Goal: Task Accomplishment & Management: Complete application form

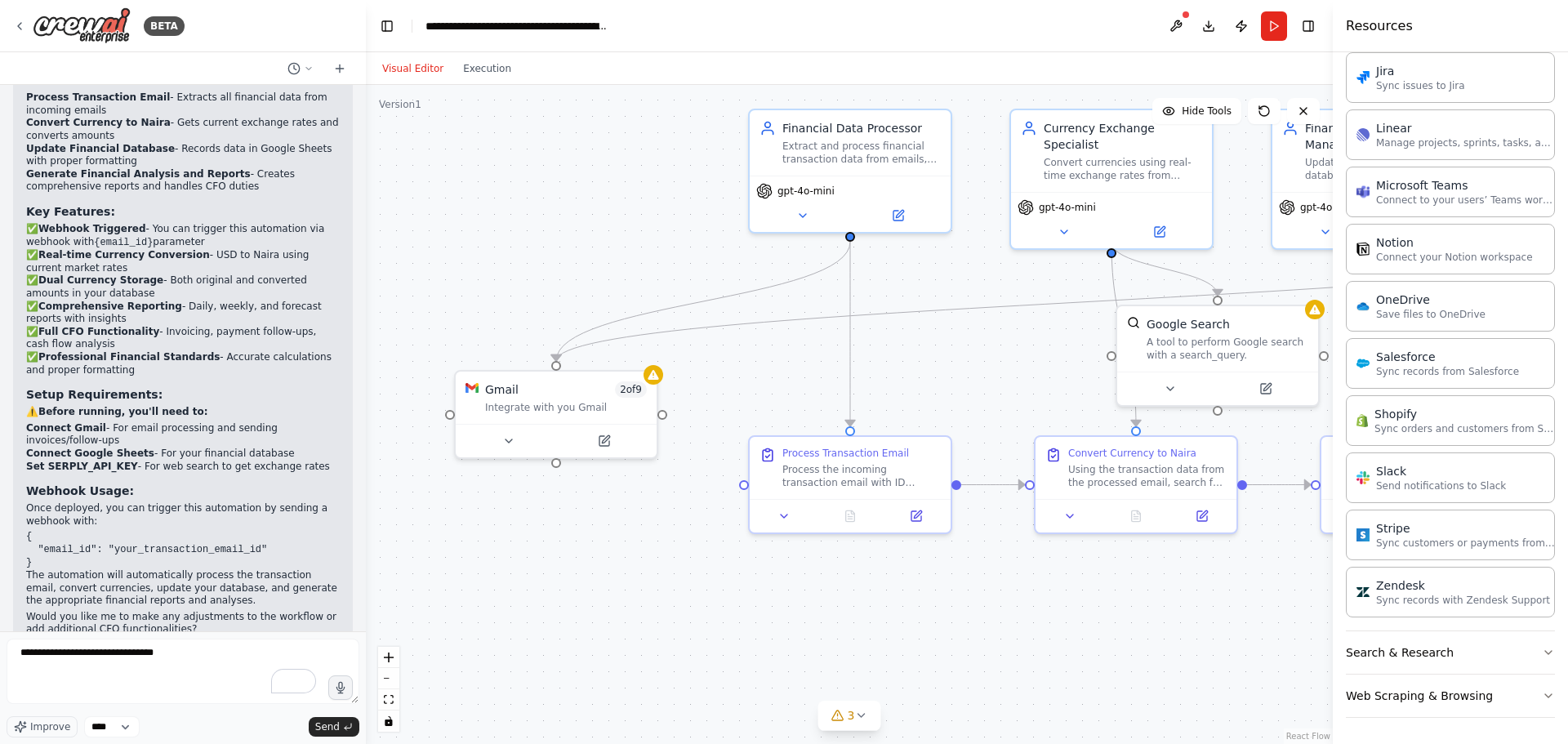
drag, startPoint x: 607, startPoint y: 617, endPoint x: 1130, endPoint y: 642, distance: 523.6
click at [1131, 642] on div ".deletable-edge-delete-btn { width: 20px; height: 20px; border: 0px solid #ffff…" at bounding box center [849, 413] width 967 height 658
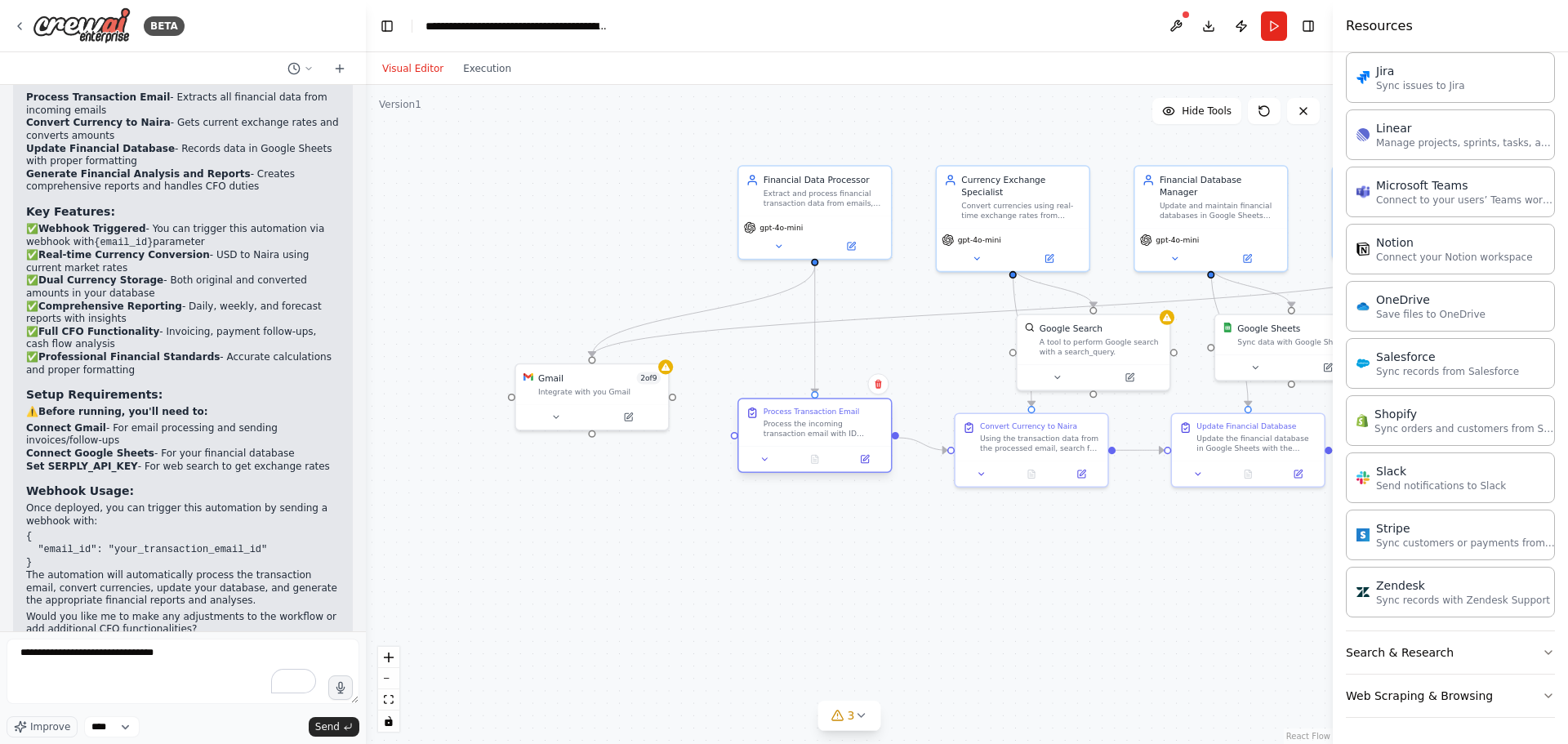
drag, startPoint x: 754, startPoint y: 462, endPoint x: 742, endPoint y: 454, distance: 14.4
click at [755, 452] on div at bounding box center [815, 458] width 152 height 25
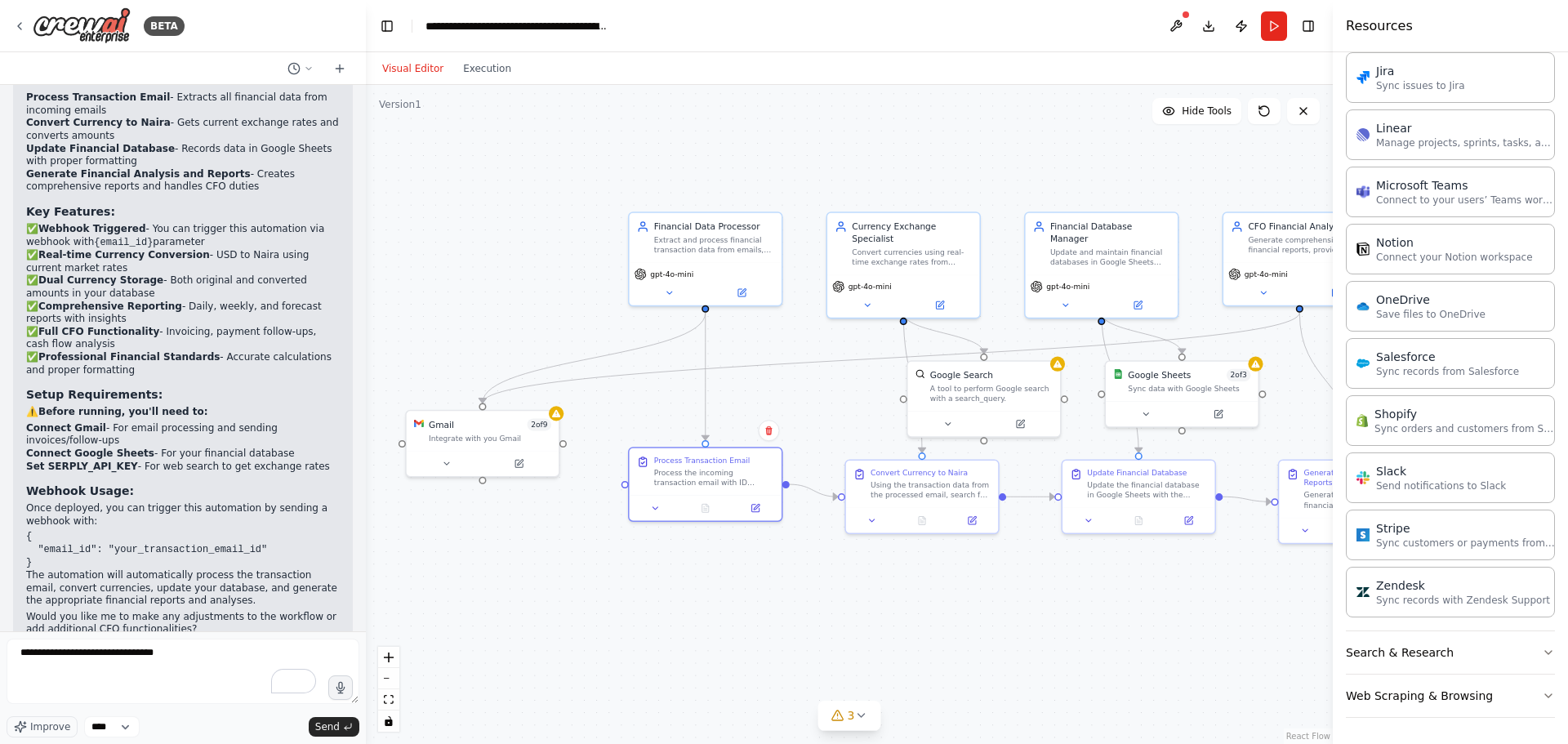
drag, startPoint x: 674, startPoint y: 525, endPoint x: 559, endPoint y: 573, distance: 124.6
click at [561, 573] on div ".deletable-edge-delete-btn { width: 20px; height: 20px; border: 0px solid #ffff…" at bounding box center [849, 413] width 967 height 658
click at [682, 243] on div "Extract and process financial transaction data from emails, including amounts, …" at bounding box center [711, 244] width 120 height 20
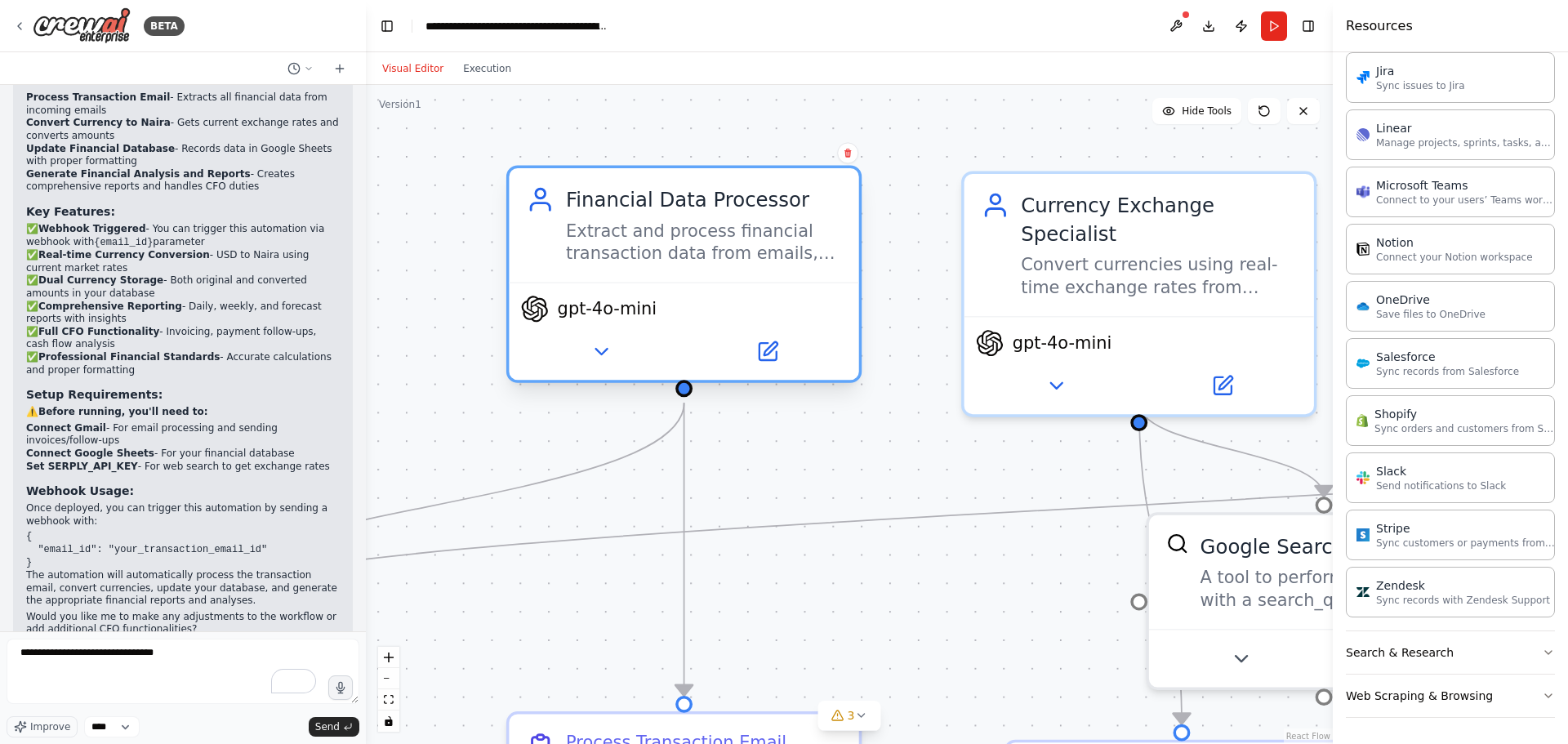
click at [656, 281] on div "gpt-4o-mini" at bounding box center [683, 331] width 350 height 98
click at [769, 359] on icon at bounding box center [767, 351] width 17 height 17
click at [800, 350] on button at bounding box center [767, 352] width 161 height 35
click at [771, 344] on icon at bounding box center [767, 352] width 23 height 23
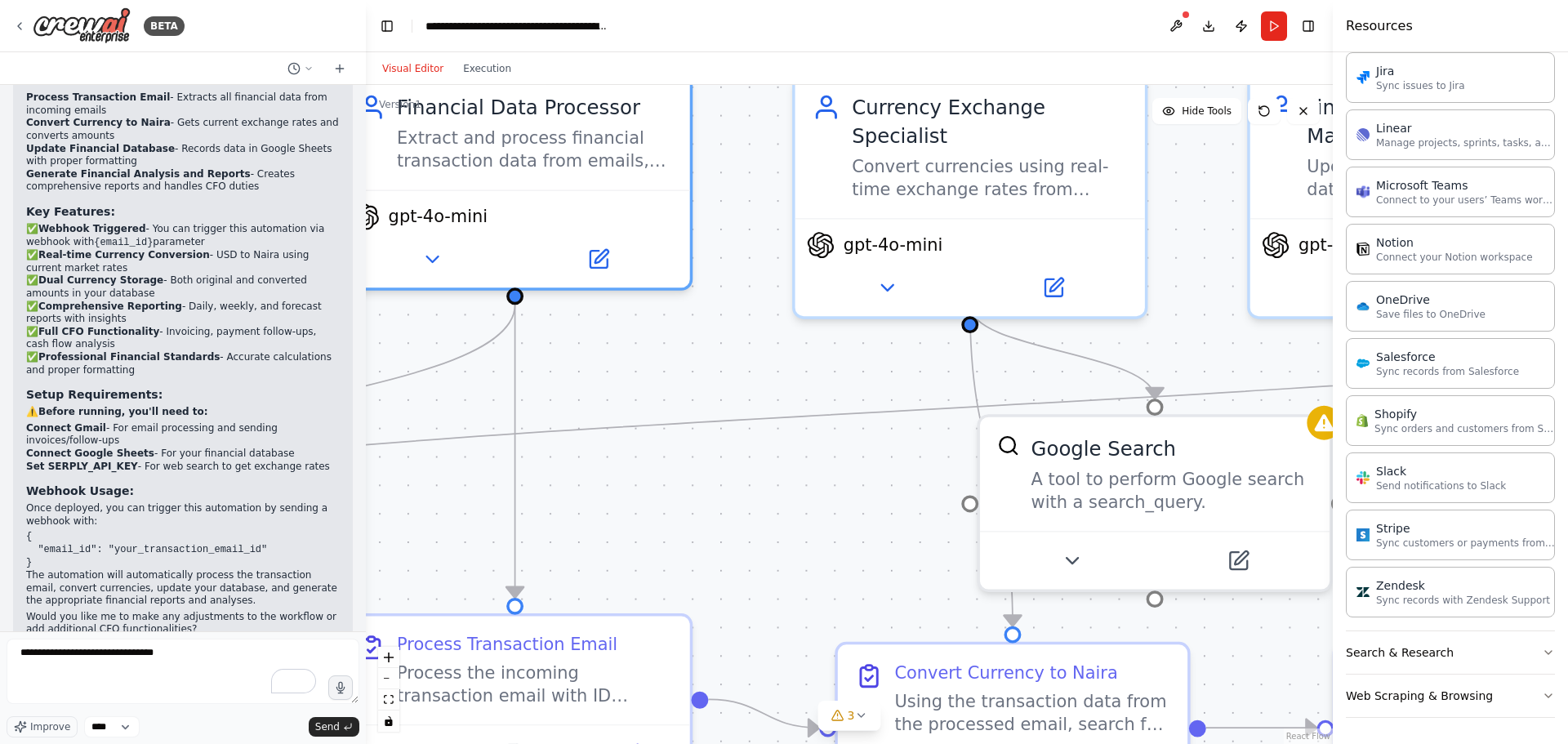
drag, startPoint x: 999, startPoint y: 558, endPoint x: 831, endPoint y: 462, distance: 193.5
click at [831, 462] on div ".deletable-edge-delete-btn { width: 20px; height: 20px; border: 0px solid #ffff…" at bounding box center [849, 413] width 967 height 658
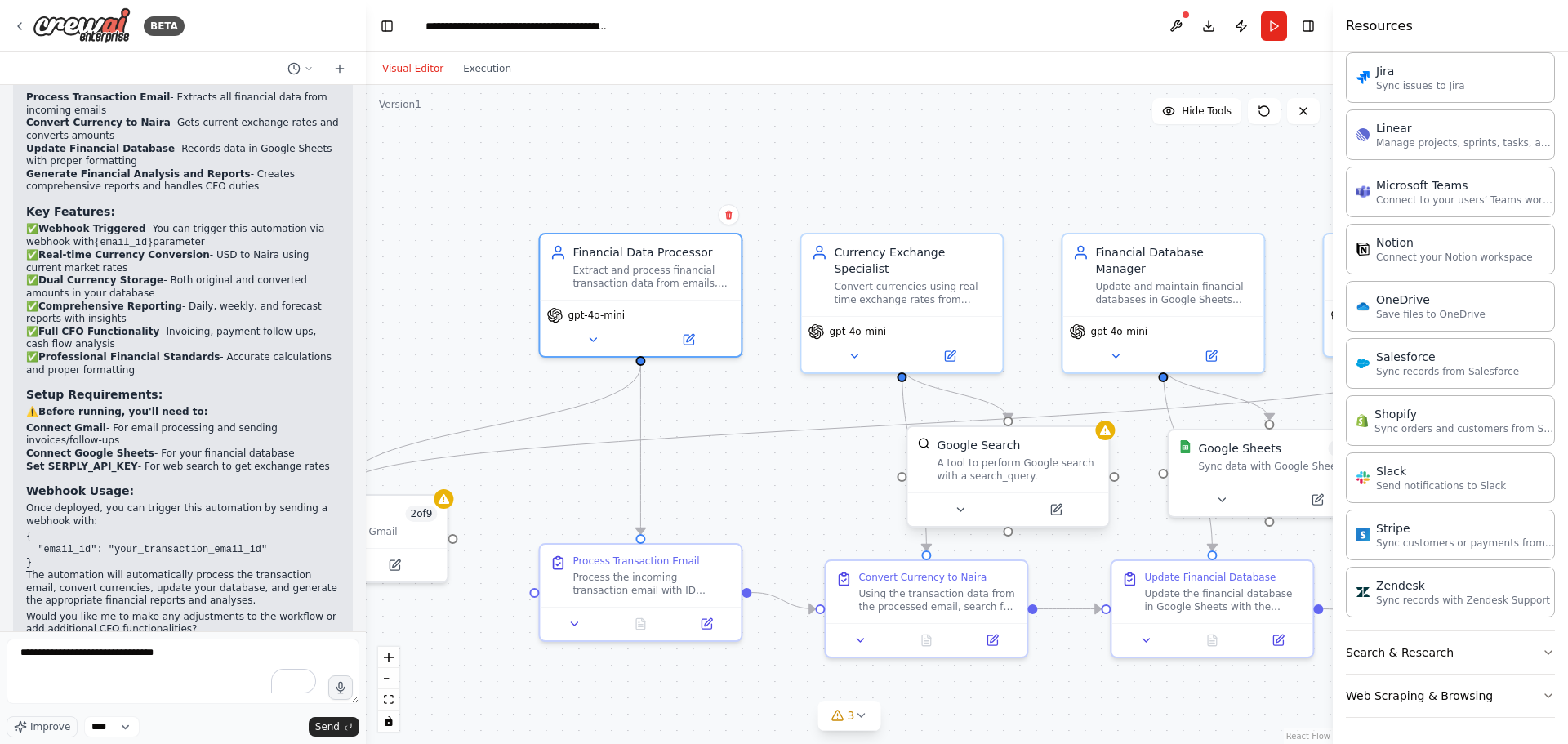
click at [1013, 467] on div "A tool to perform Google search with a search_query." at bounding box center [1017, 469] width 161 height 26
click at [1052, 509] on button at bounding box center [1063, 510] width 92 height 20
click at [1070, 500] on button at bounding box center [1063, 510] width 92 height 20
click at [1071, 500] on button at bounding box center [1063, 510] width 92 height 20
click at [859, 713] on icon at bounding box center [861, 715] width 13 height 13
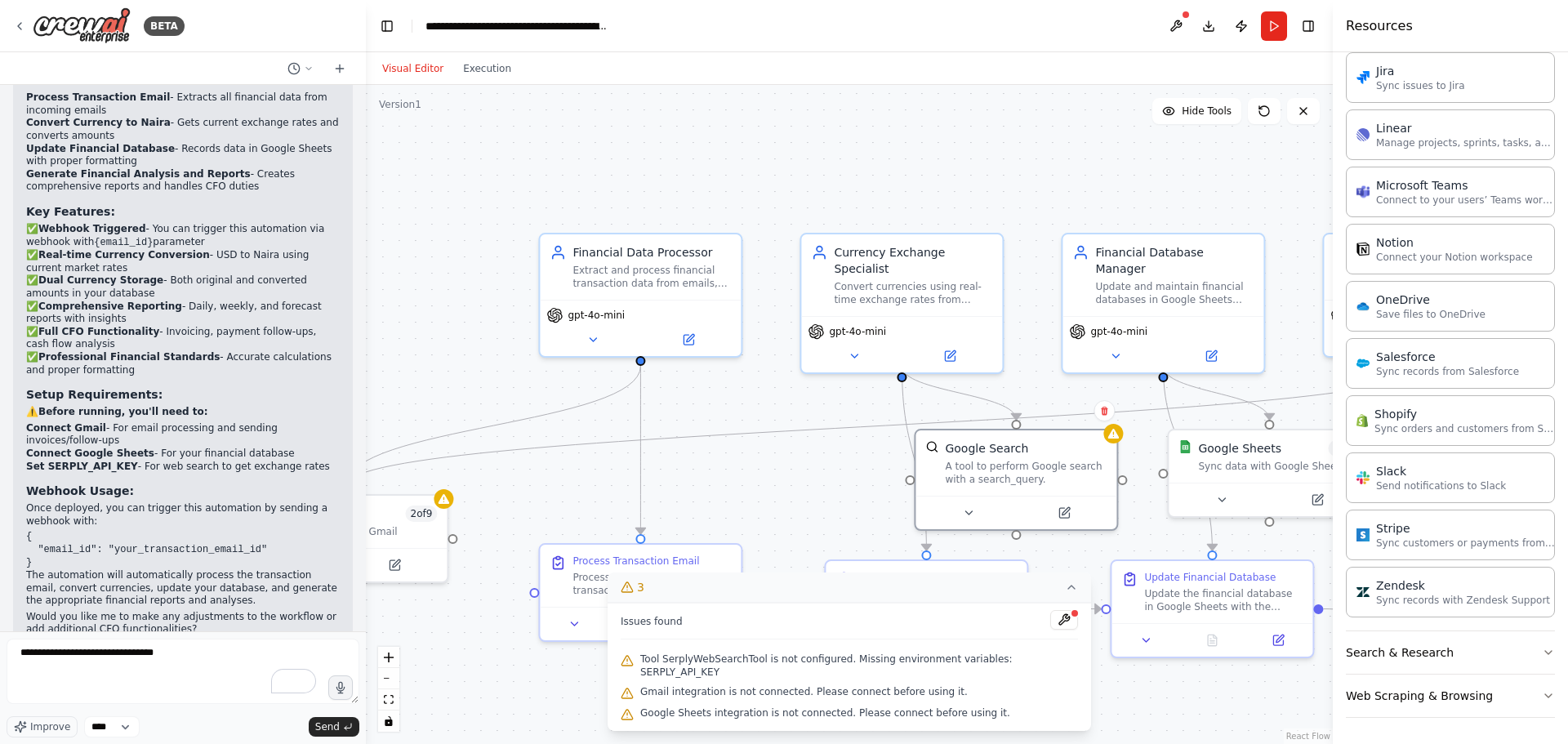
click at [751, 671] on span "Tool SerplyWebSearchTool is not configured. Missing environment variables: SERP…" at bounding box center [859, 665] width 437 height 26
click at [524, 512] on div ".deletable-edge-delete-btn { width: 20px; height: 20px; border: 0px solid #ffff…" at bounding box center [849, 413] width 967 height 658
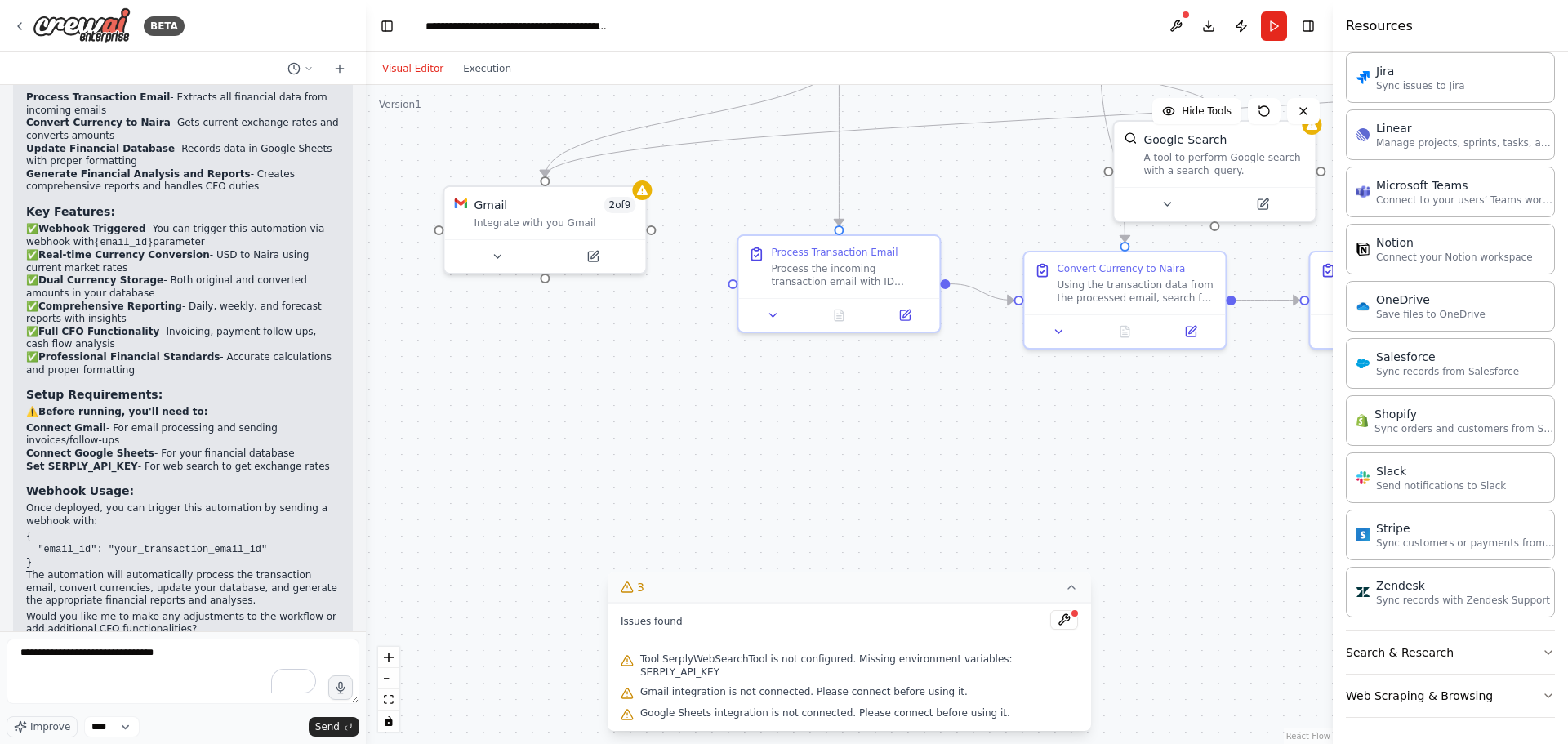
drag, startPoint x: 773, startPoint y: 541, endPoint x: 971, endPoint y: 232, distance: 367.0
click at [971, 232] on div ".deletable-edge-delete-btn { width: 20px; height: 20px; border: 0px solid #ffff…" at bounding box center [849, 413] width 967 height 658
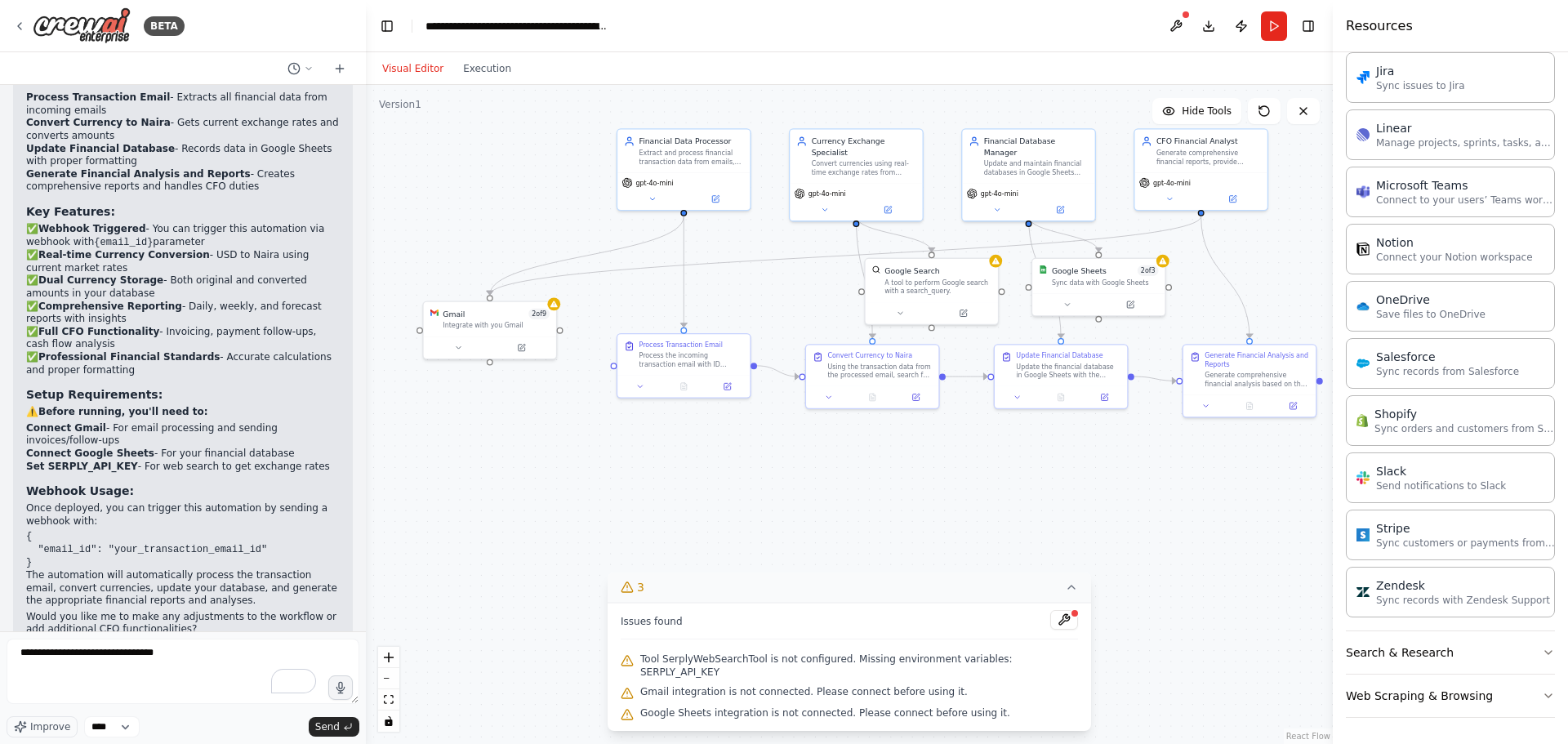
drag, startPoint x: 920, startPoint y: 498, endPoint x: 845, endPoint y: 513, distance: 76.5
click at [845, 513] on div ".deletable-edge-delete-btn { width: 20px; height: 20px; border: 0px solid #ffff…" at bounding box center [849, 413] width 967 height 658
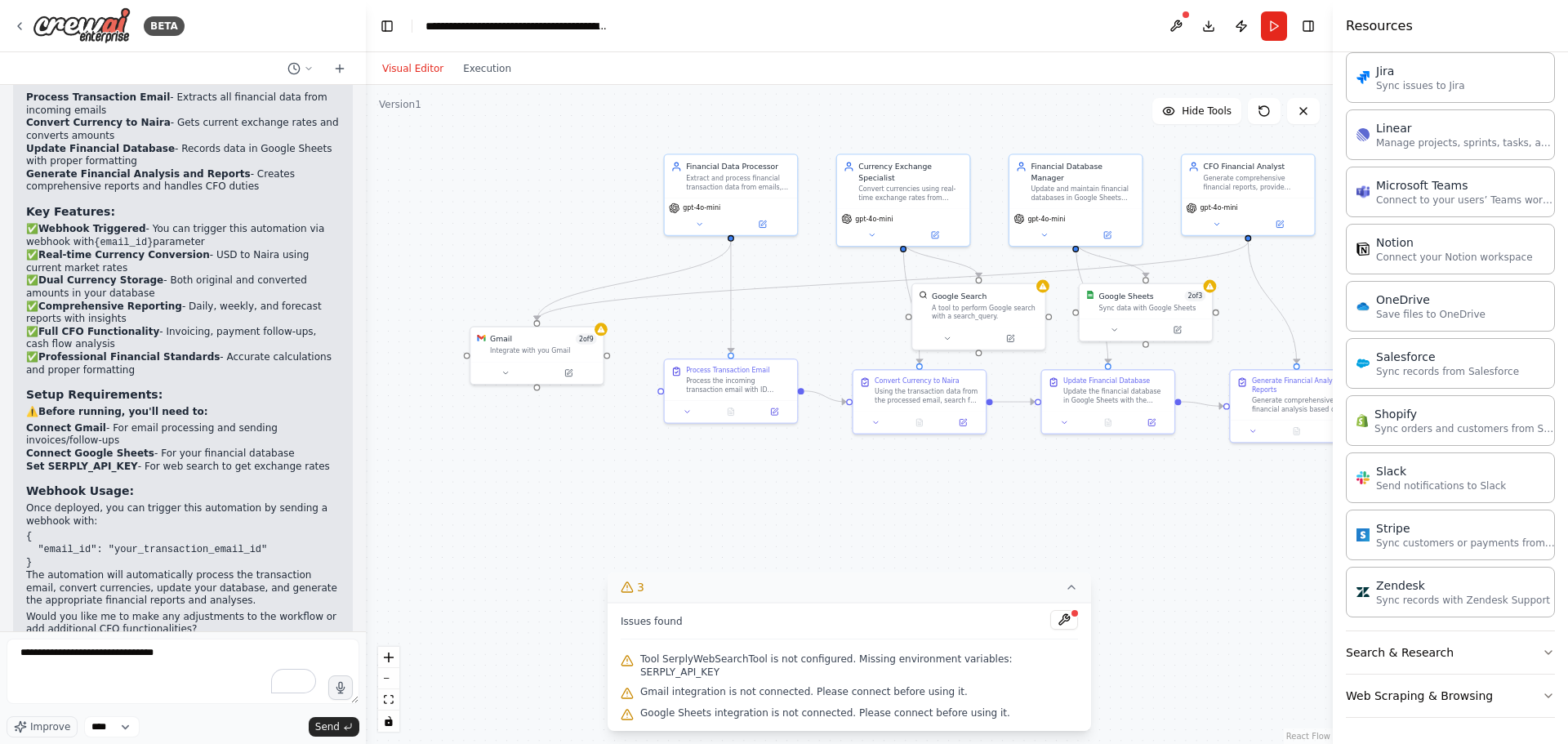
drag, startPoint x: 523, startPoint y: 559, endPoint x: 814, endPoint y: 479, distance: 301.8
click at [820, 475] on div ".deletable-edge-delete-btn { width: 20px; height: 20px; border: 0px solid #ffff…" at bounding box center [849, 413] width 967 height 658
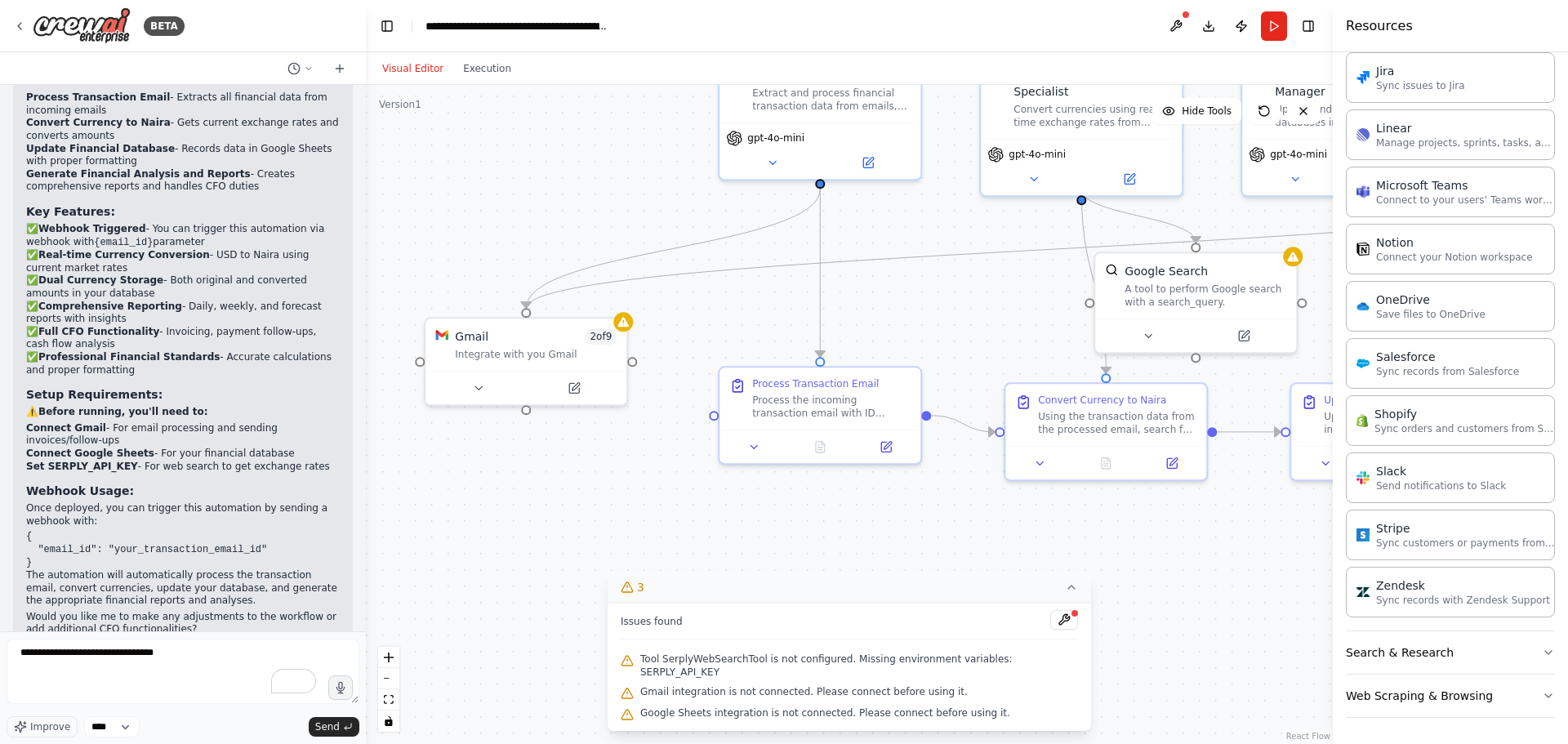
drag, startPoint x: 579, startPoint y: 462, endPoint x: 594, endPoint y: 524, distance: 63.8
click at [594, 524] on div ".deletable-edge-delete-btn { width: 20px; height: 20px; border: 0px solid #ffff…" at bounding box center [849, 413] width 967 height 658
click at [519, 361] on div "Gmail 2 of 9 Integrate with you Gmail" at bounding box center [526, 341] width 201 height 52
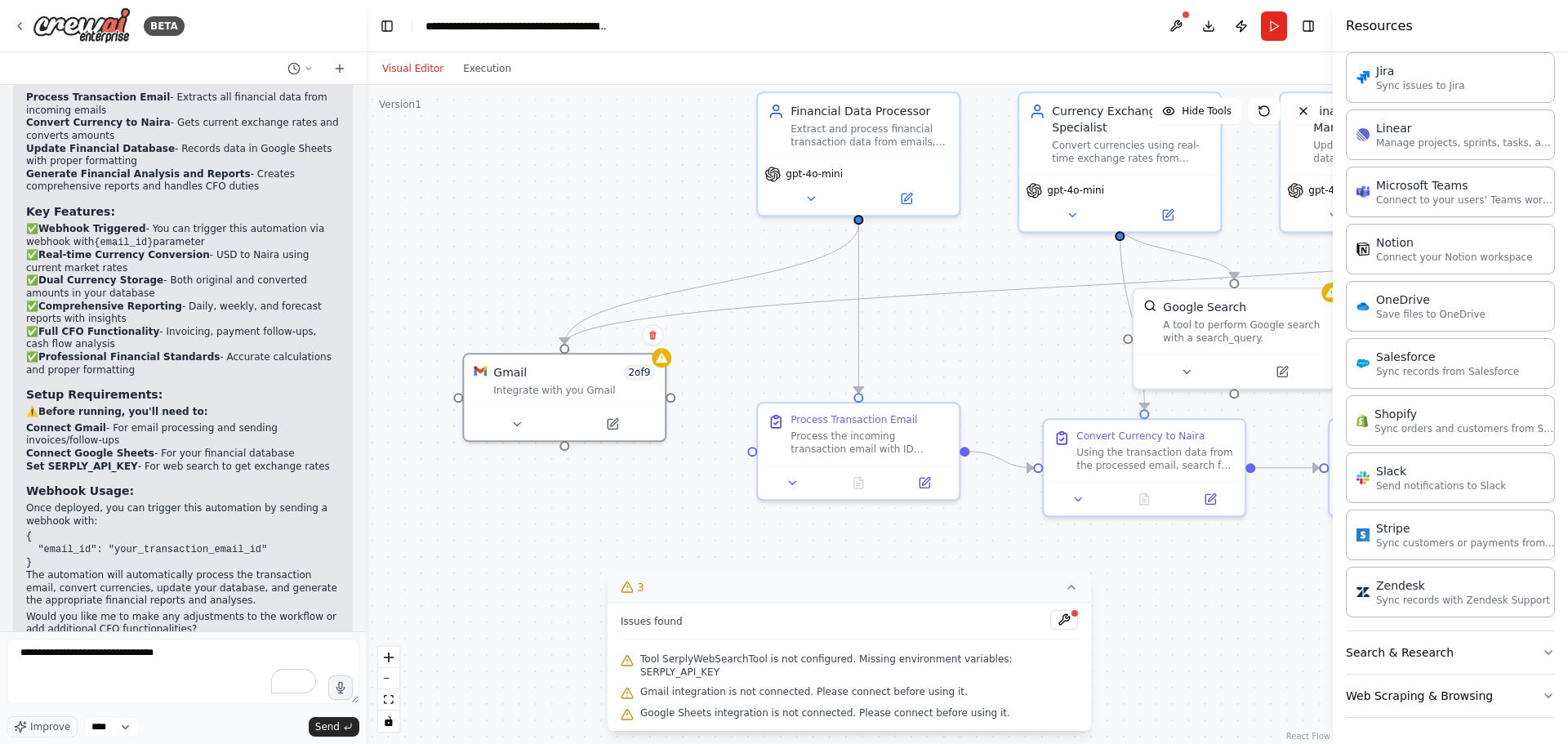
drag, startPoint x: 981, startPoint y: 311, endPoint x: 1023, endPoint y: 340, distance: 51.0
click at [1023, 340] on div ".deletable-edge-delete-btn { width: 20px; height: 20px; border: 0px solid #ffff…" at bounding box center [849, 413] width 967 height 658
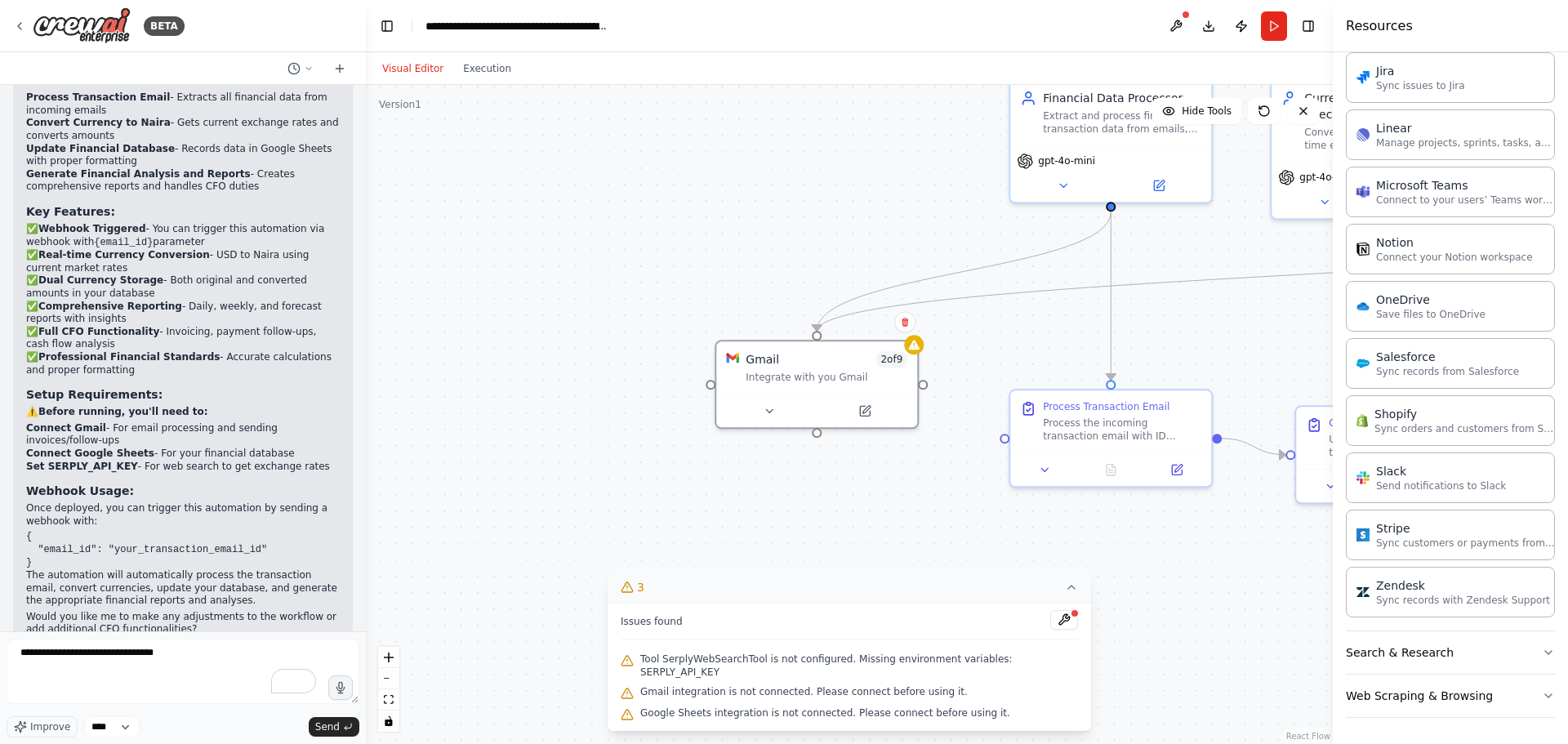
drag, startPoint x: 489, startPoint y: 212, endPoint x: 689, endPoint y: 193, distance: 200.9
click at [689, 193] on div ".deletable-edge-delete-btn { width: 20px; height: 20px; border: 0px solid #ffff…" at bounding box center [849, 413] width 967 height 658
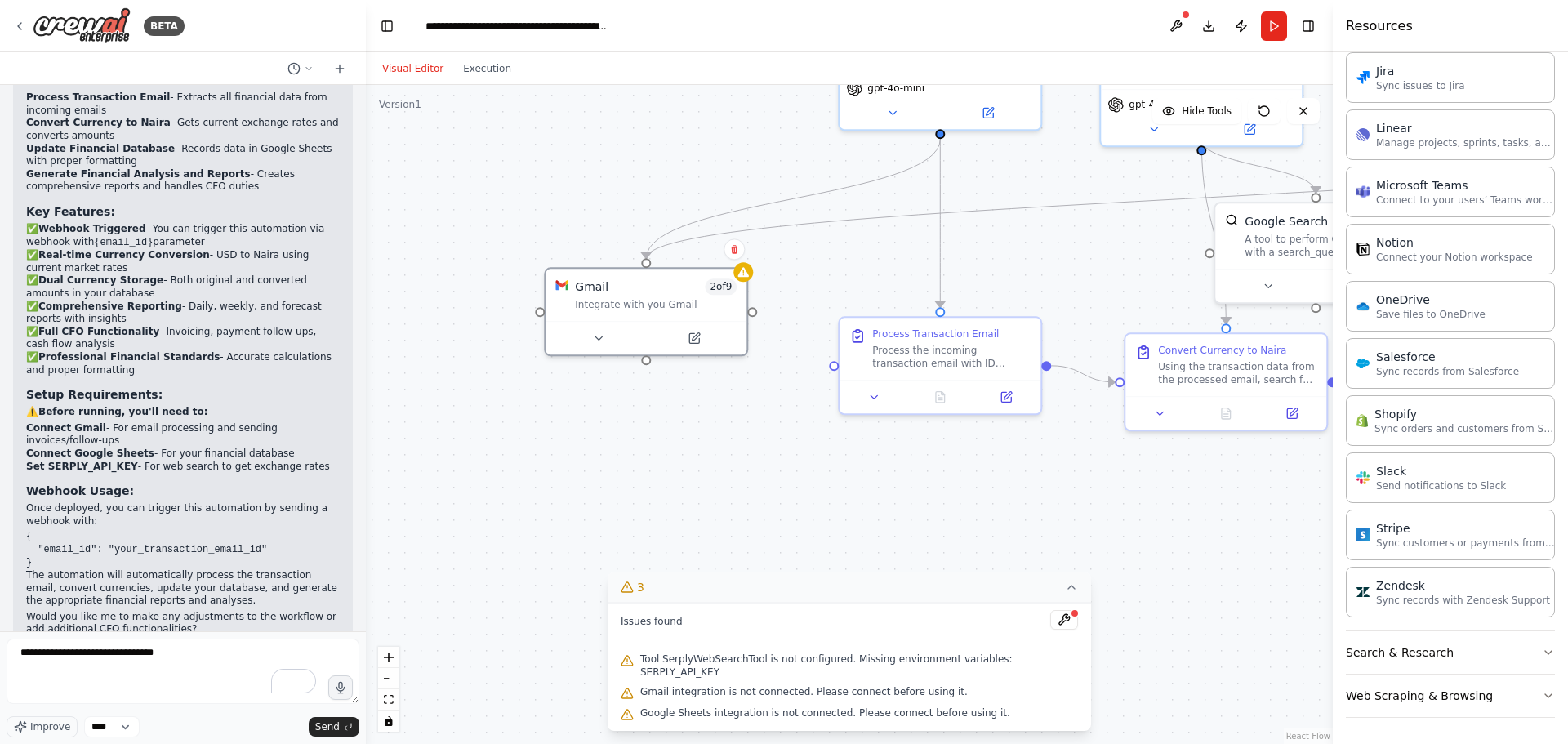
drag, startPoint x: 1045, startPoint y: 530, endPoint x: 978, endPoint y: 508, distance: 70.5
click at [978, 508] on div ".deletable-edge-delete-btn { width: 20px; height: 20px; border: 0px solid #ffff…" at bounding box center [849, 413] width 967 height 658
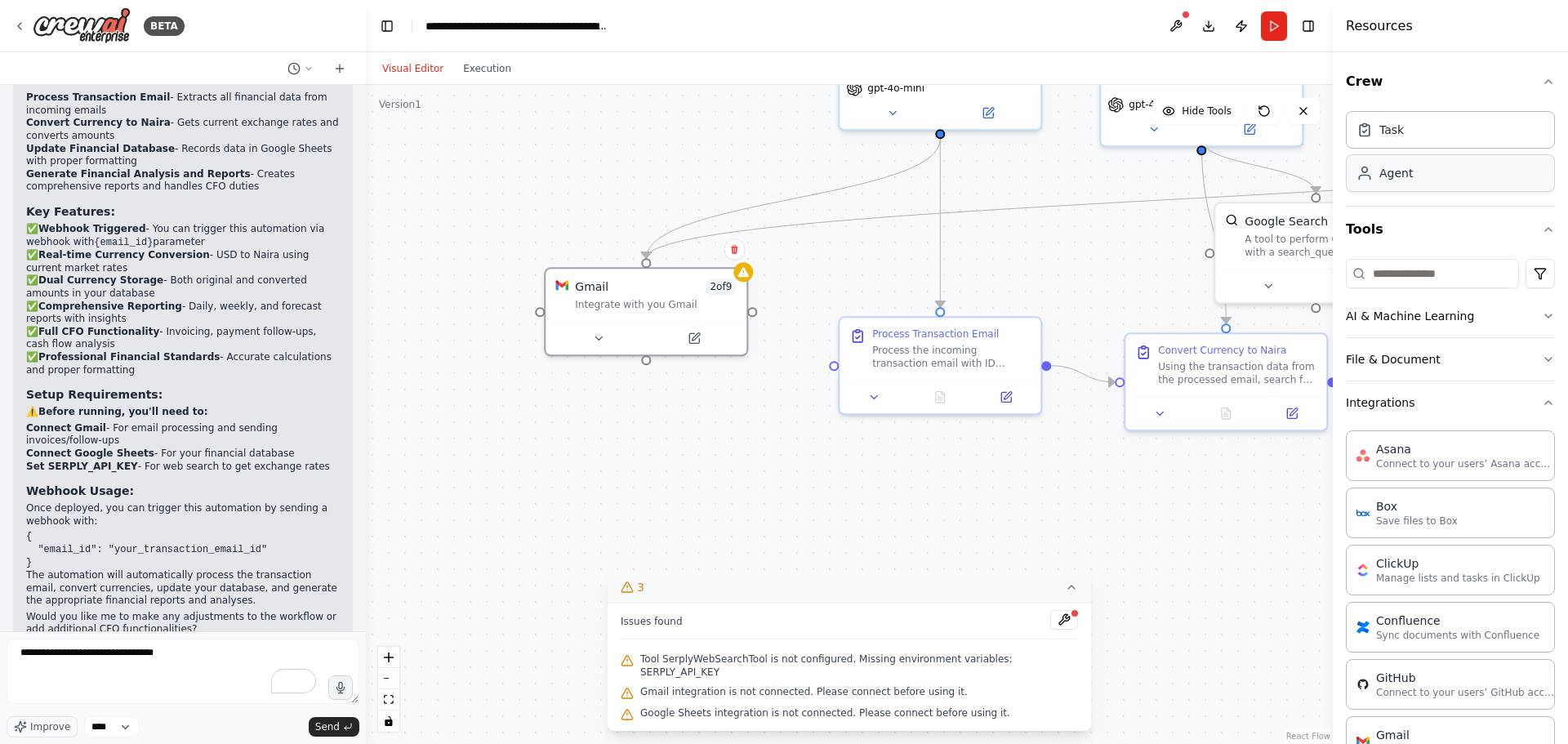
click at [1397, 186] on div "Agent" at bounding box center [1450, 172] width 209 height 37
click at [1420, 178] on div "Agent" at bounding box center [1450, 172] width 209 height 37
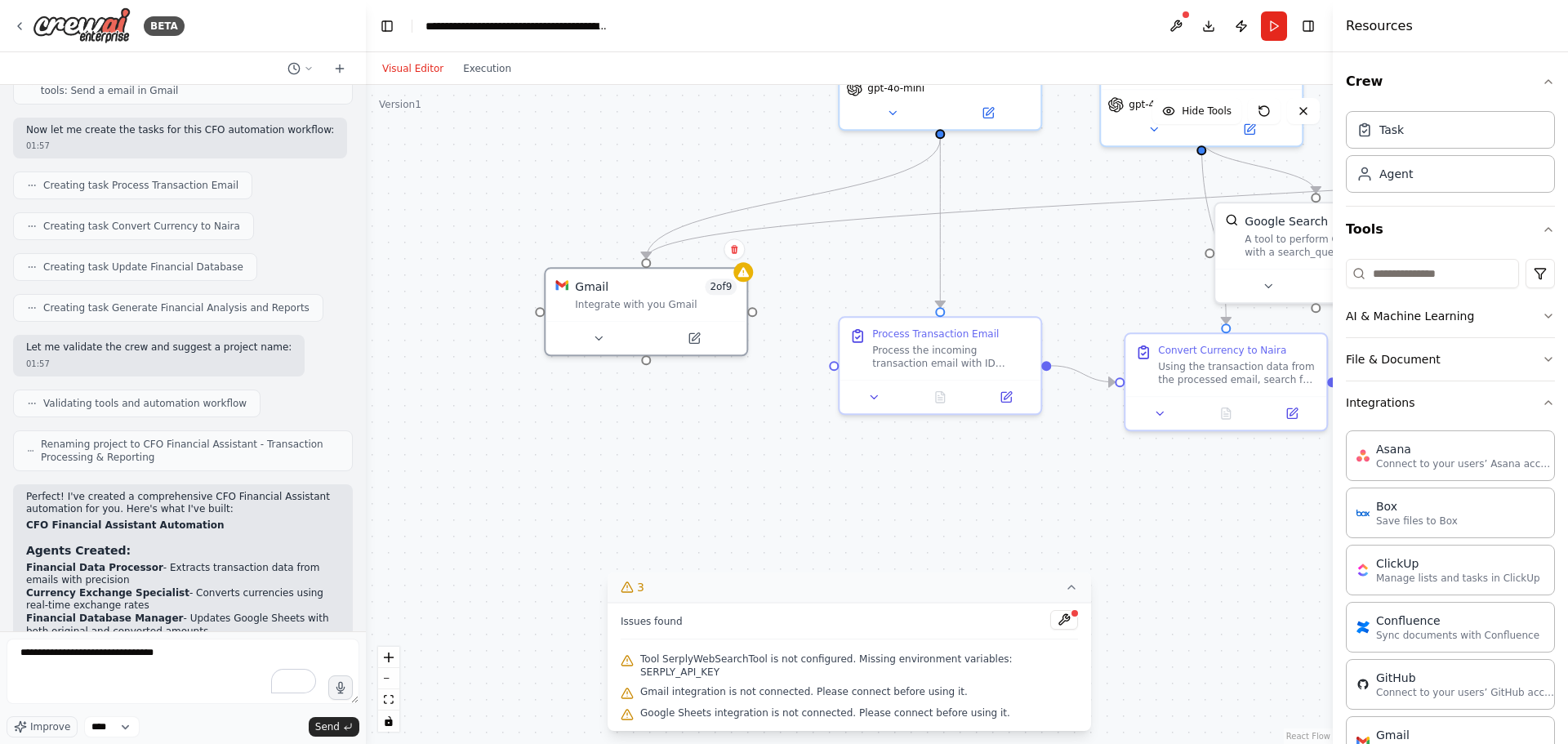
scroll to position [1011, 0]
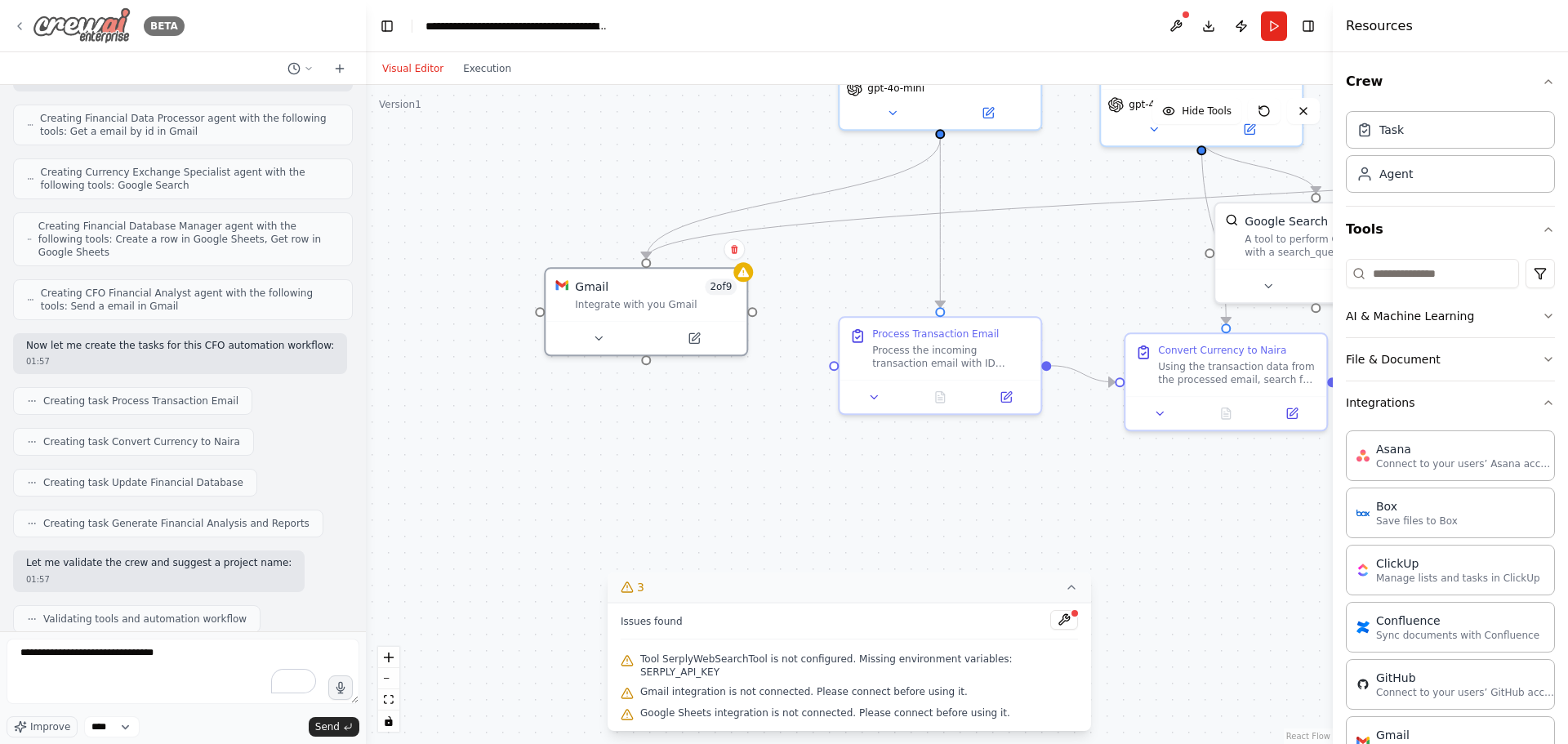
click at [23, 20] on icon at bounding box center [19, 26] width 13 height 13
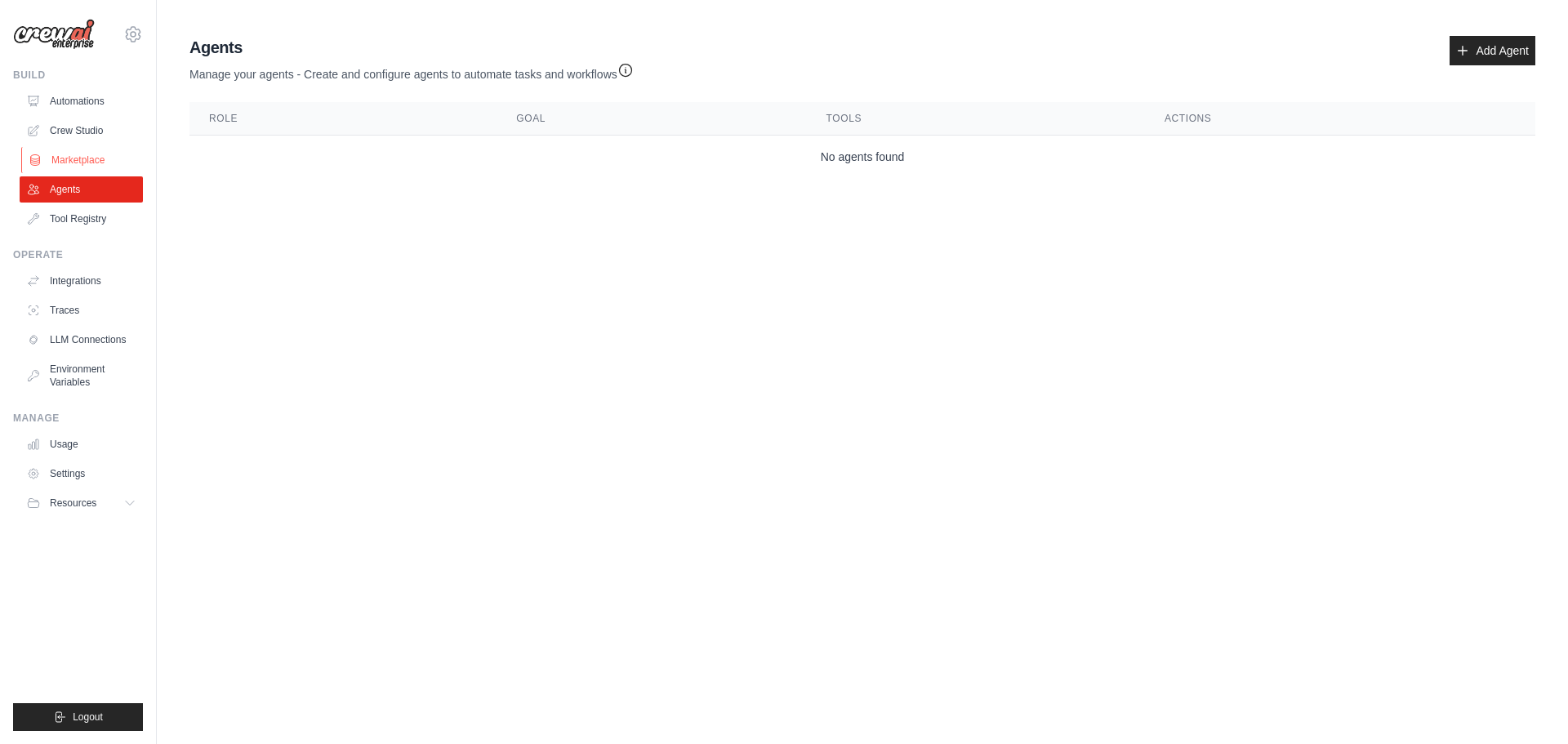
click at [46, 157] on link "Marketplace" at bounding box center [82, 159] width 123 height 26
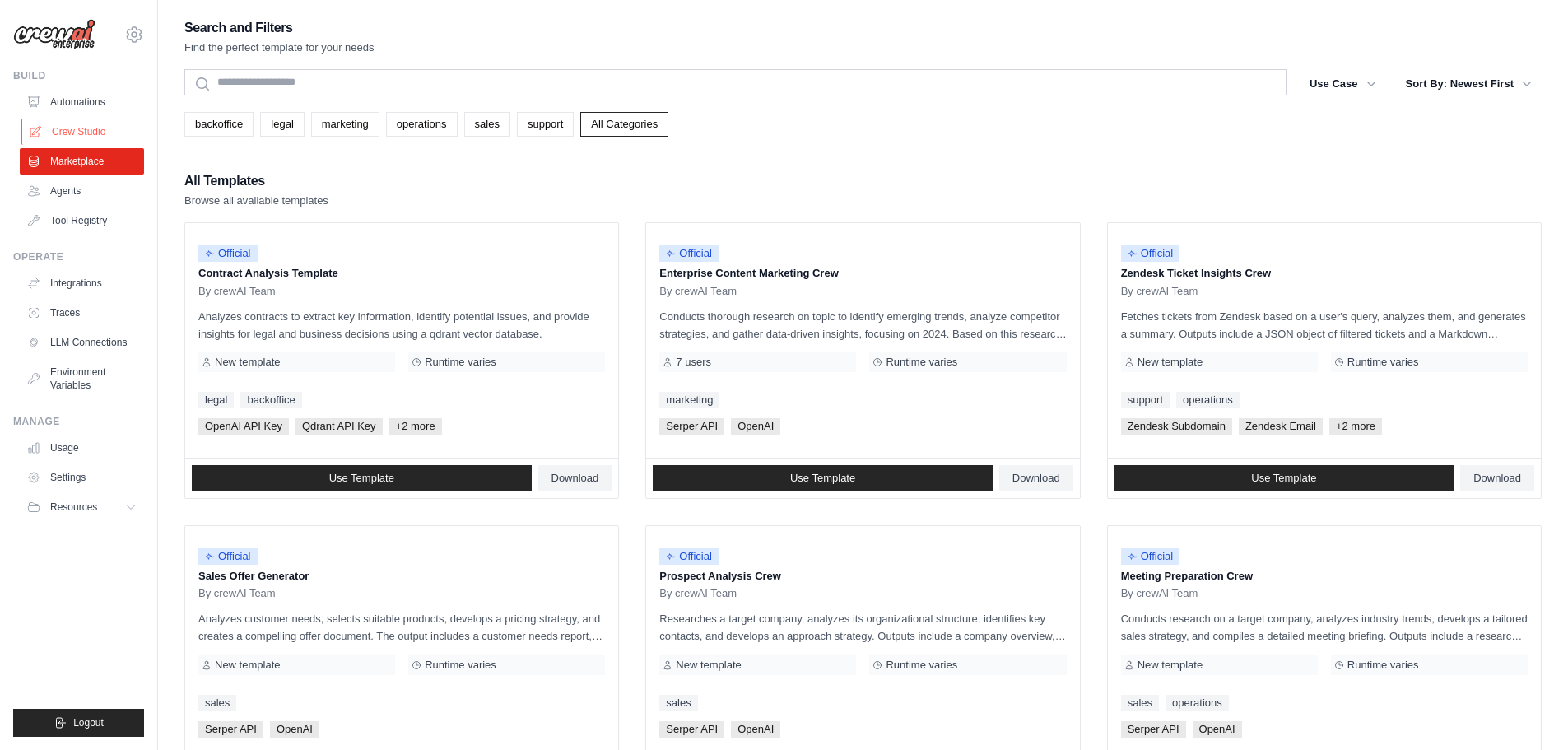
click at [73, 119] on link "Crew Studio" at bounding box center [83, 131] width 124 height 27
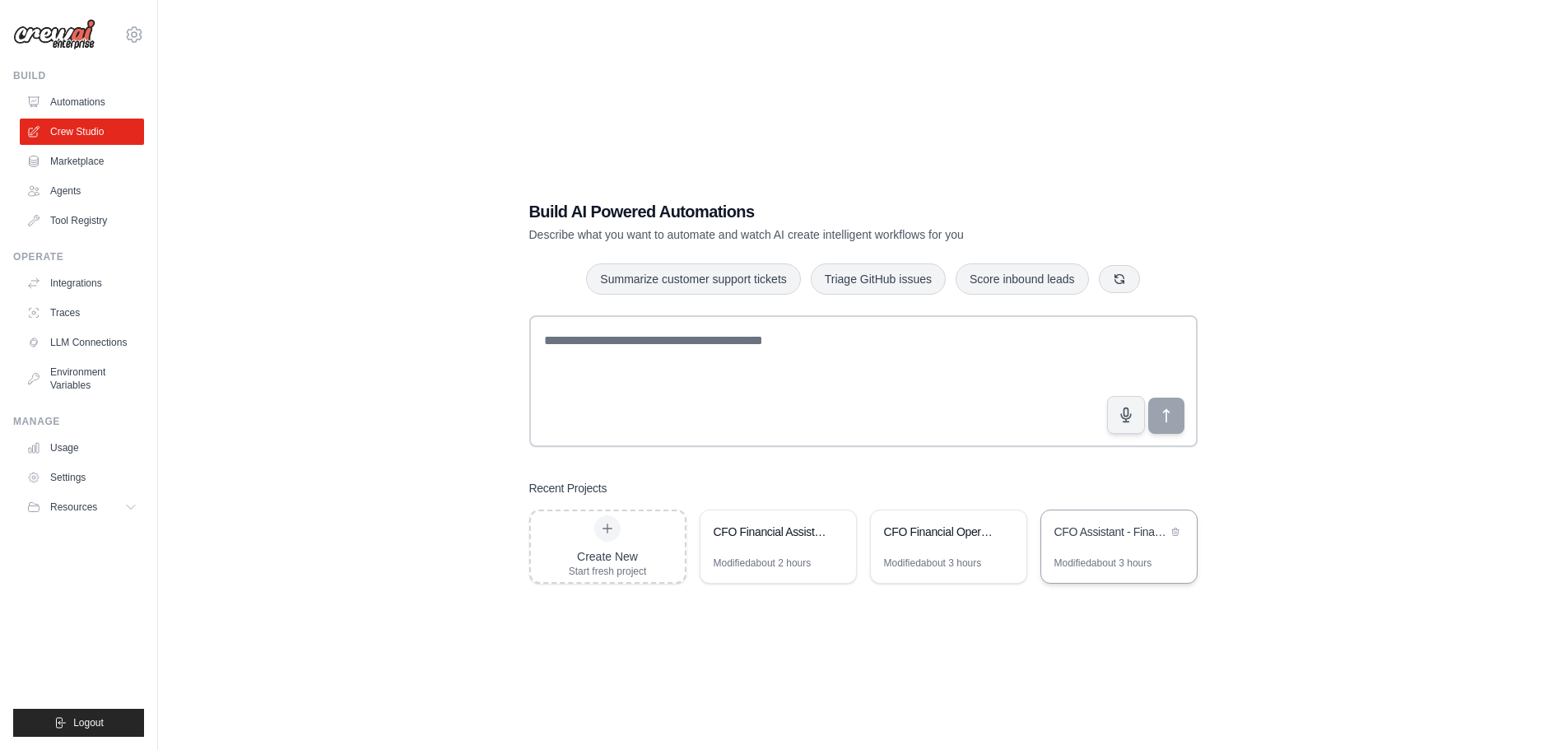
click at [1095, 535] on div "CFO Assistant - Financial Data Processing & Reporting" at bounding box center [1110, 532] width 113 height 17
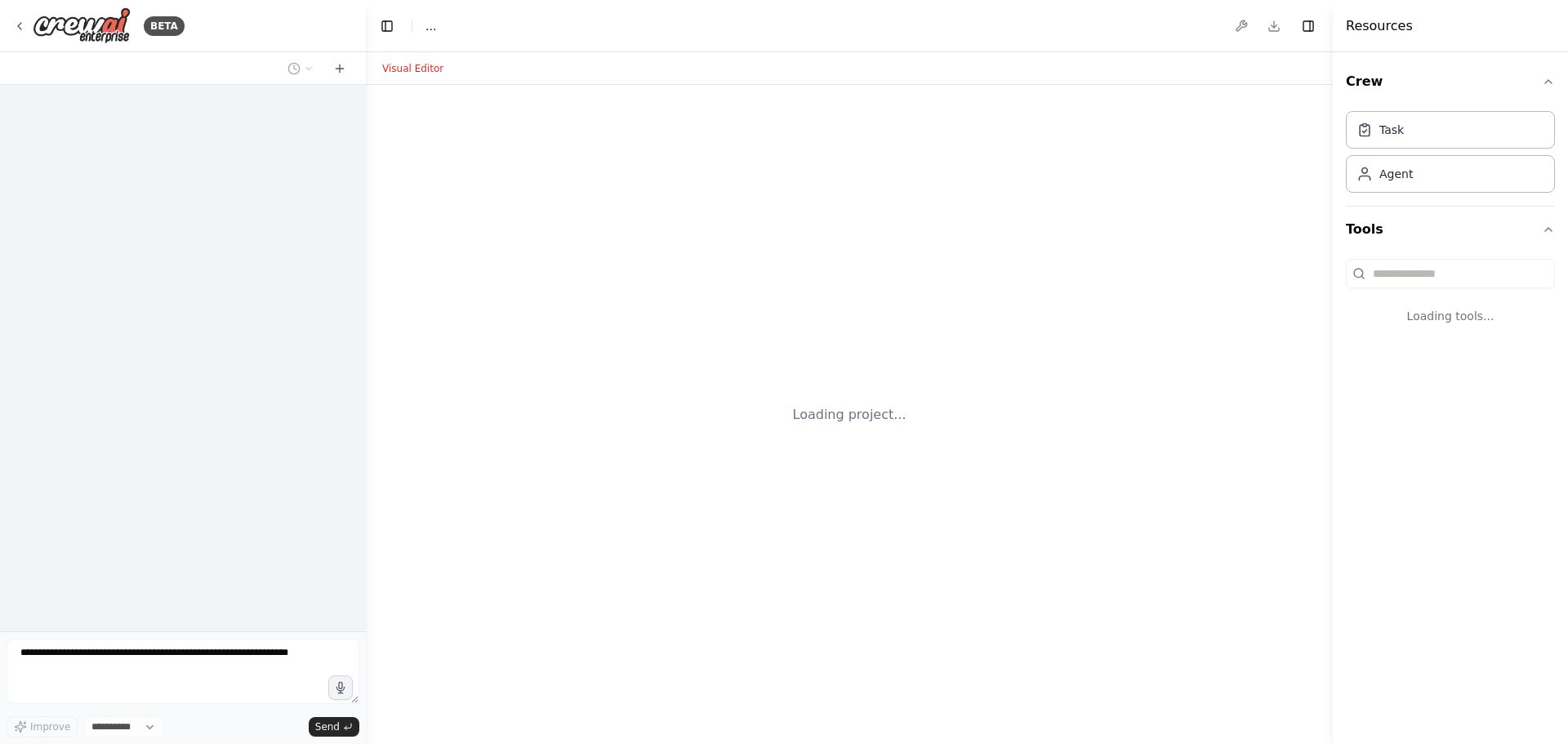
select select "****"
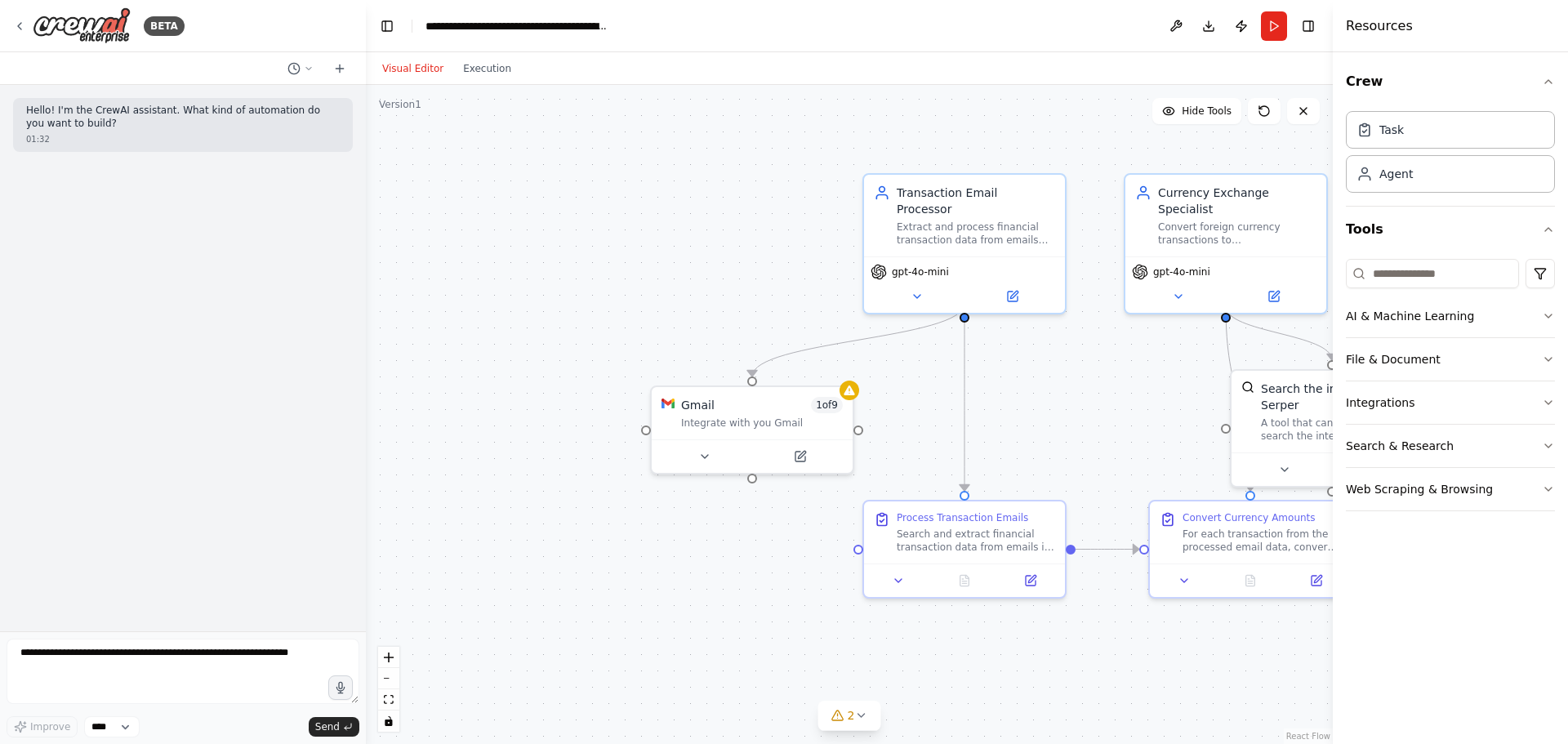
drag, startPoint x: 918, startPoint y: 403, endPoint x: 1017, endPoint y: 378, distance: 102.1
click at [1017, 378] on div ".deletable-edge-delete-btn { width: 20px; height: 20px; border: 0px solid #ffff…" at bounding box center [849, 413] width 967 height 658
drag, startPoint x: 733, startPoint y: 403, endPoint x: 594, endPoint y: 397, distance: 139.1
click at [593, 397] on div "Gmail 1 of 9 Integrate with you Gmail" at bounding box center [614, 393] width 161 height 33
click at [176, 124] on p "Hello! I'm the CrewAI assistant. What kind of automation do you want to build?" at bounding box center [183, 117] width 313 height 25
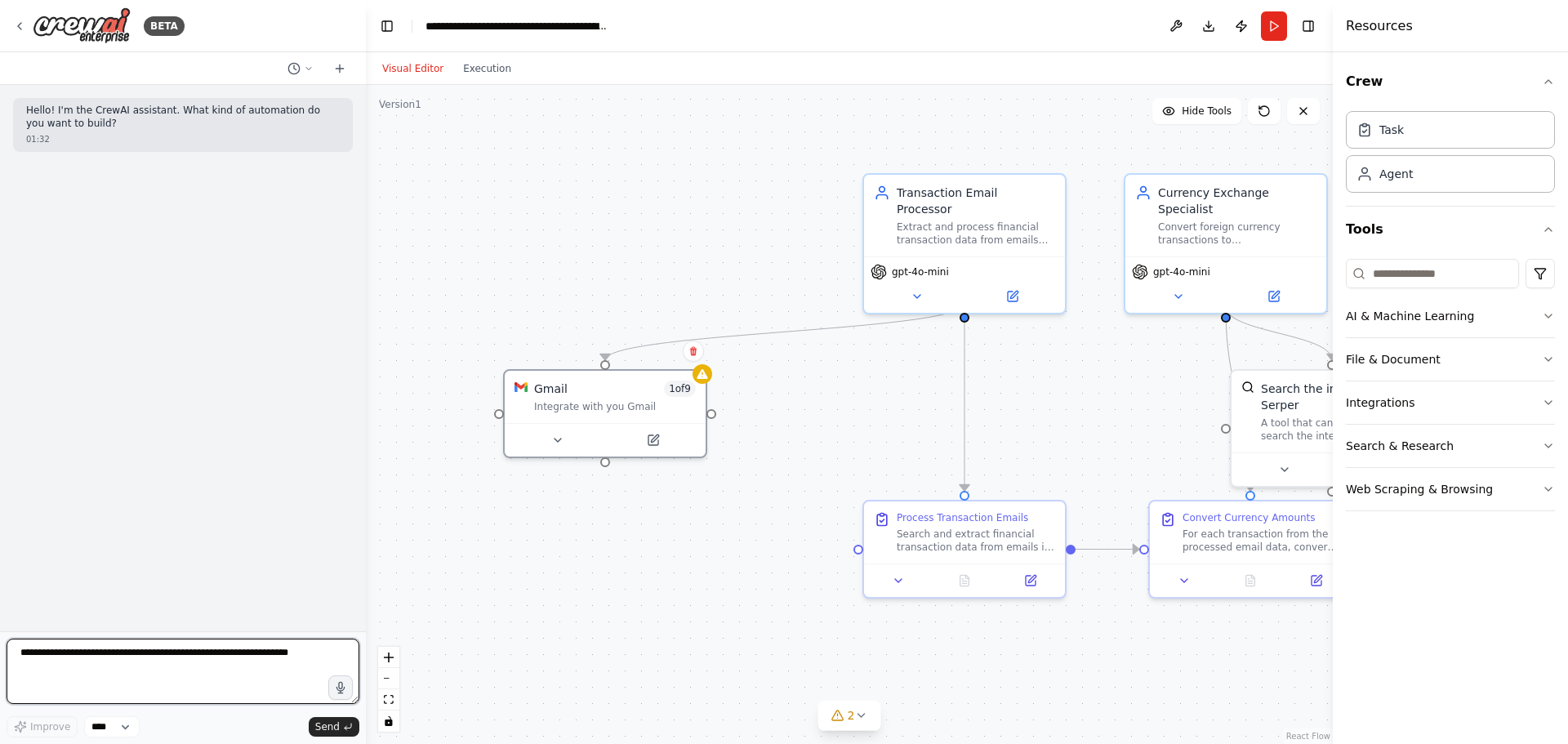
click at [156, 664] on textarea at bounding box center [182, 671] width 353 height 66
click at [697, 354] on icon at bounding box center [693, 351] width 10 height 10
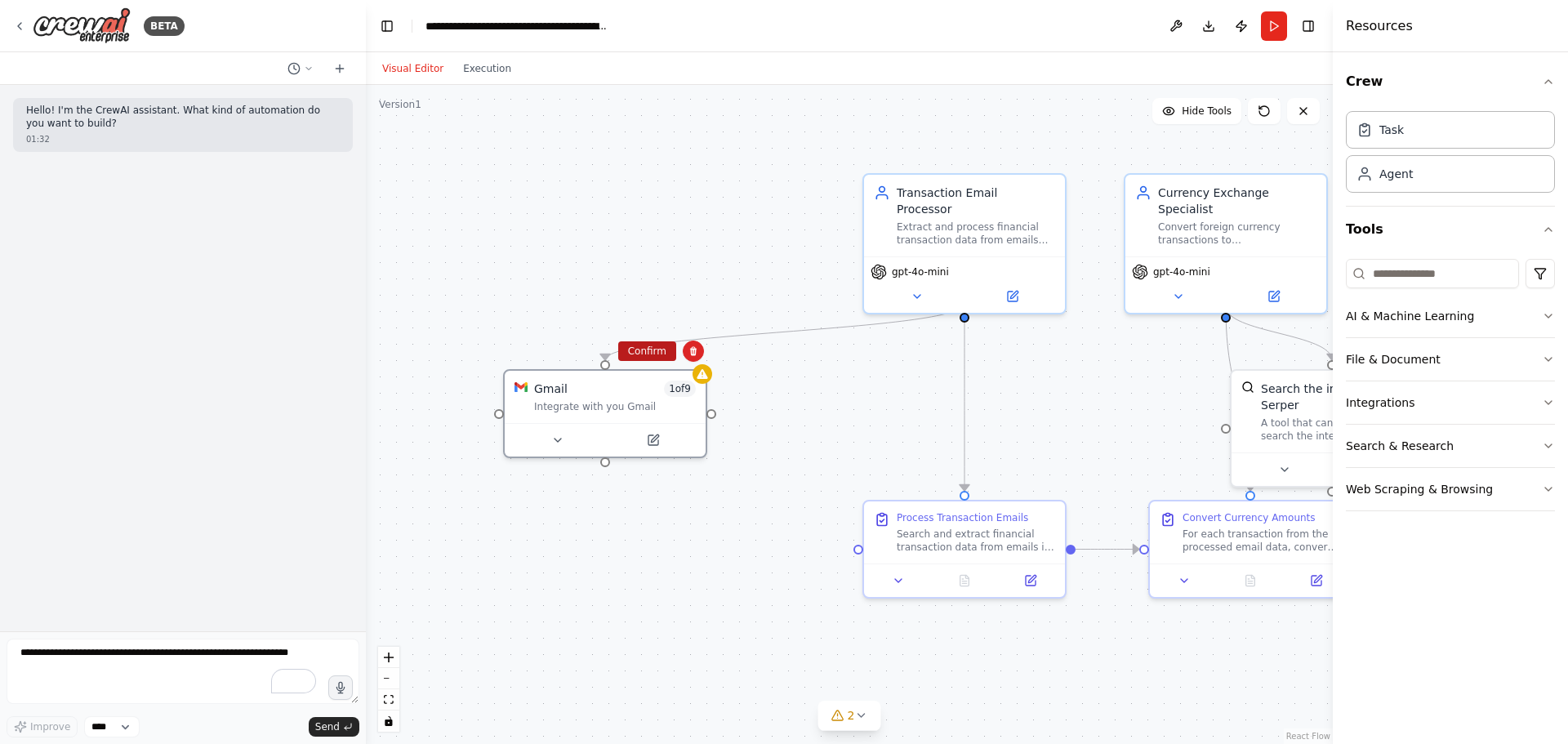
click at [654, 345] on button "Confirm" at bounding box center [648, 352] width 58 height 20
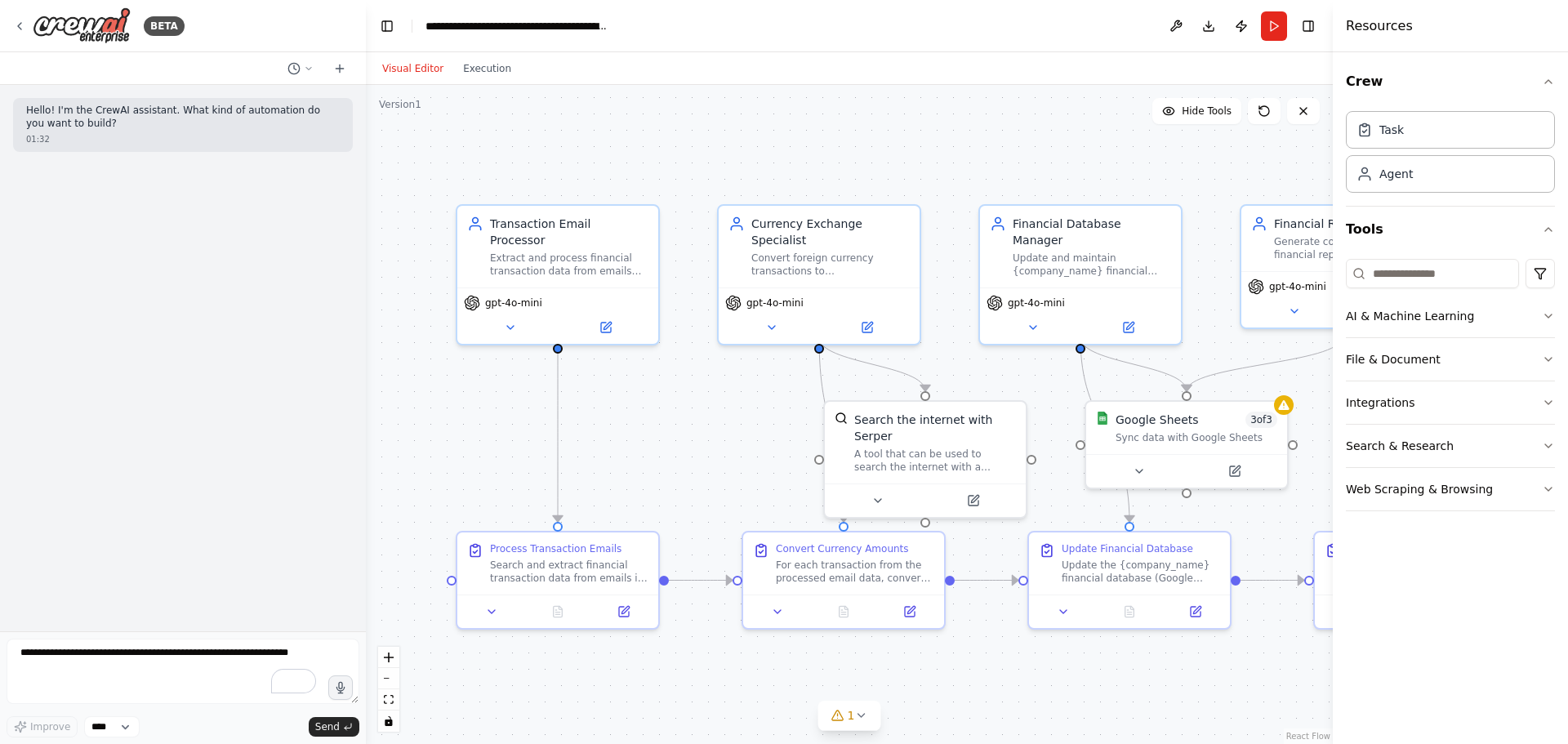
drag, startPoint x: 867, startPoint y: 442, endPoint x: 477, endPoint y: 467, distance: 390.8
click at [477, 467] on div ".deletable-edge-delete-btn { width: 20px; height: 20px; border: 0px solid #ffff…" at bounding box center [849, 413] width 967 height 658
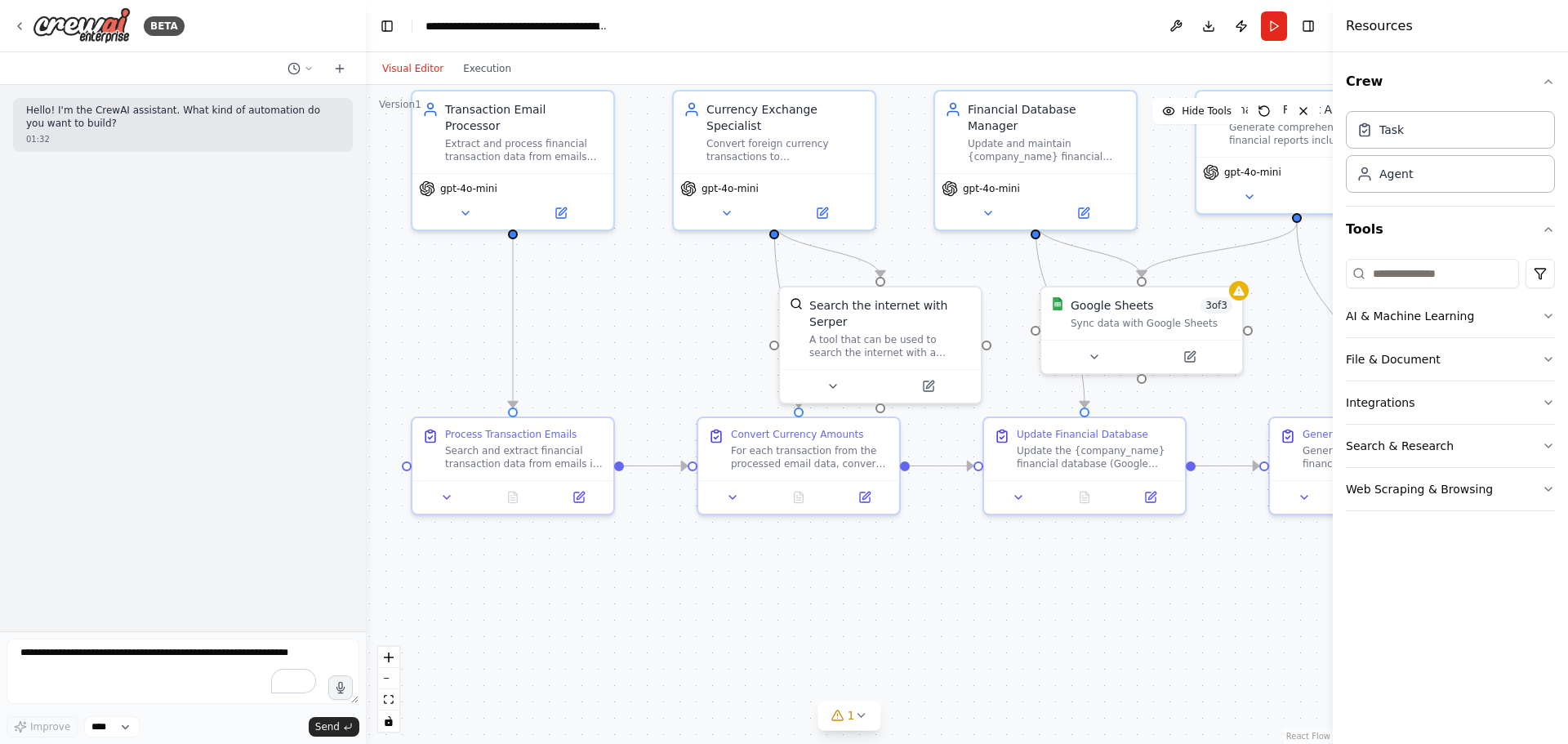
drag, startPoint x: 1061, startPoint y: 657, endPoint x: 839, endPoint y: 500, distance: 271.9
click at [839, 500] on div ".deletable-edge-delete-btn { width: 20px; height: 20px; border: 0px solid #ffff…" at bounding box center [849, 413] width 967 height 658
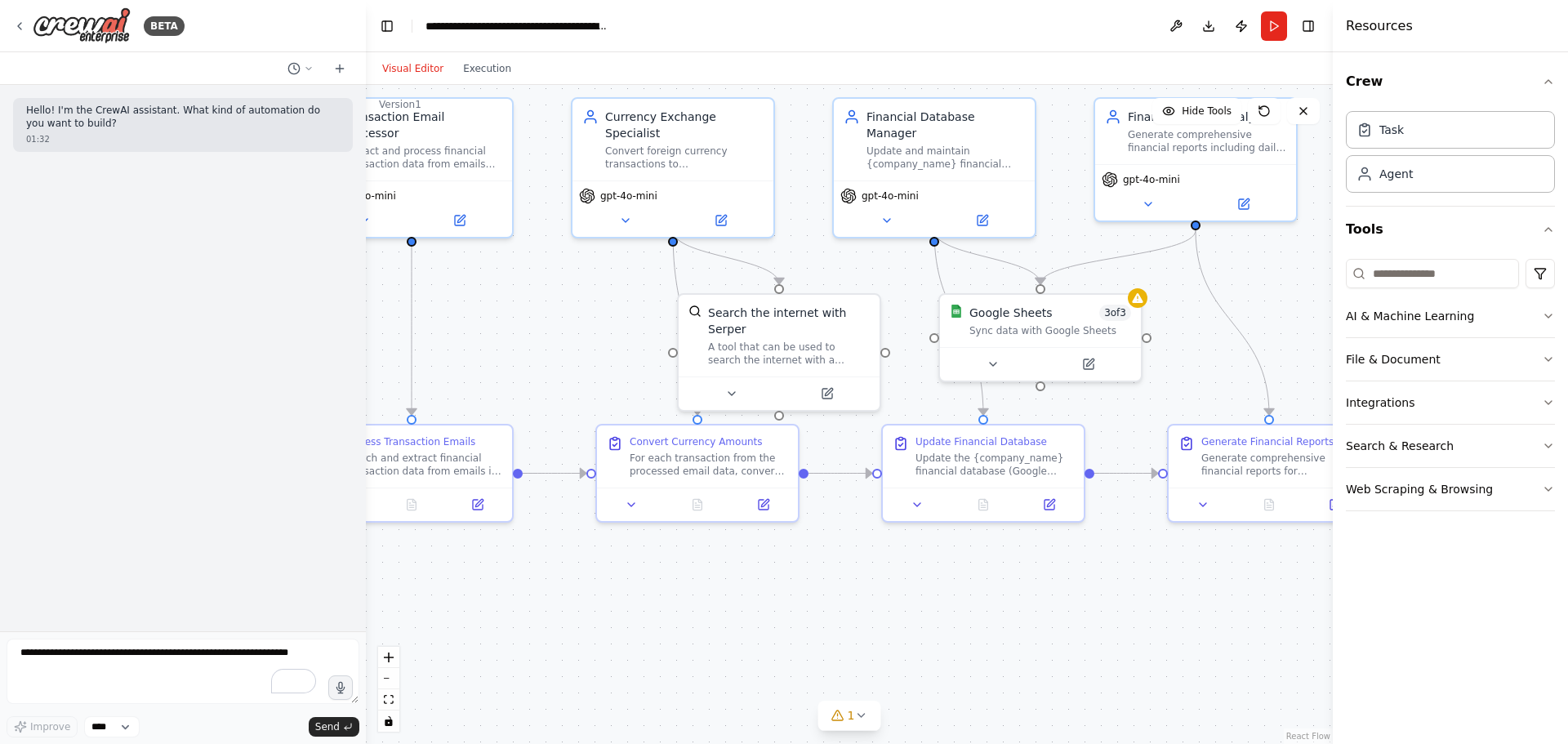
drag, startPoint x: 826, startPoint y: 591, endPoint x: 801, endPoint y: 624, distance: 41.4
click at [801, 624] on div ".deletable-edge-delete-btn { width: 20px; height: 20px; border: 0px solid #ffff…" at bounding box center [849, 413] width 967 height 658
click at [628, 178] on div "gpt-4o-mini" at bounding box center [672, 206] width 201 height 56
click at [705, 124] on div "Currency Exchange Specialist Convert foreign currency transactions to {base_cur…" at bounding box center [684, 137] width 159 height 62
click at [1068, 311] on div "Google Sheets 3 of 3" at bounding box center [1050, 310] width 161 height 16
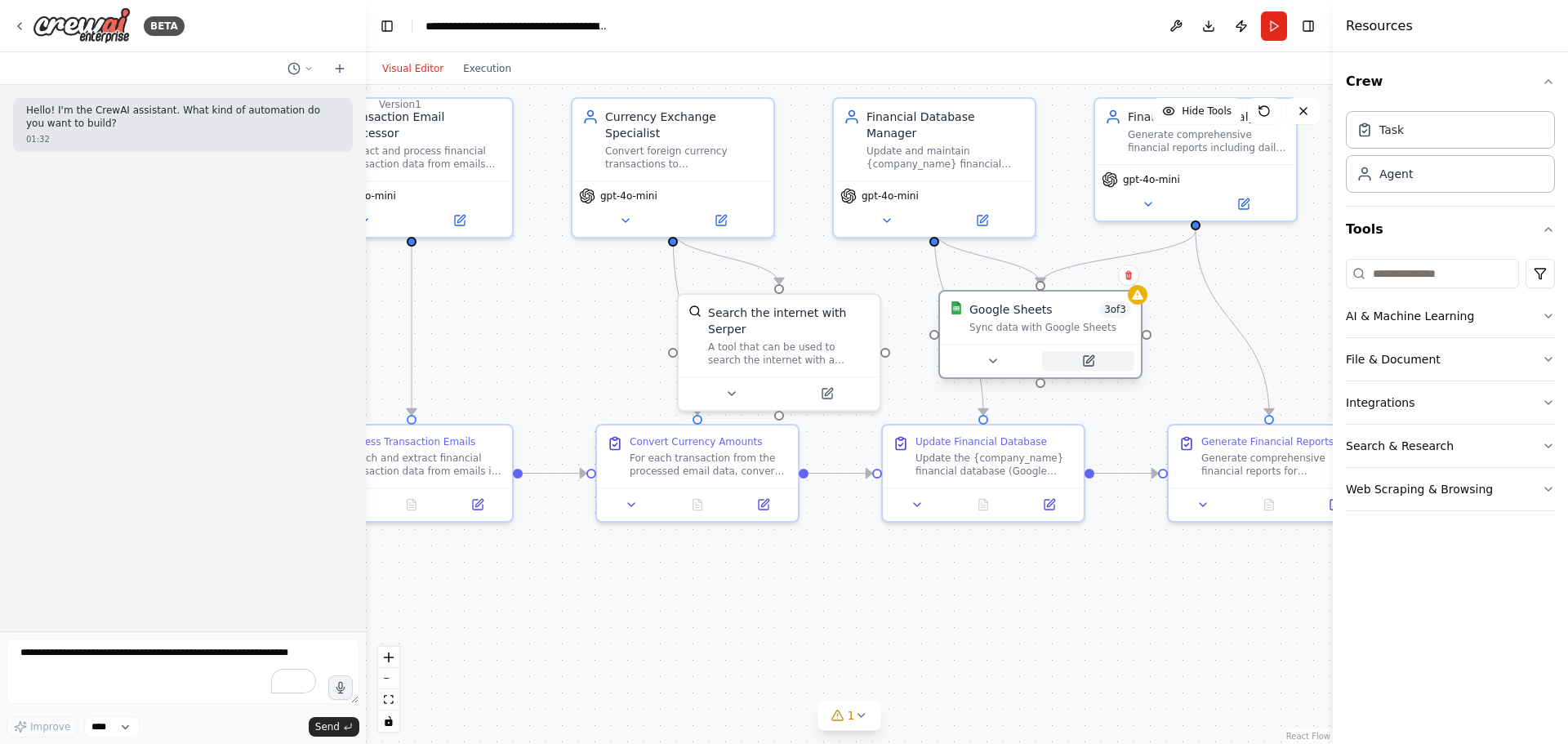
click at [1084, 361] on icon at bounding box center [1089, 361] width 10 height 10
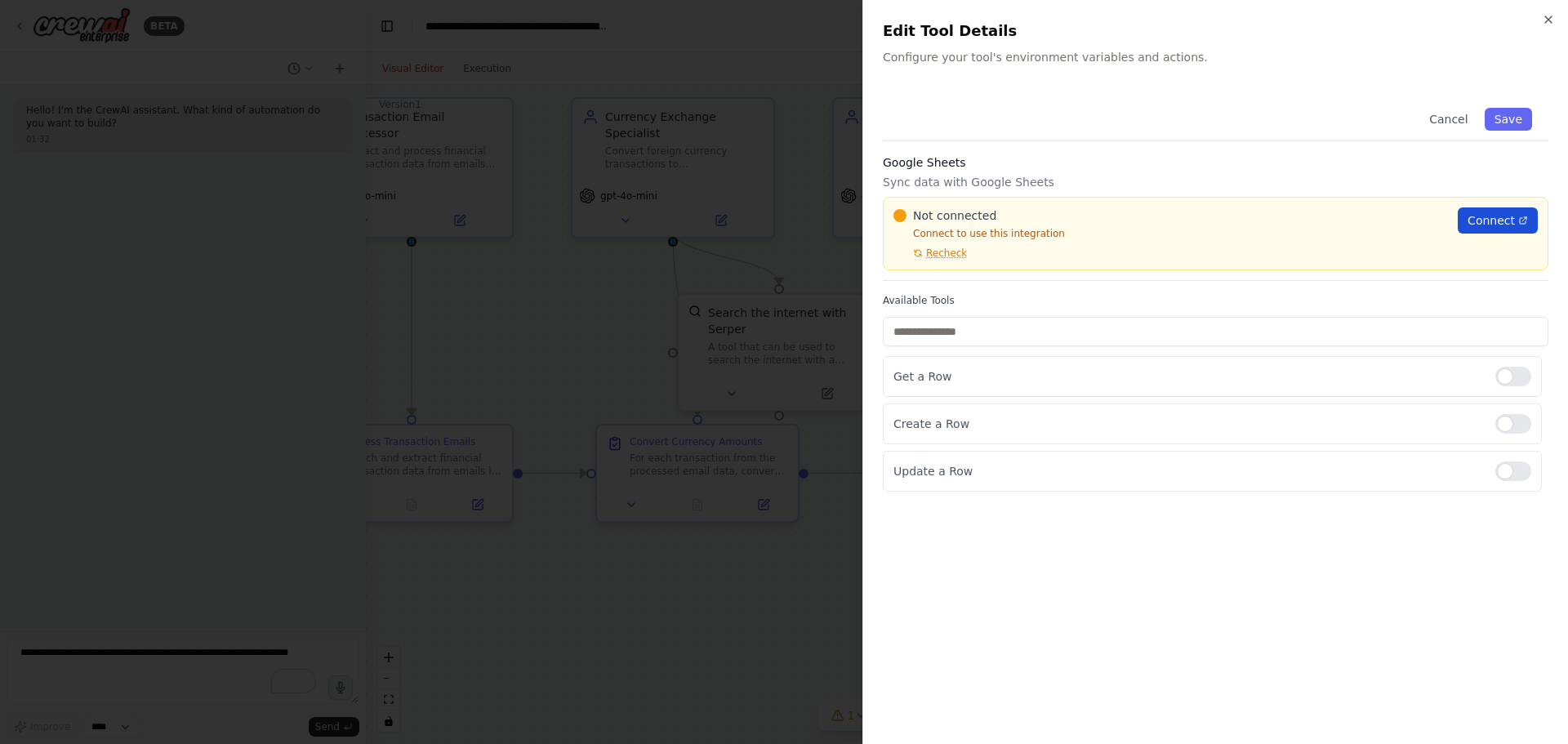
click at [1510, 218] on span "Connect" at bounding box center [1491, 220] width 47 height 16
click at [1550, 15] on icon "button" at bounding box center [1548, 19] width 13 height 13
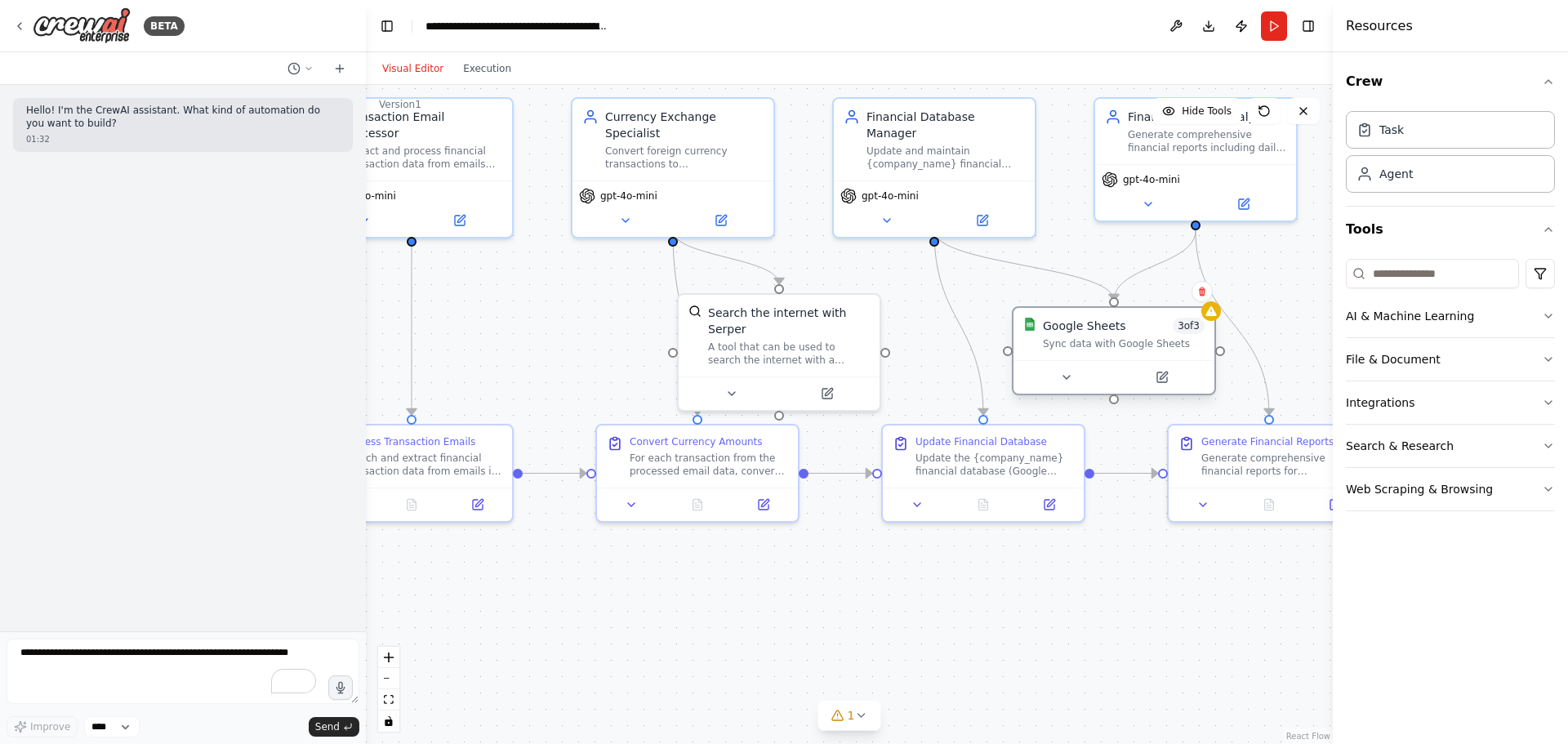
drag, startPoint x: 996, startPoint y: 312, endPoint x: 1037, endPoint y: 339, distance: 49.1
click at [1037, 339] on div "Google Sheets 3 of 3 Sync data with Google Sheets" at bounding box center [1113, 334] width 181 height 33
click at [1202, 292] on icon at bounding box center [1202, 292] width 6 height 9
click at [1153, 290] on button "Confirm" at bounding box center [1156, 291] width 58 height 20
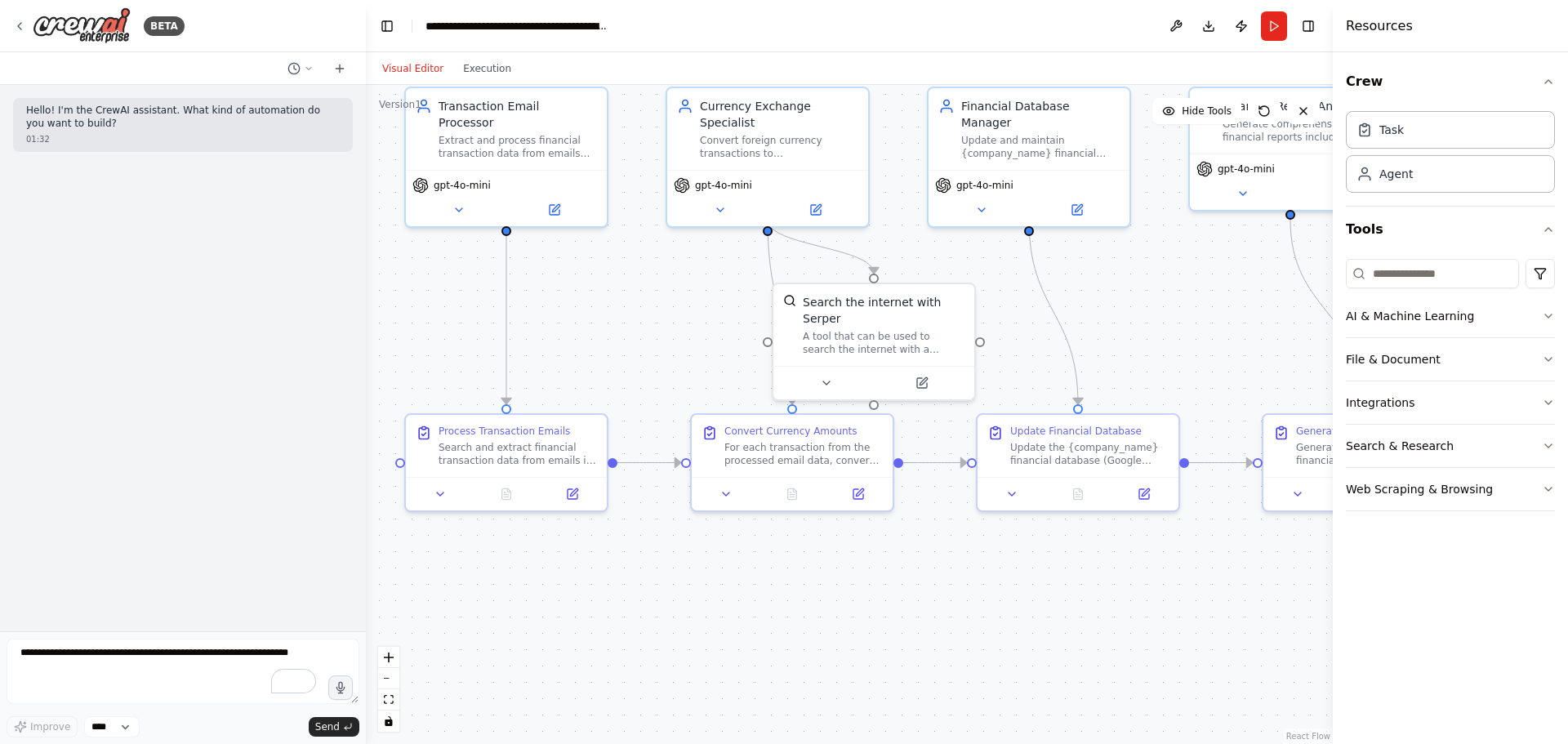
drag, startPoint x: 784, startPoint y: 607, endPoint x: 879, endPoint y: 596, distance: 95.6
click at [879, 596] on div ".deletable-edge-delete-btn { width: 20px; height: 20px; border: 0px solid #ffff…" at bounding box center [849, 413] width 967 height 658
click at [1273, 22] on button "Run" at bounding box center [1274, 26] width 26 height 29
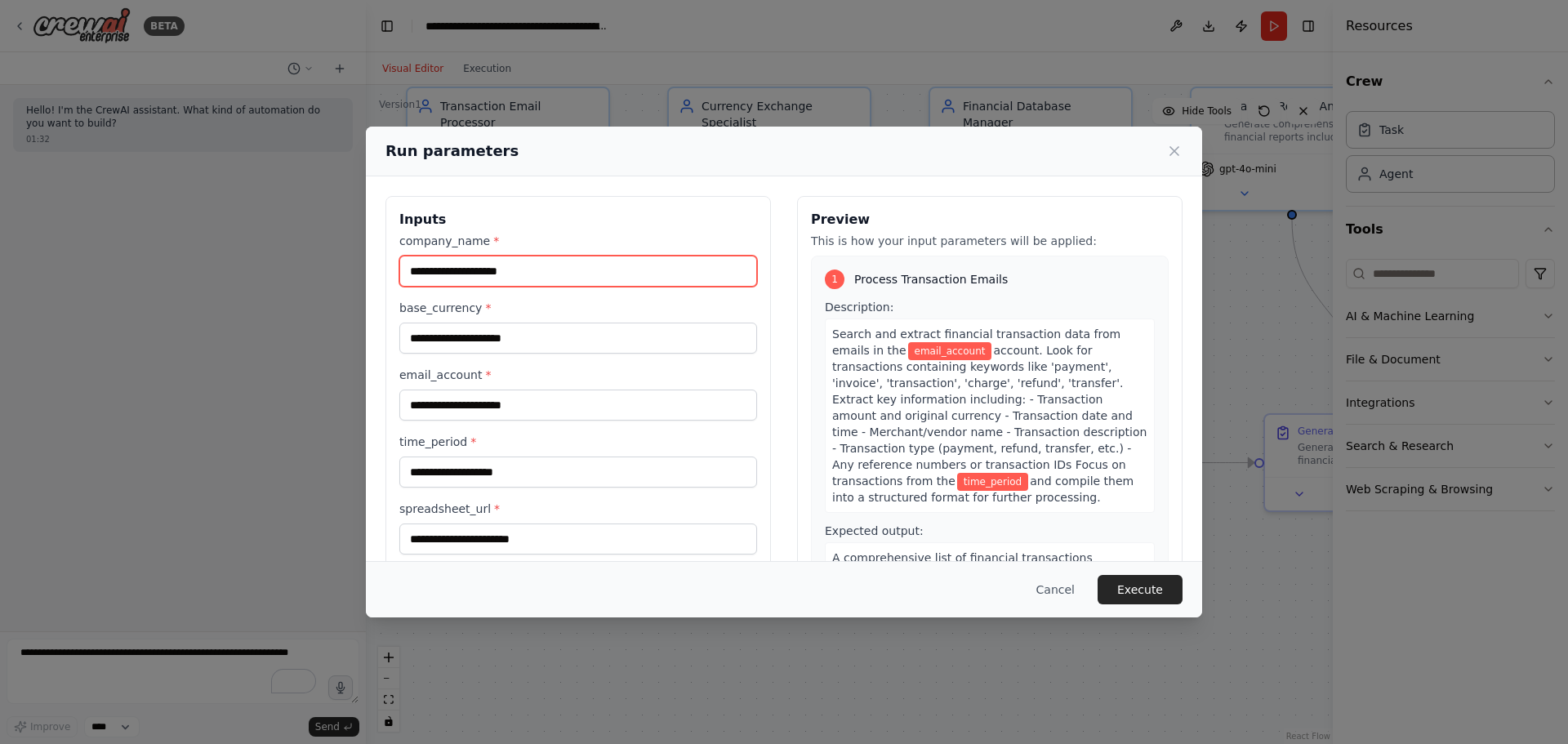
click at [508, 268] on input "company_name *" at bounding box center [578, 271] width 358 height 31
type input "**********"
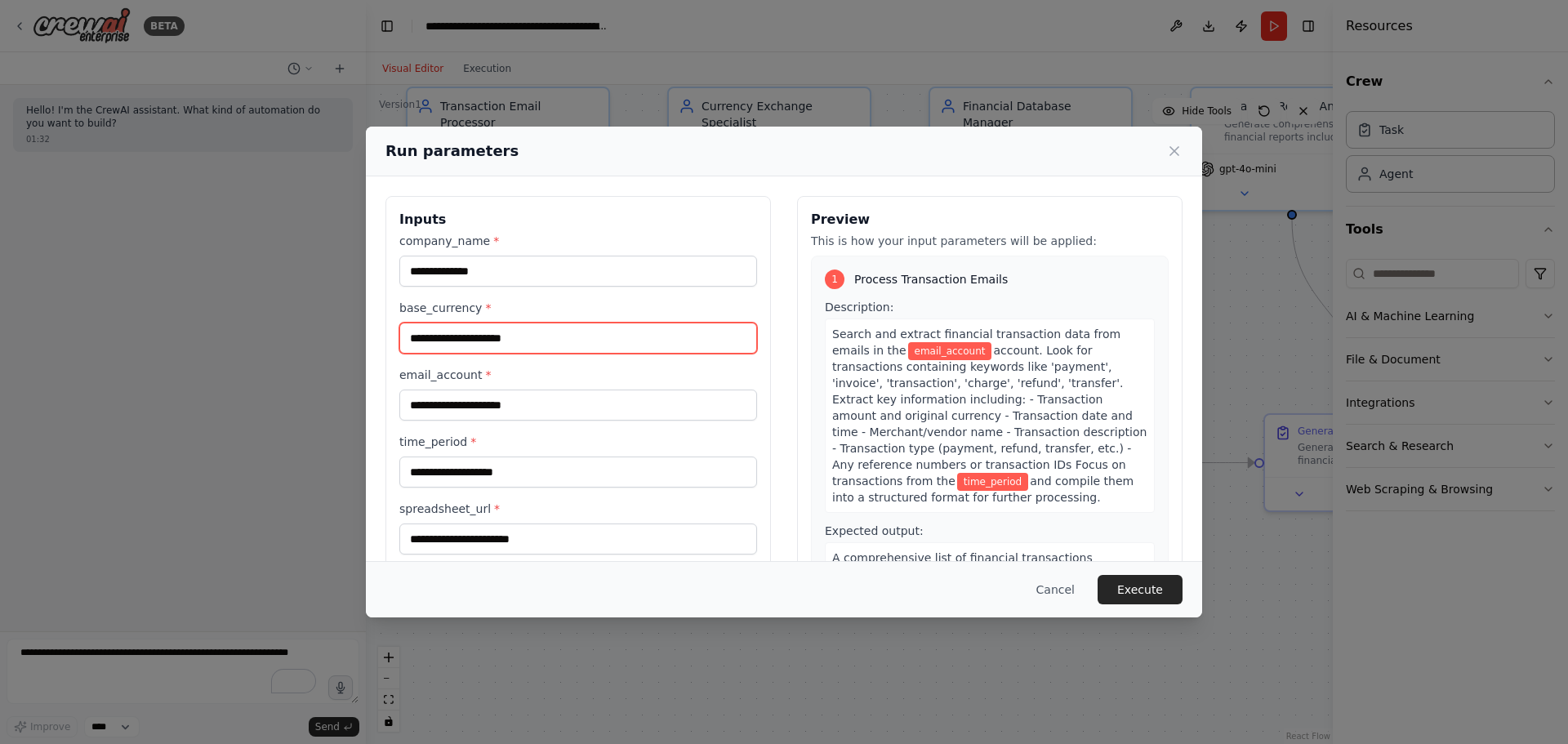
click at [521, 343] on input "base_currency *" at bounding box center [578, 338] width 358 height 31
type input "*****"
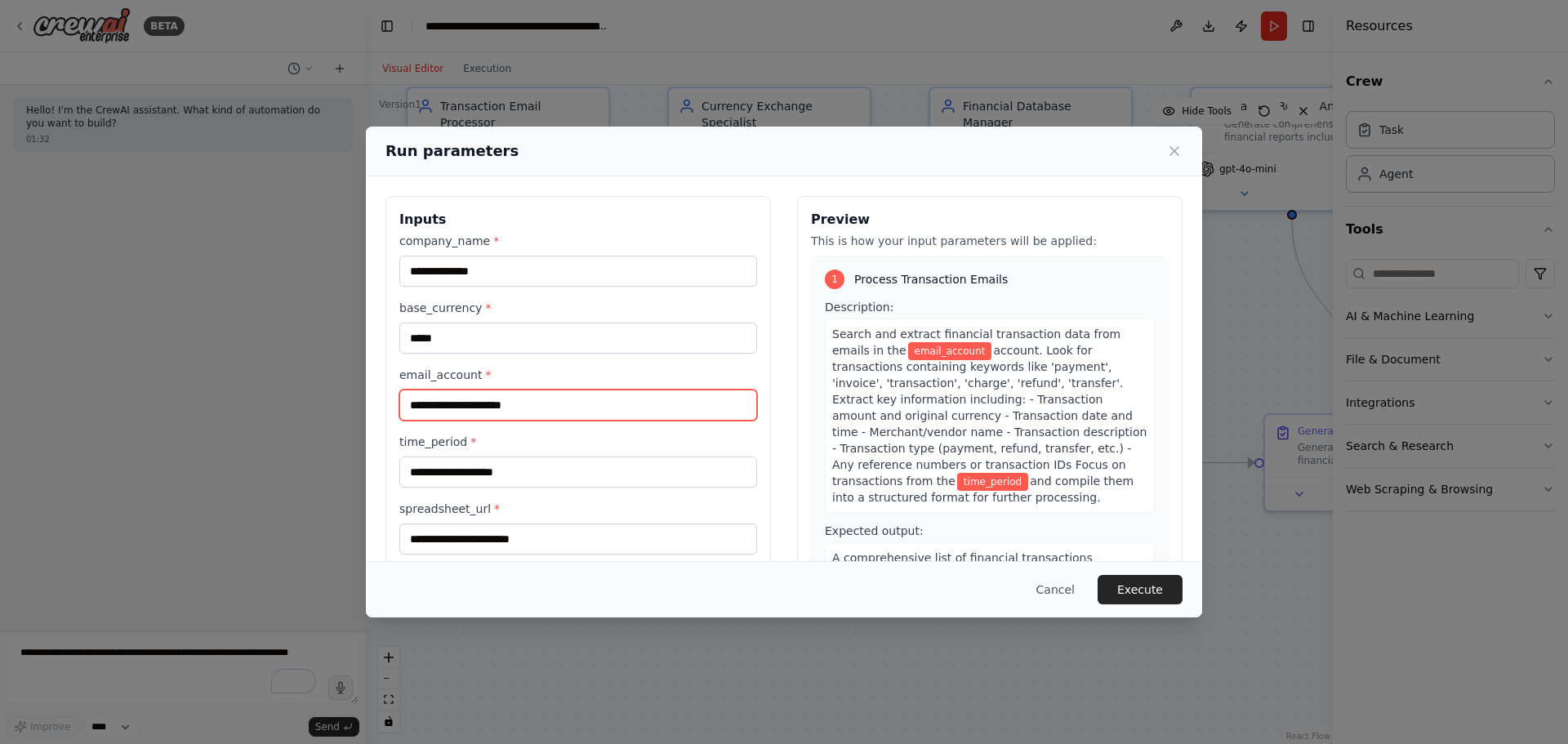
click at [534, 411] on input "email_account *" at bounding box center [578, 405] width 358 height 31
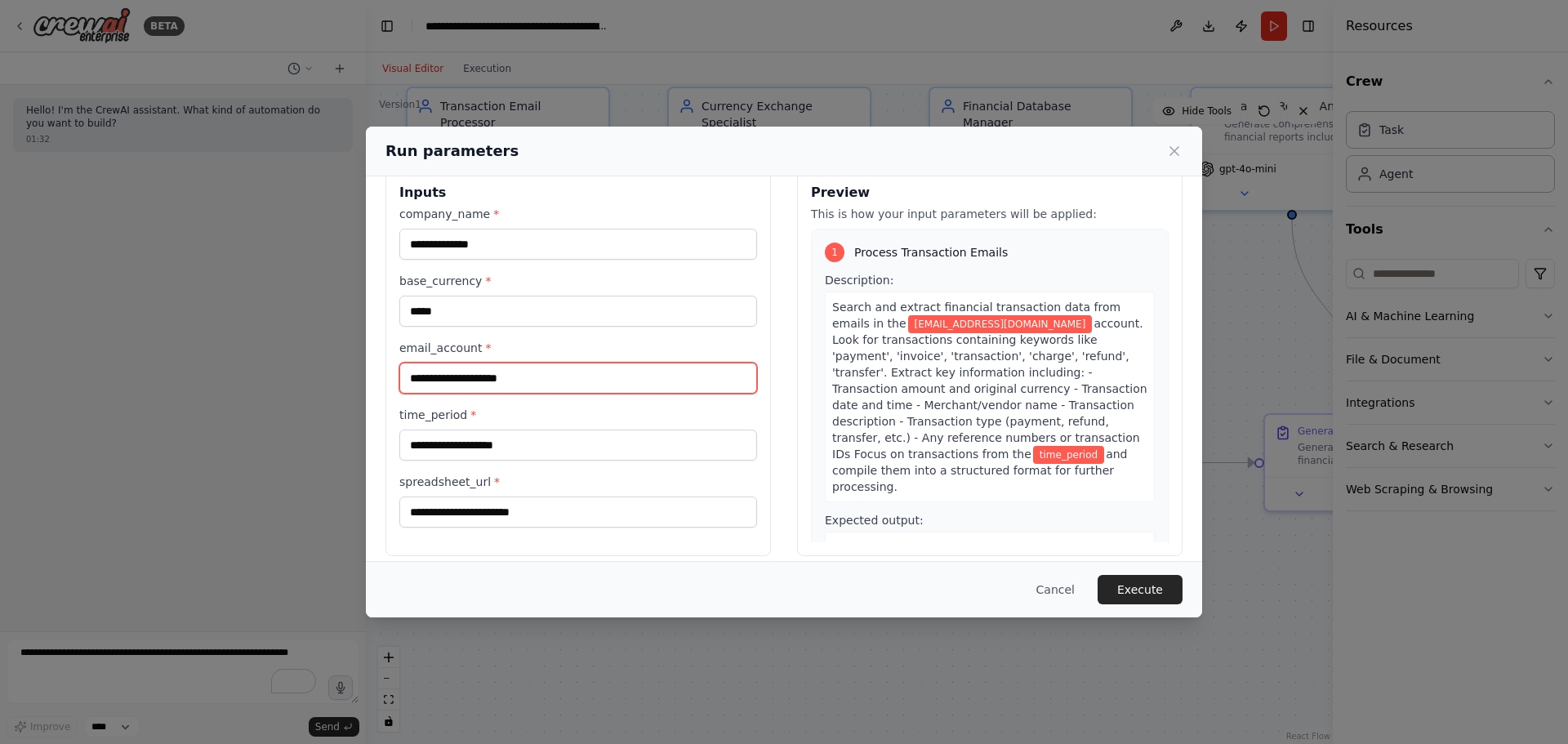
scroll to position [41, 0]
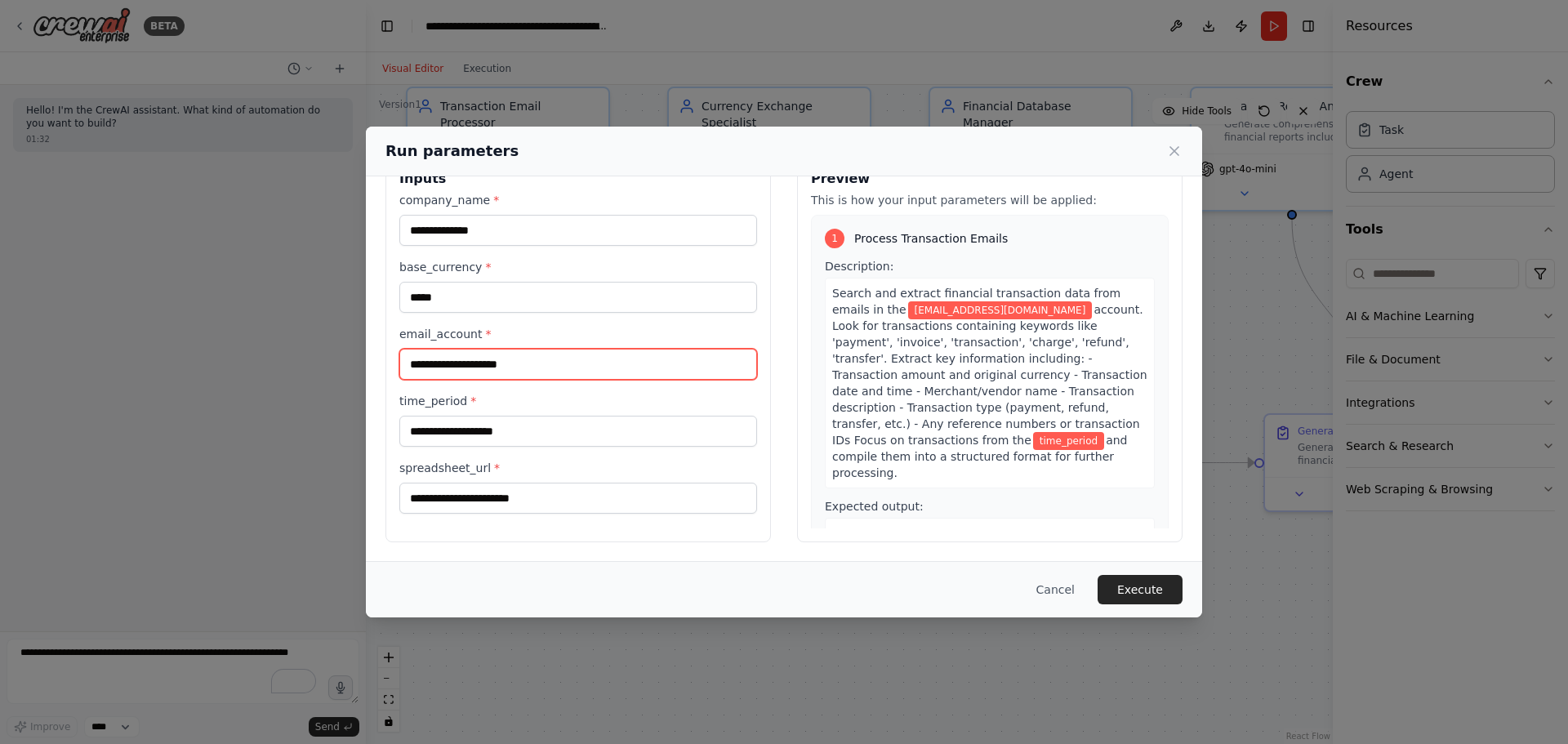
type input "**********"
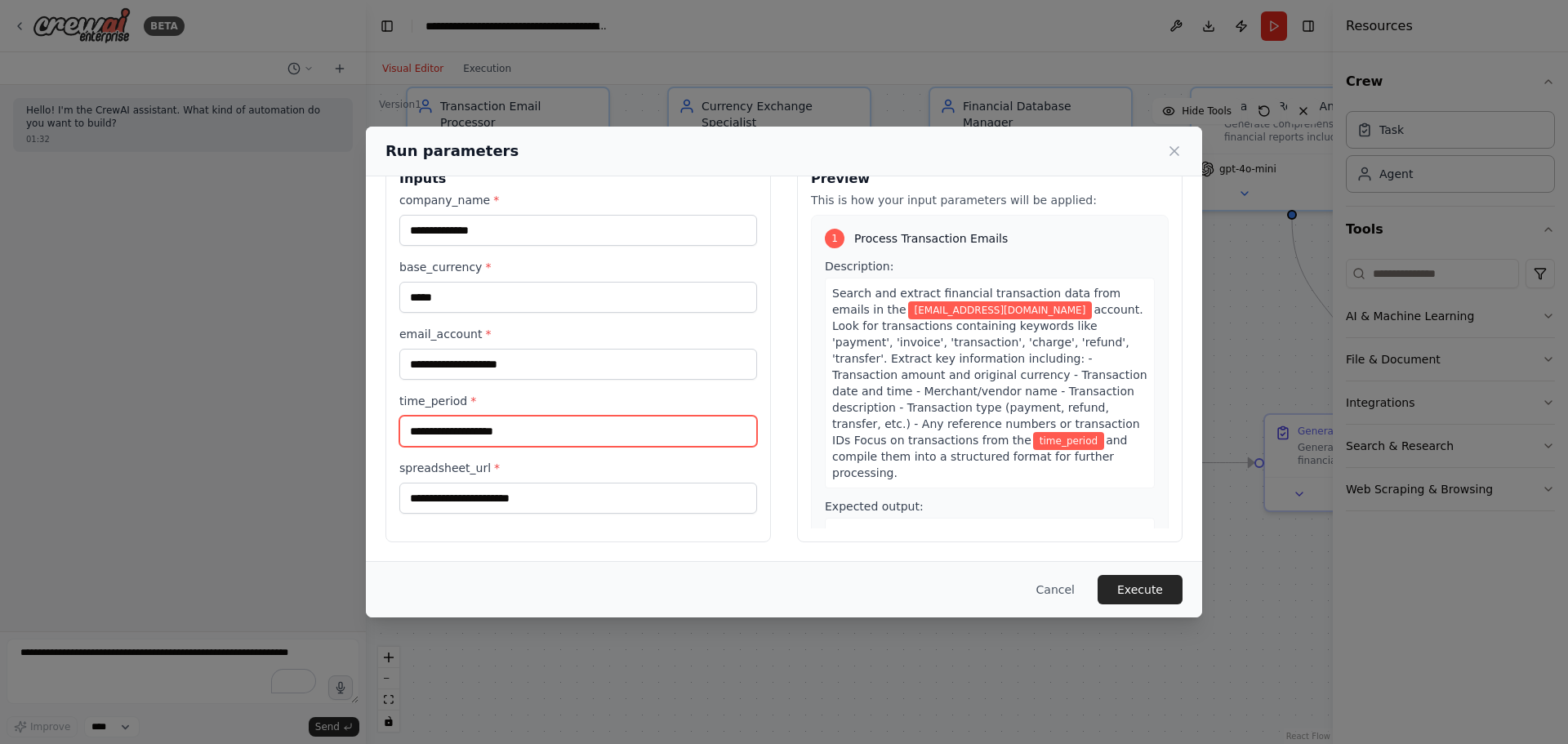
click at [507, 433] on input "time_period *" at bounding box center [578, 431] width 358 height 31
type input "***"
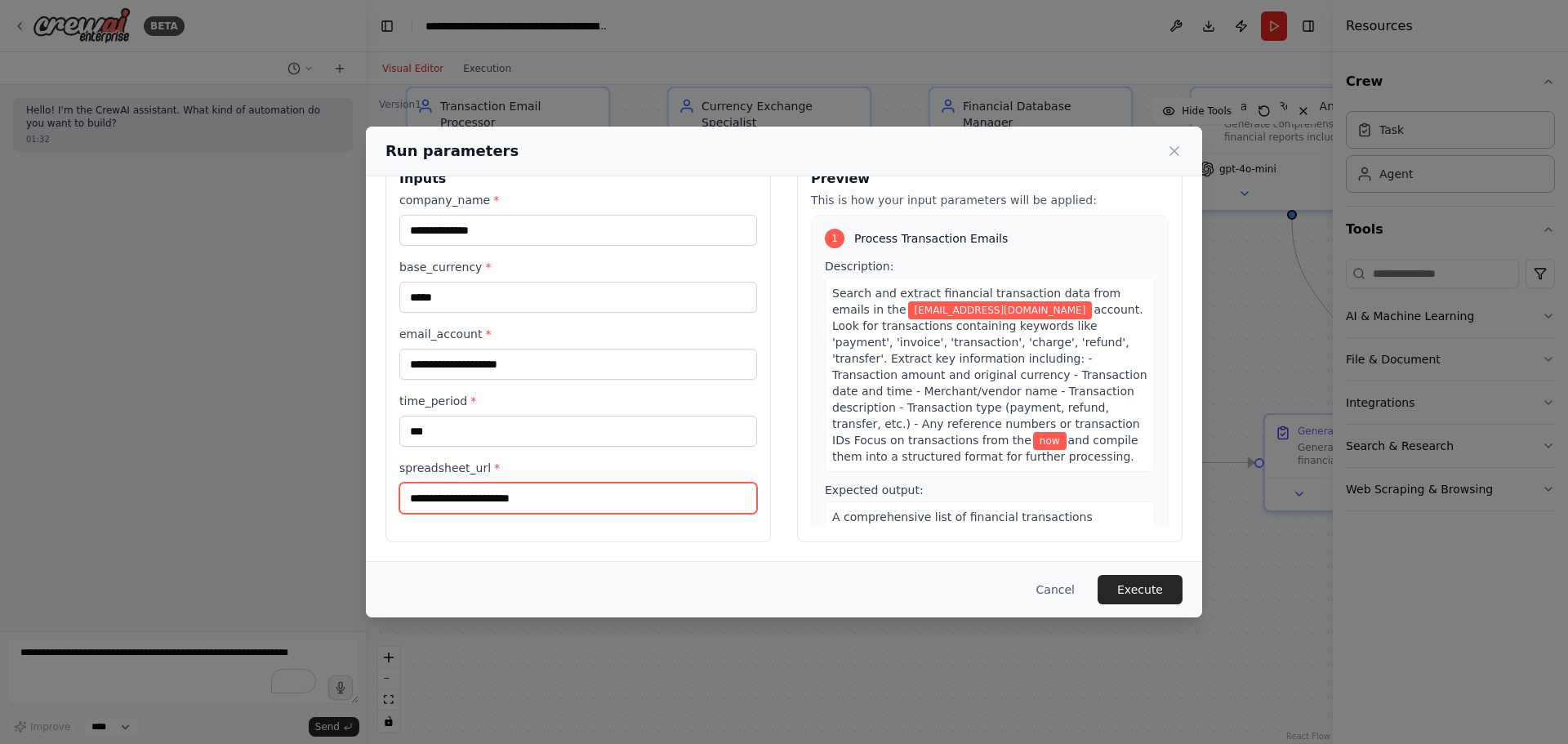
click at [581, 509] on input "spreadsheet_url *" at bounding box center [578, 498] width 358 height 31
click at [1130, 594] on button "Execute" at bounding box center [1140, 589] width 85 height 29
click at [475, 494] on input "spreadsheet_url *" at bounding box center [578, 498] width 358 height 31
paste input "**********"
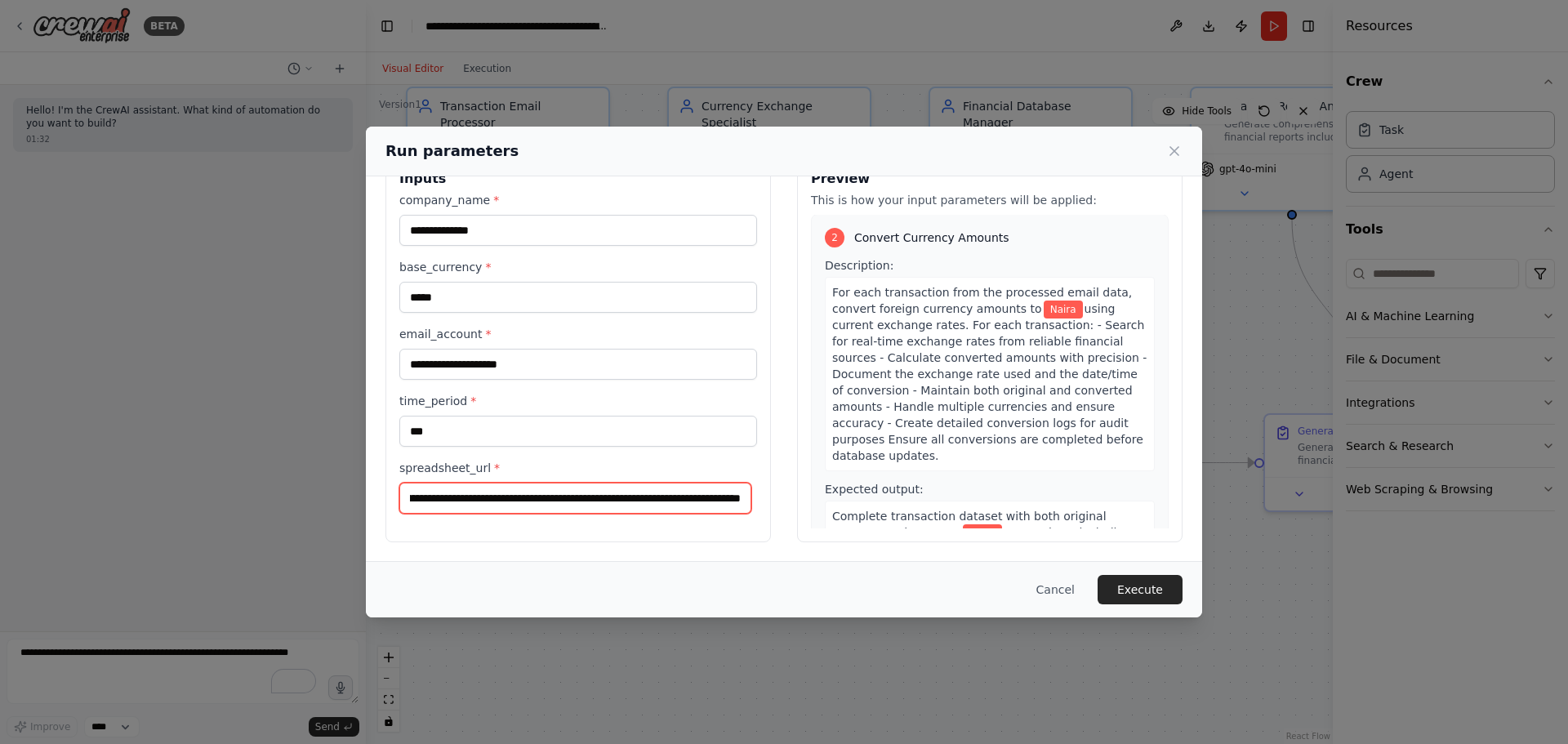
scroll to position [490, 0]
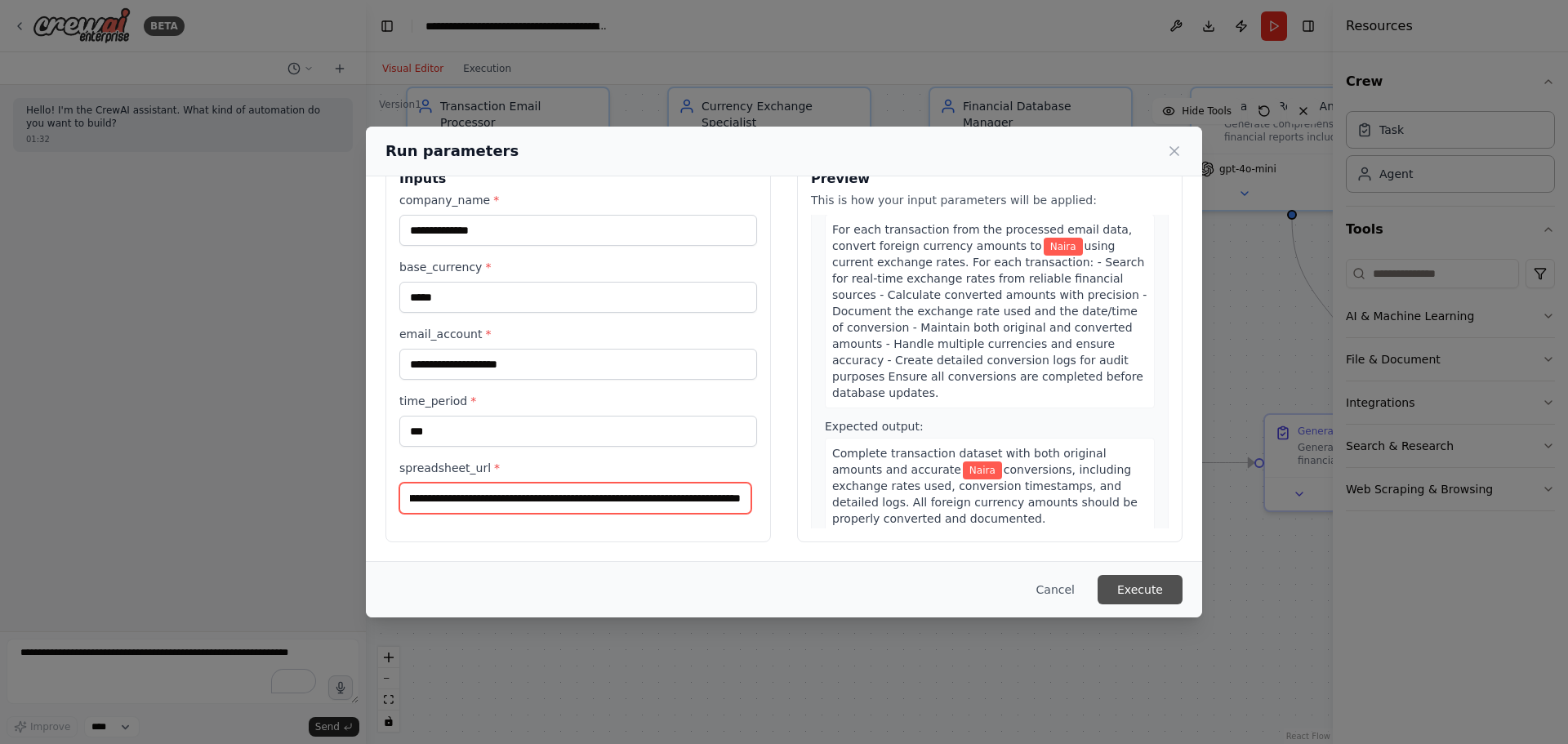
type input "**********"
click at [1129, 591] on button "Execute" at bounding box center [1140, 589] width 85 height 29
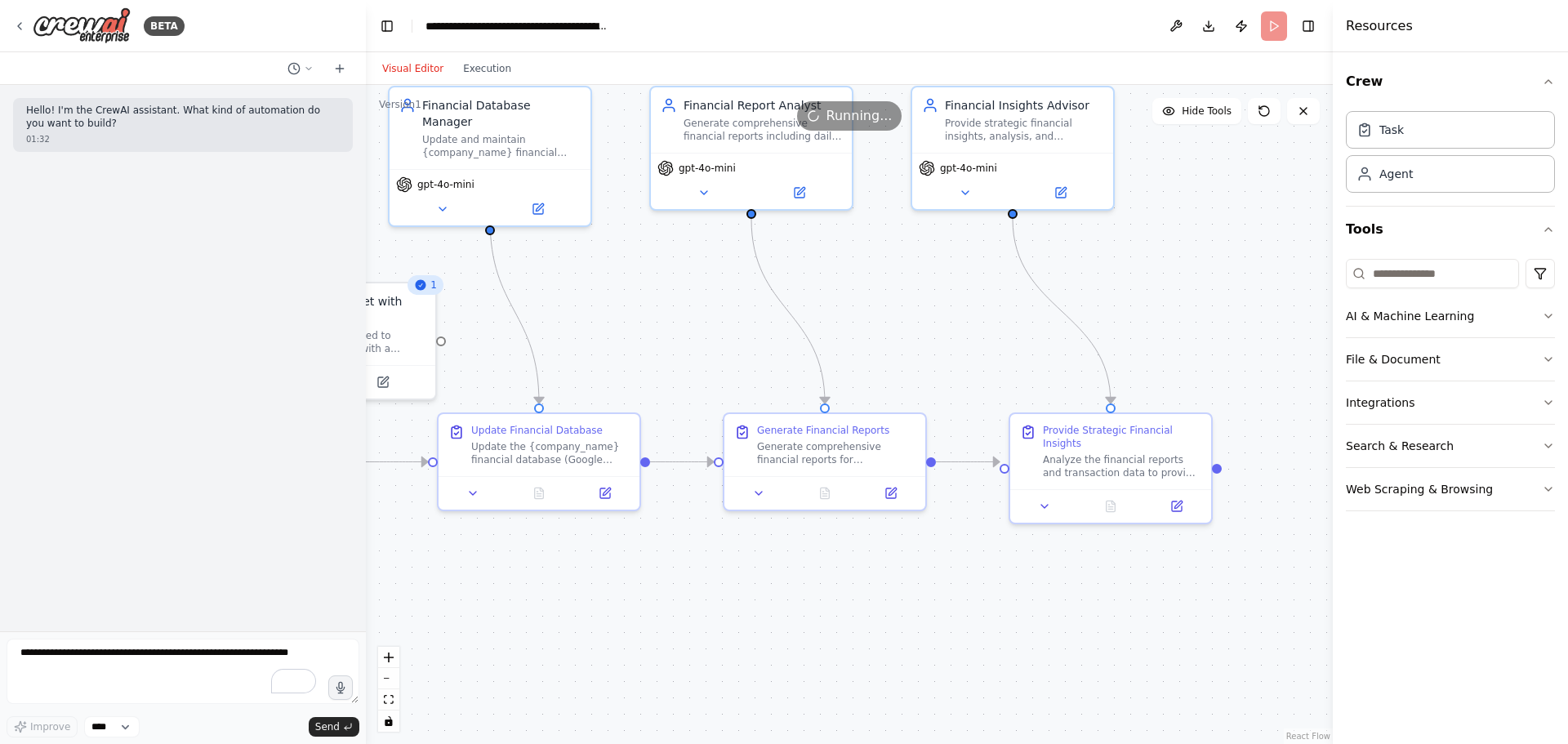
drag, startPoint x: 1061, startPoint y: 551, endPoint x: 520, endPoint y: 550, distance: 541.0
click at [520, 550] on div ".deletable-edge-delete-btn { width: 20px; height: 20px; border: 0px solid #ffff…" at bounding box center [849, 413] width 967 height 658
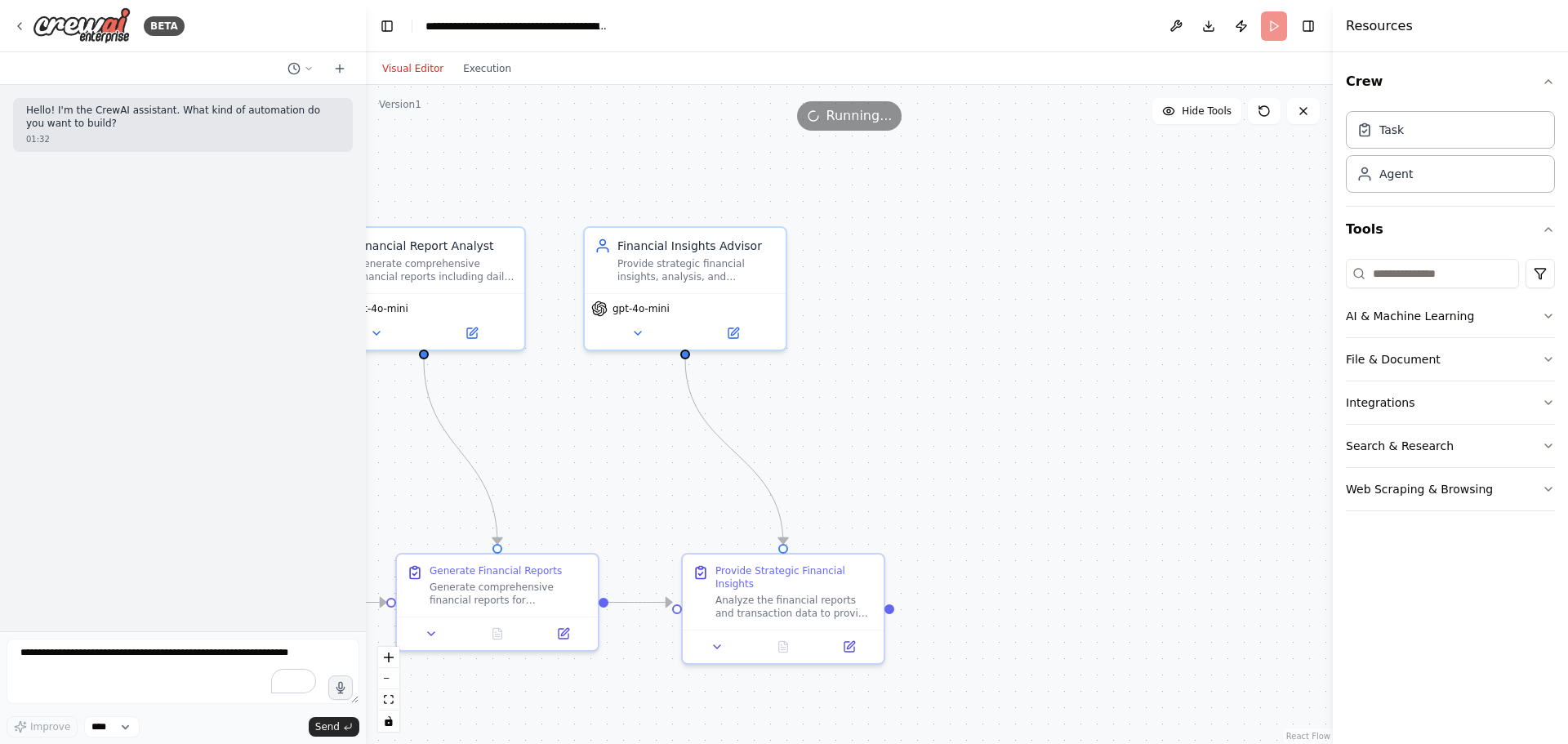
drag, startPoint x: 1154, startPoint y: 398, endPoint x: 921, endPoint y: 445, distance: 237.7
click at [921, 445] on div ".deletable-edge-delete-btn { width: 20px; height: 20px; border: 0px solid #ffff…" at bounding box center [849, 413] width 967 height 658
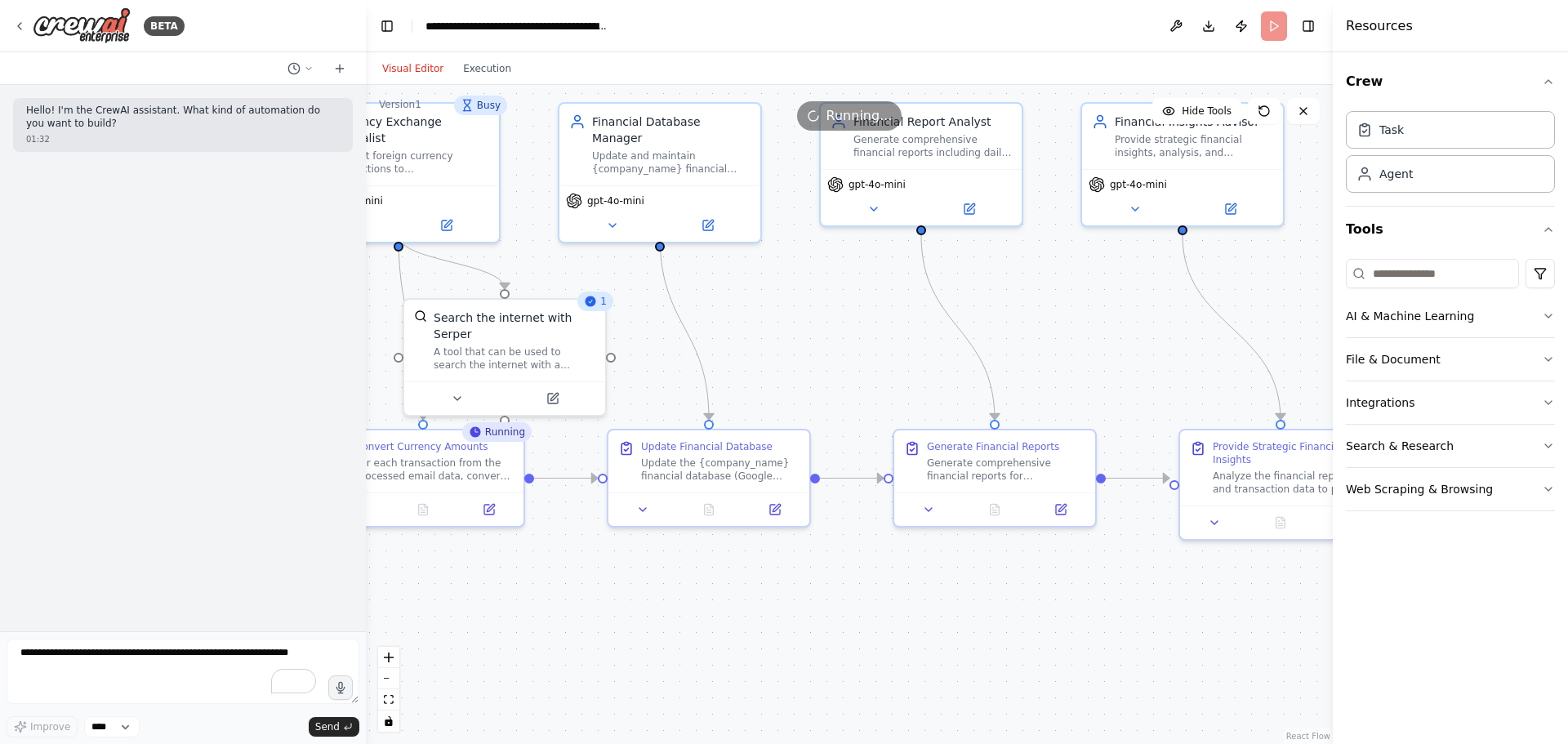
drag, startPoint x: 546, startPoint y: 489, endPoint x: 1067, endPoint y: 356, distance: 537.7
click at [1067, 356] on div ".deletable-edge-delete-btn { width: 20px; height: 20px; border: 0px solid #ffff…" at bounding box center [849, 413] width 967 height 658
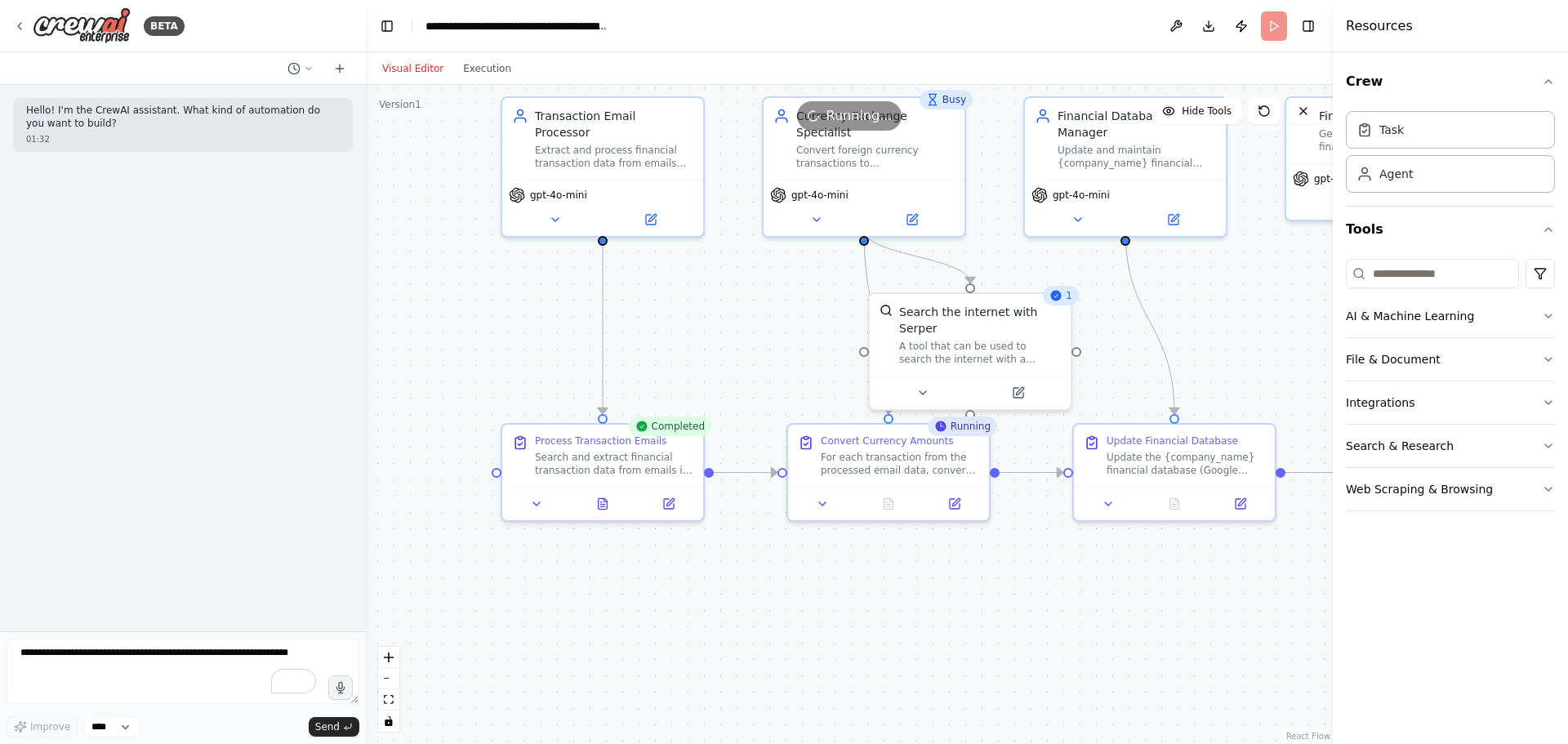
drag, startPoint x: 586, startPoint y: 566, endPoint x: 891, endPoint y: 564, distance: 305.0
click at [1041, 566] on div ".deletable-edge-delete-btn { width: 20px; height: 20px; border: 0px solid #ffff…" at bounding box center [849, 413] width 967 height 658
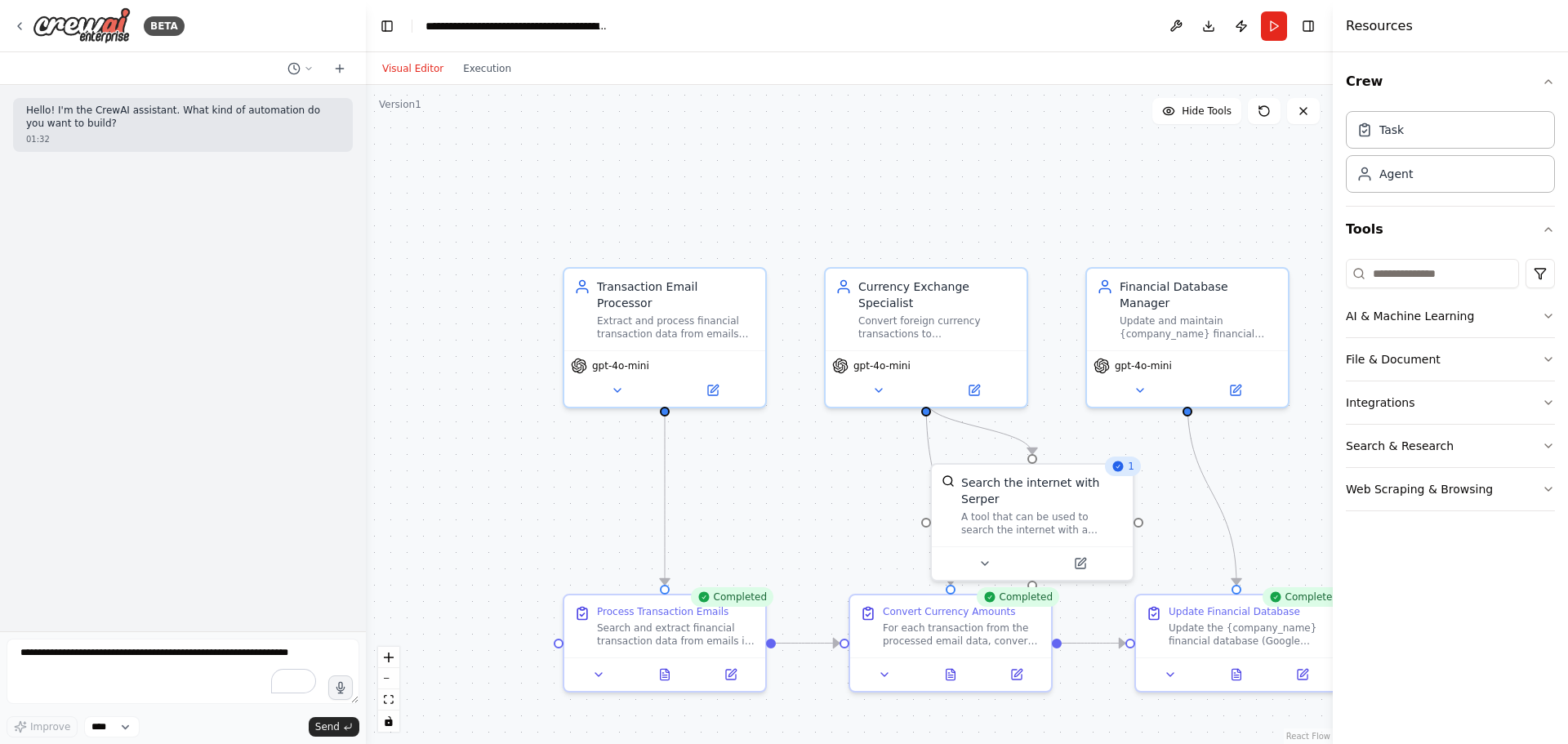
drag, startPoint x: 472, startPoint y: 321, endPoint x: 531, endPoint y: 493, distance: 181.8
click at [535, 492] on div ".deletable-edge-delete-btn { width: 20px; height: 20px; border: 0px solid #ffff…" at bounding box center [849, 413] width 967 height 658
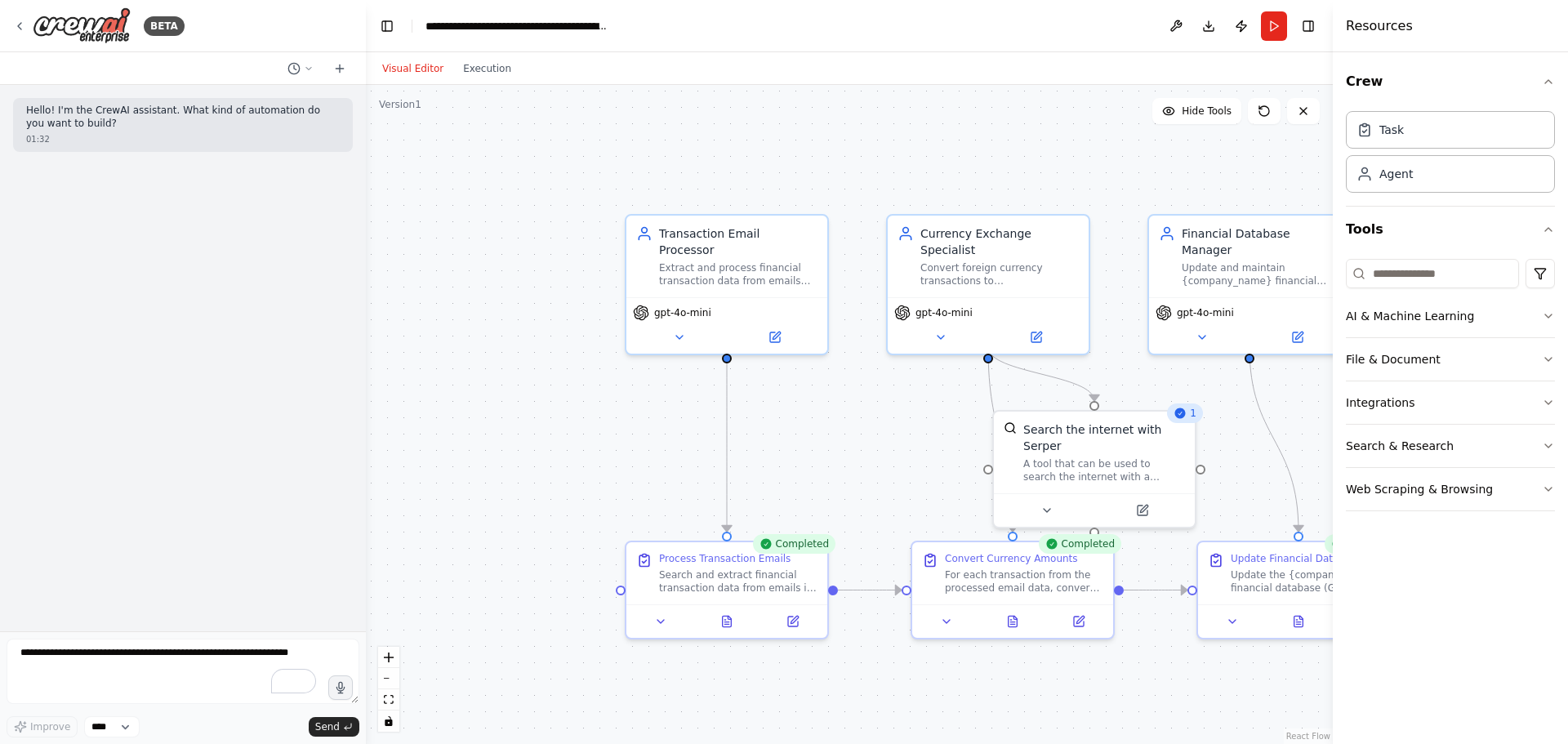
drag, startPoint x: 579, startPoint y: 507, endPoint x: 675, endPoint y: 431, distance: 122.4
click at [641, 454] on div ".deletable-edge-delete-btn { width: 20px; height: 20px; border: 0px solid #ffff…" at bounding box center [849, 413] width 967 height 658
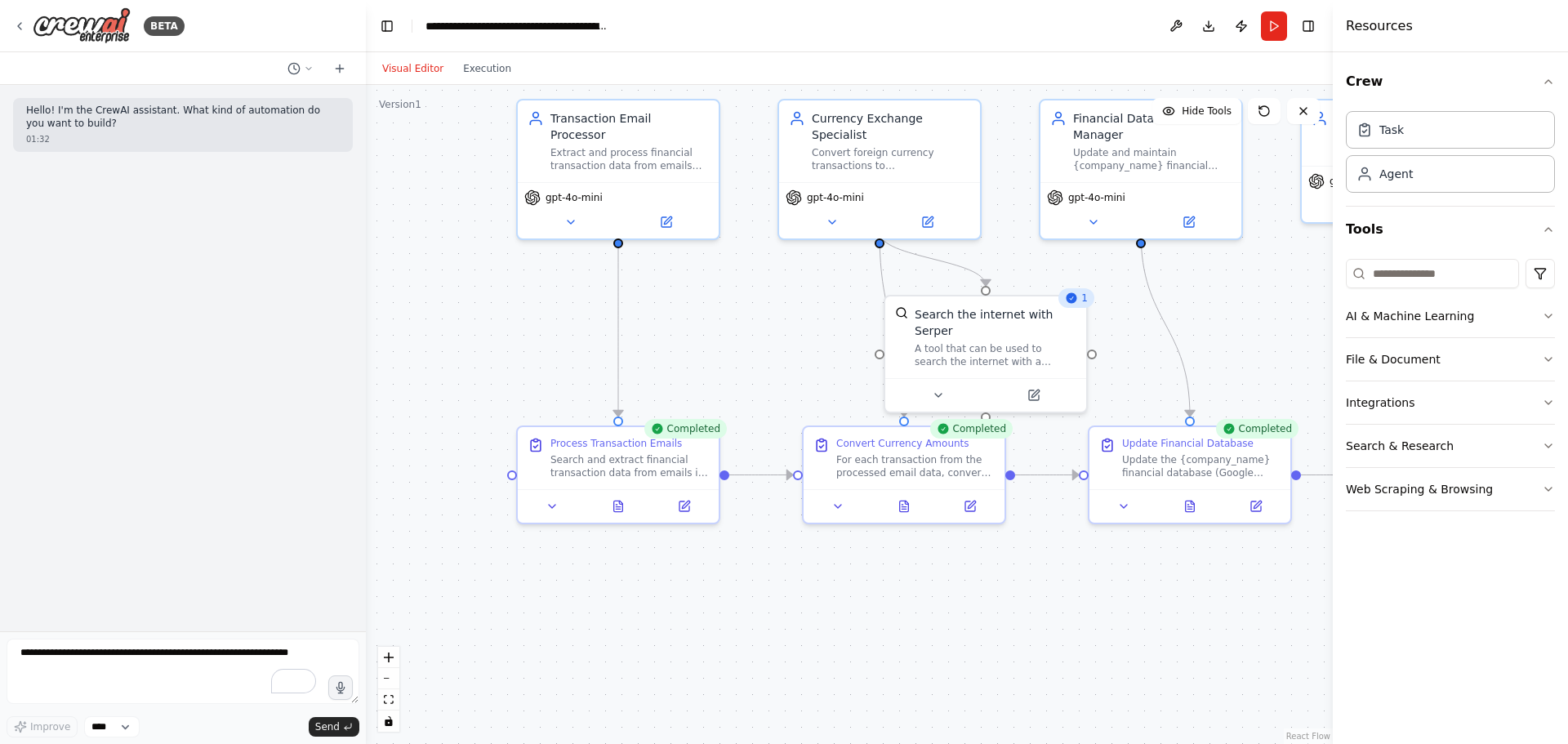
drag, startPoint x: 846, startPoint y: 479, endPoint x: 738, endPoint y: 364, distance: 157.8
click at [738, 364] on div ".deletable-edge-delete-btn { width: 20px; height: 20px; border: 0px solid #ffff…" at bounding box center [849, 413] width 967 height 658
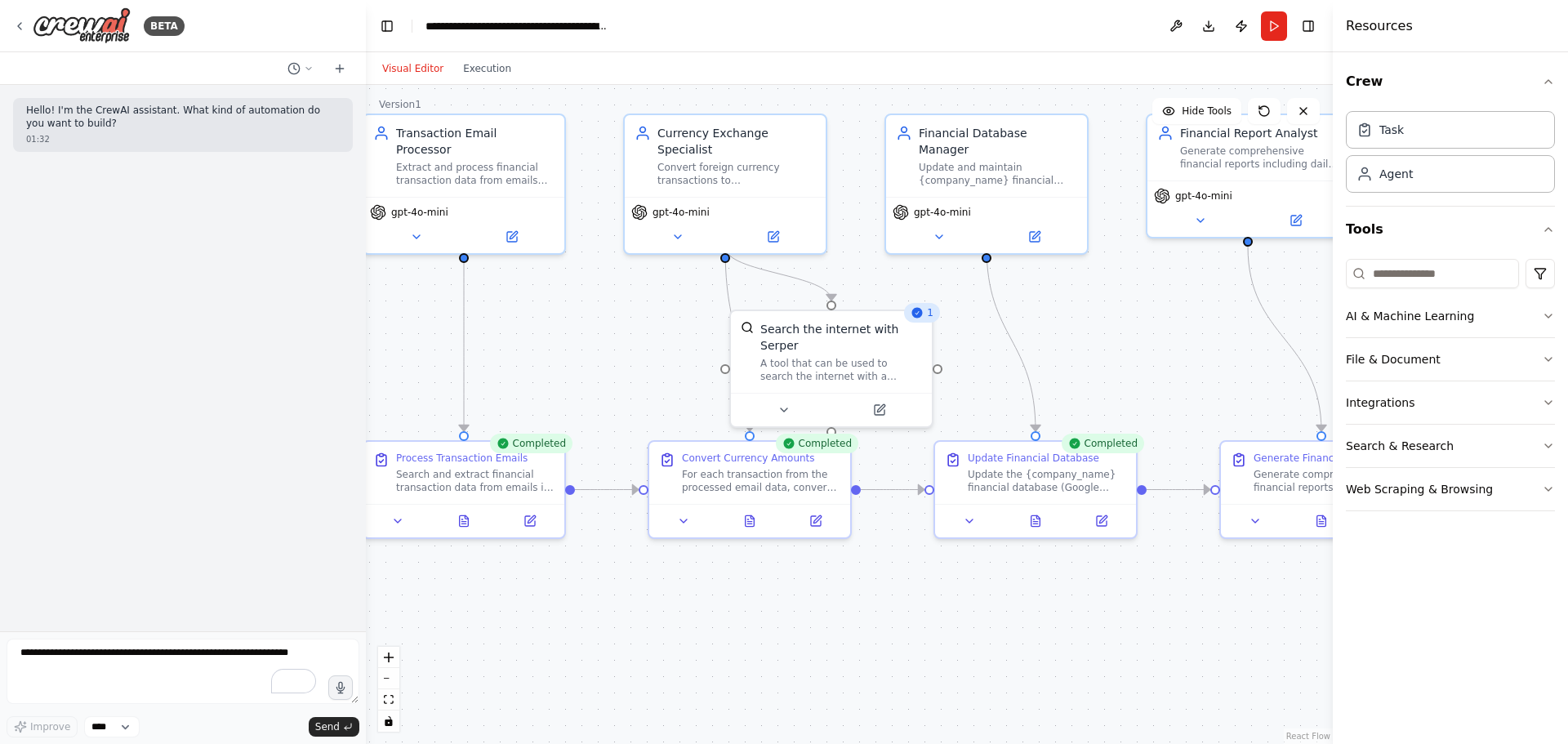
drag, startPoint x: 625, startPoint y: 331, endPoint x: 500, endPoint y: 241, distance: 154.0
click at [500, 241] on div ".deletable-edge-delete-btn { width: 20px; height: 20px; border: 0px solid #ffff…" at bounding box center [849, 413] width 967 height 658
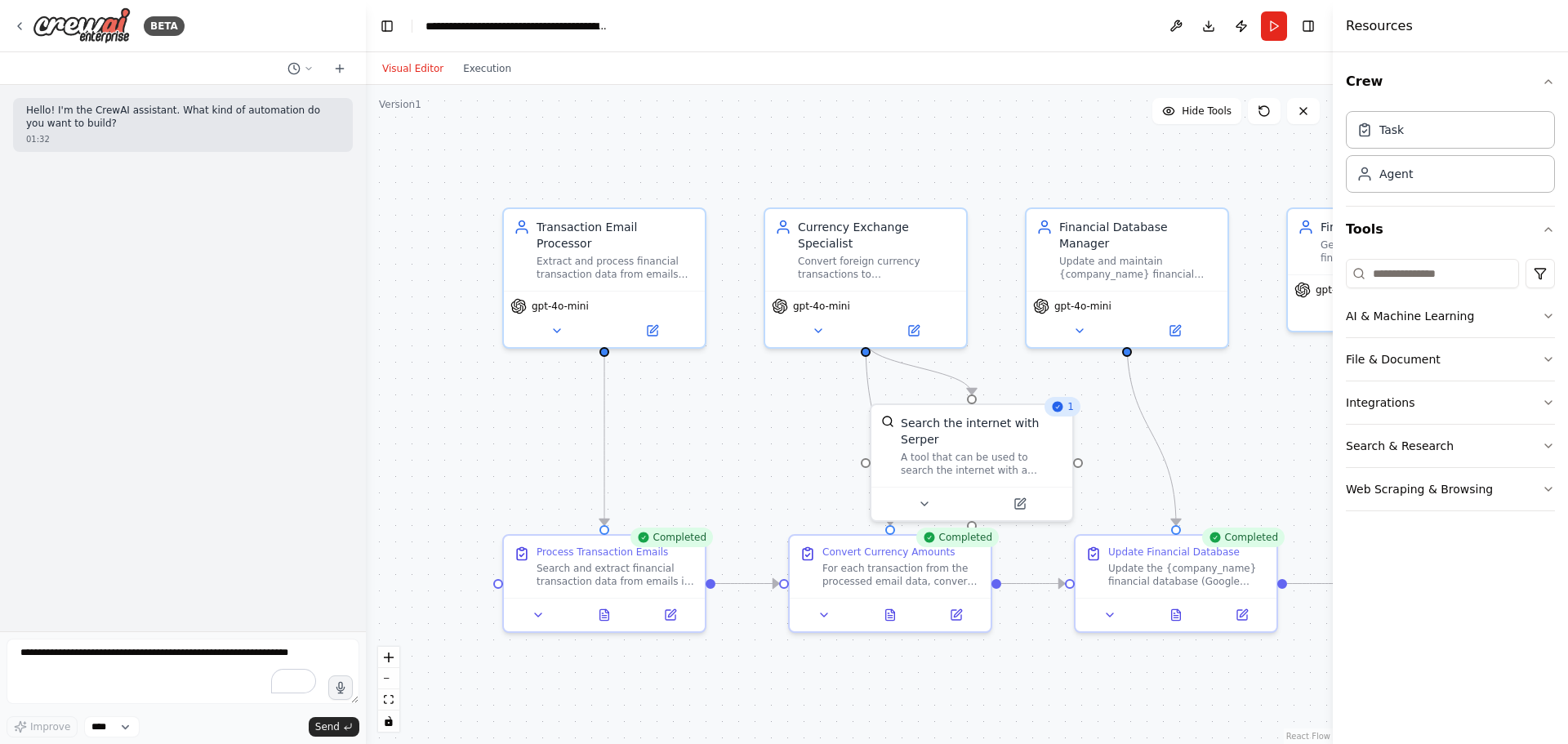
drag, startPoint x: 999, startPoint y: 264, endPoint x: 1255, endPoint y: 433, distance: 306.8
click at [1254, 439] on div ".deletable-edge-delete-btn { width: 20px; height: 20px; border: 0px solid #ffff…" at bounding box center [849, 413] width 967 height 658
click at [649, 536] on icon at bounding box center [644, 537] width 11 height 11
click at [603, 607] on icon at bounding box center [606, 611] width 9 height 11
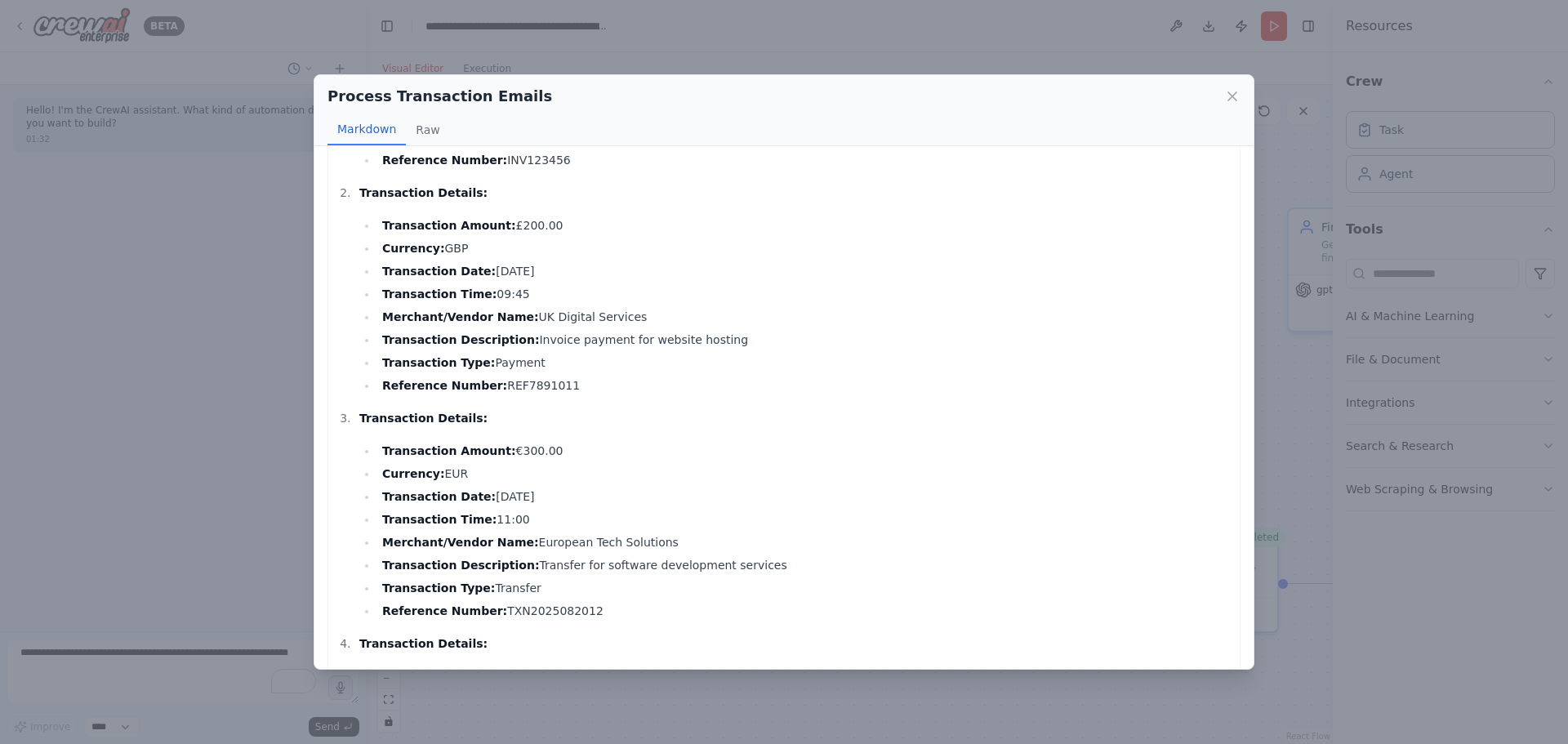
scroll to position [245, 0]
click at [1236, 90] on icon at bounding box center [1233, 97] width 16 height 16
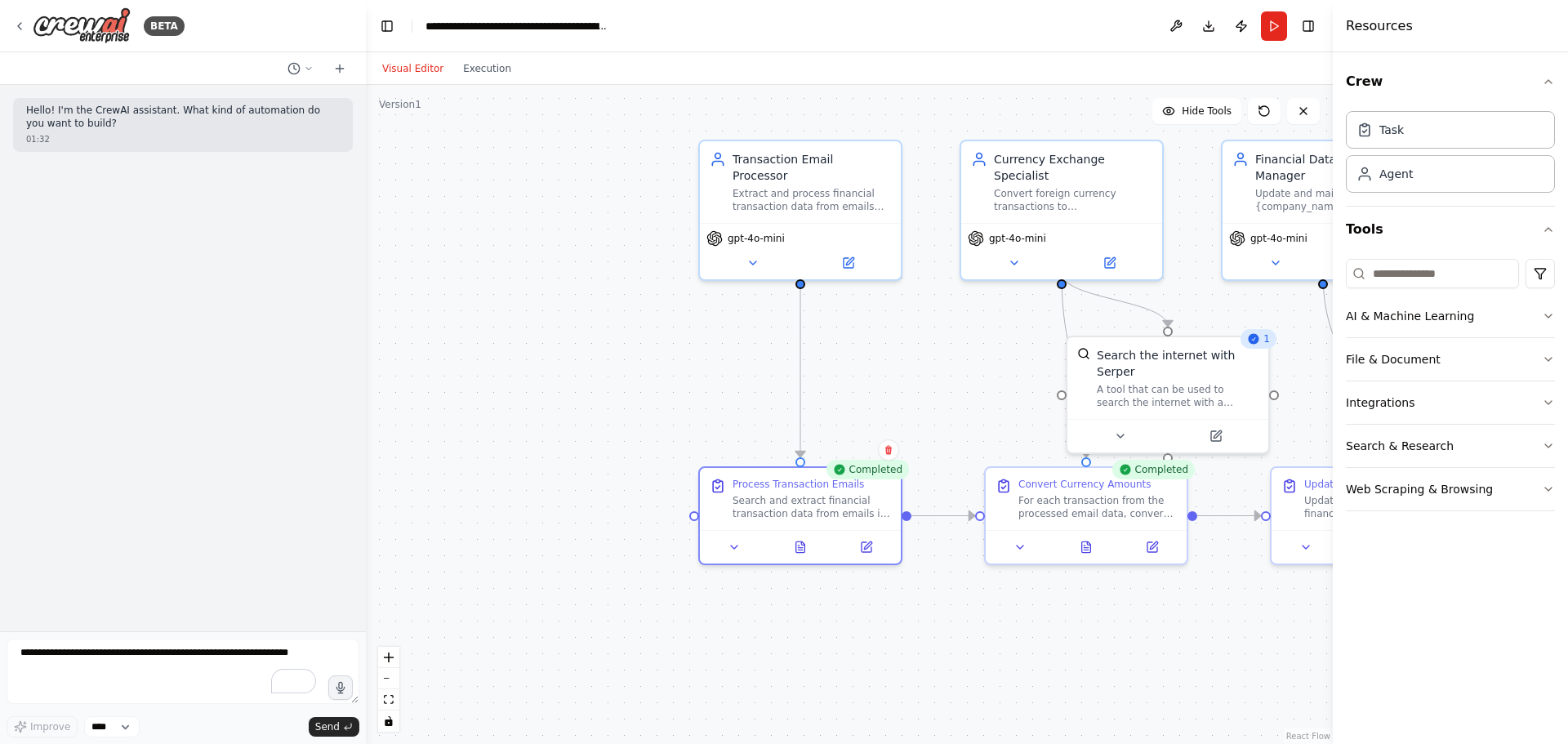
drag, startPoint x: 467, startPoint y: 397, endPoint x: 642, endPoint y: 333, distance: 186.3
click at [651, 333] on div ".deletable-edge-delete-btn { width: 20px; height: 20px; border: 0px solid #ffff…" at bounding box center [849, 413] width 967 height 658
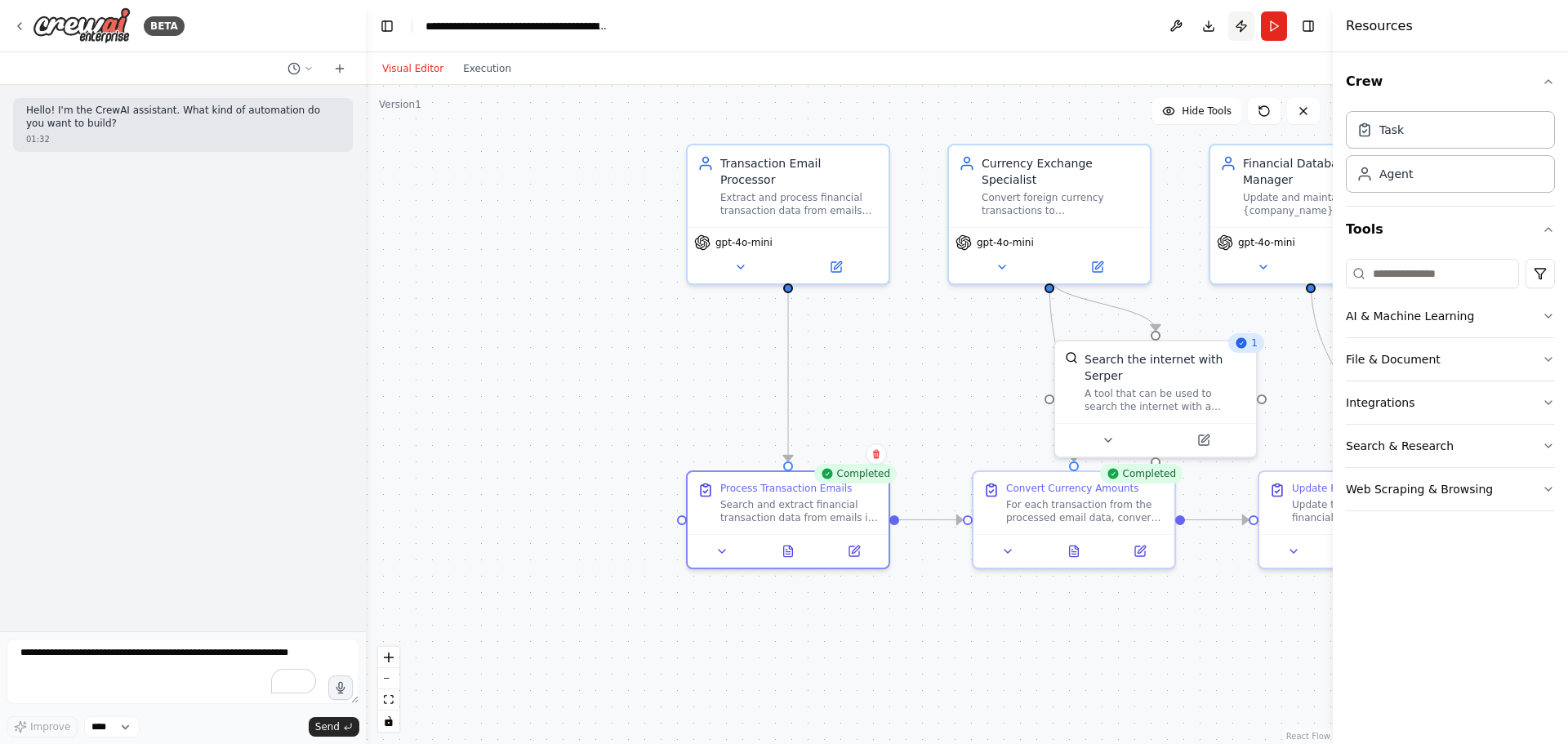
click at [1241, 25] on button "Publish" at bounding box center [1241, 26] width 26 height 29
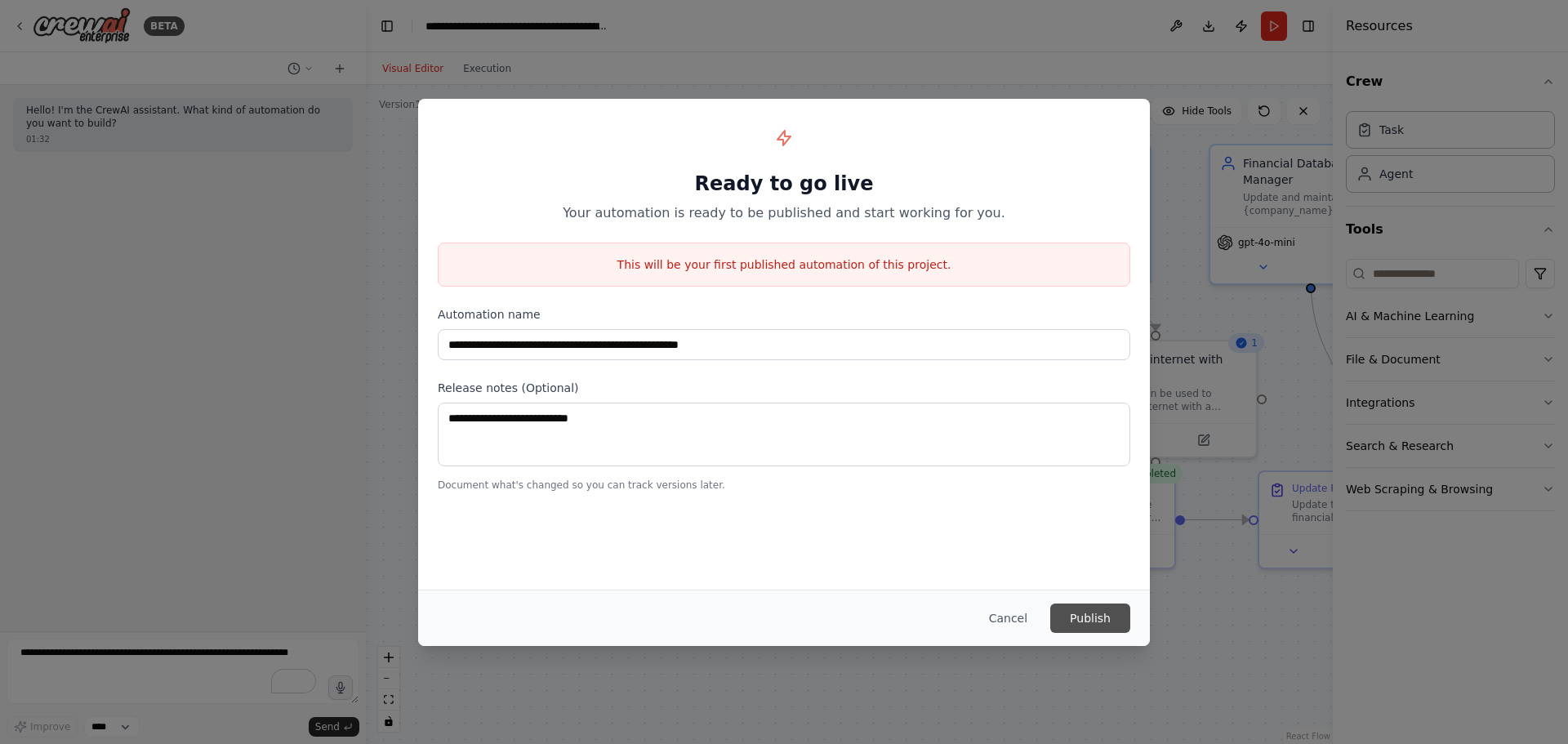
click at [1098, 610] on button "Publish" at bounding box center [1091, 617] width 80 height 29
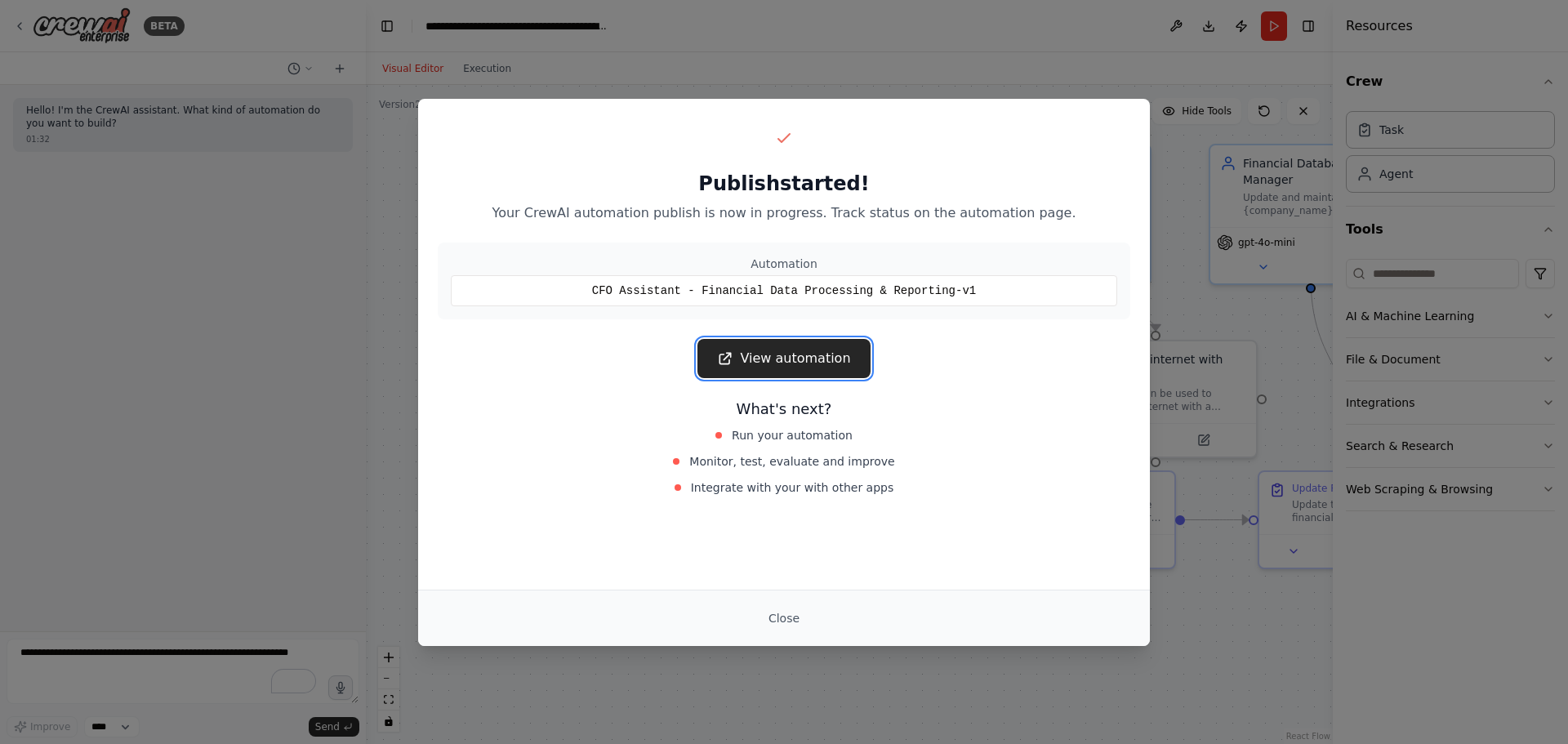
click at [731, 356] on icon at bounding box center [726, 358] width 11 height 11
click at [782, 622] on button "Close" at bounding box center [784, 617] width 57 height 29
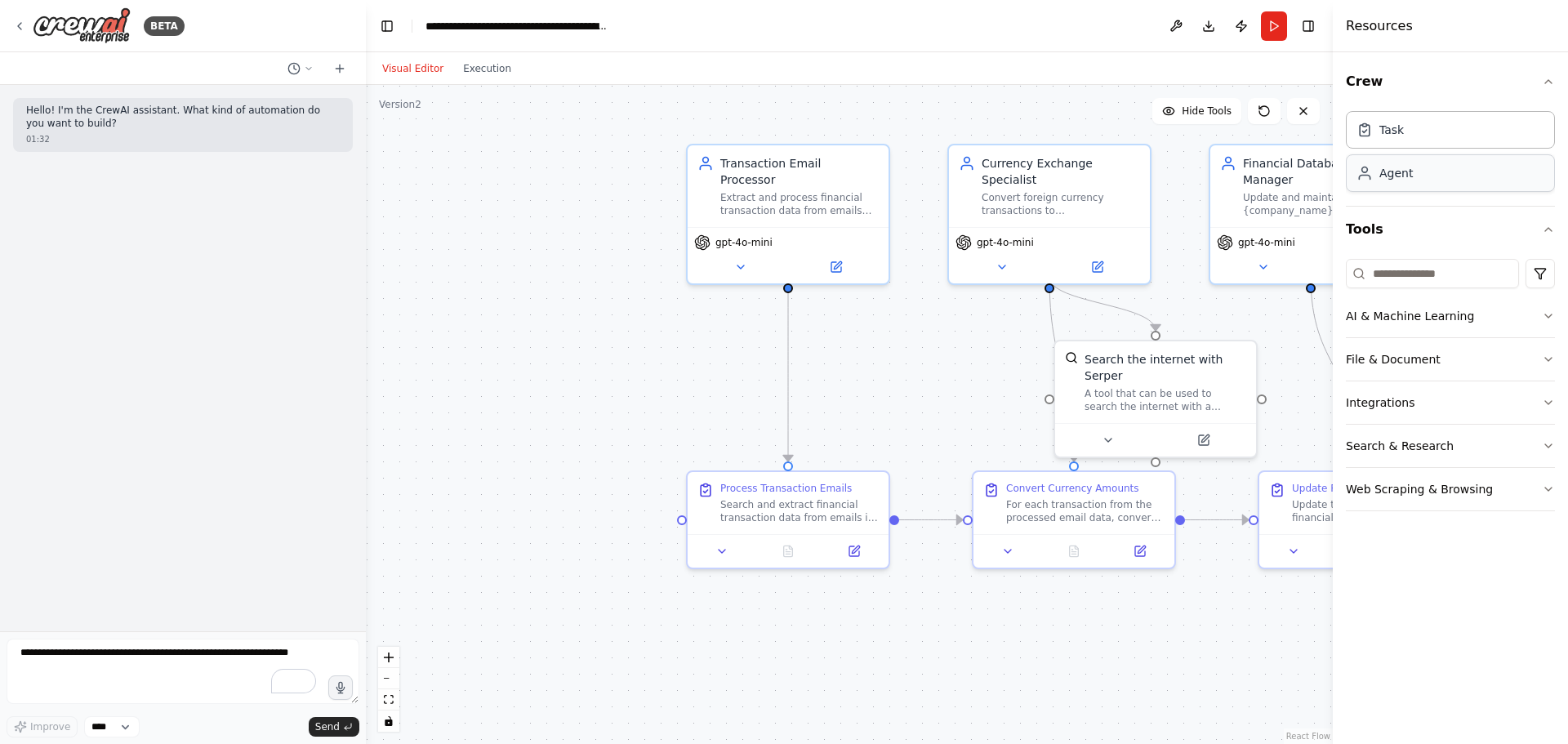
click at [1389, 182] on div "Agent" at bounding box center [1450, 172] width 209 height 37
click at [1408, 135] on div "Task" at bounding box center [1450, 128] width 209 height 37
click at [73, 15] on img at bounding box center [82, 25] width 98 height 36
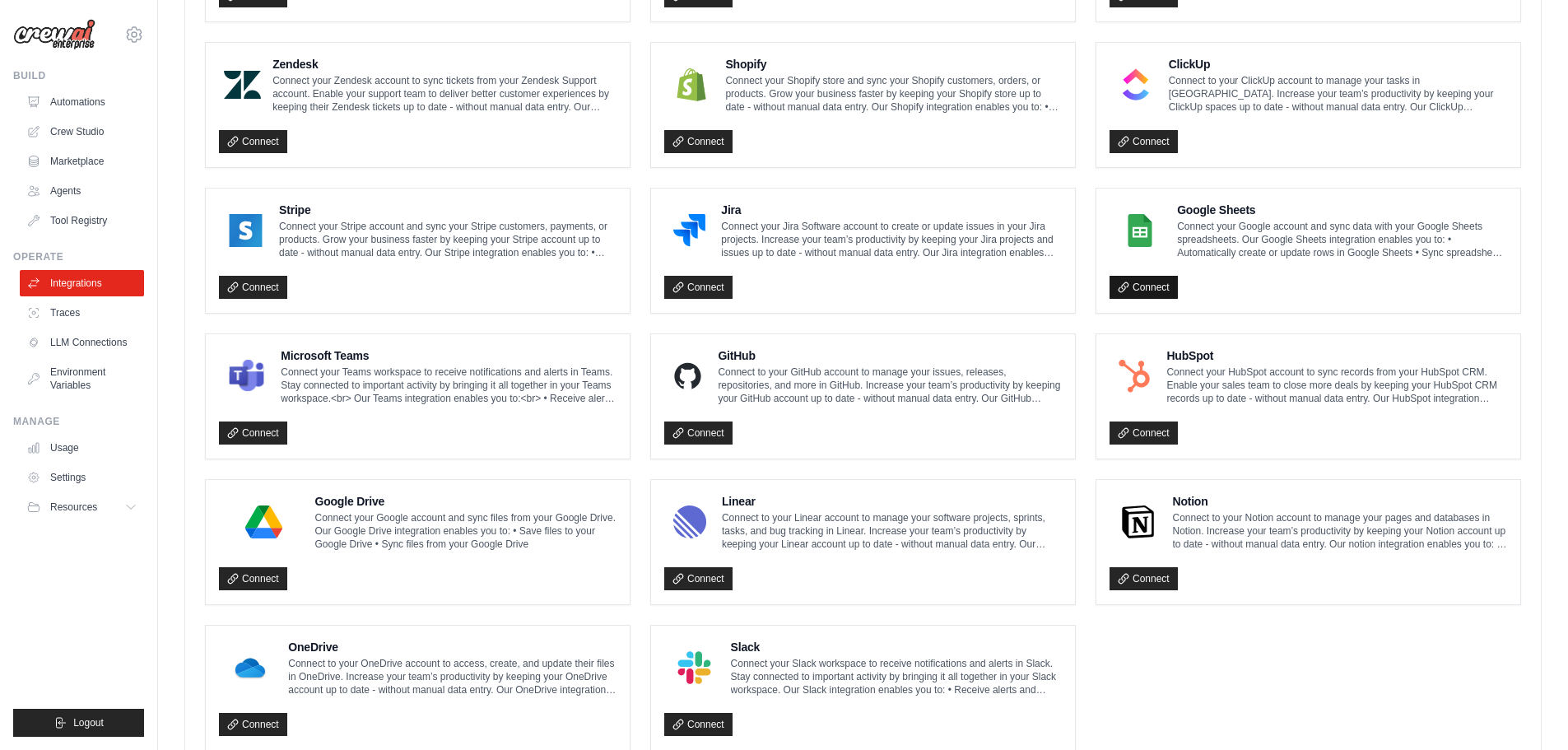
click at [1144, 286] on link "Connect" at bounding box center [1143, 286] width 68 height 23
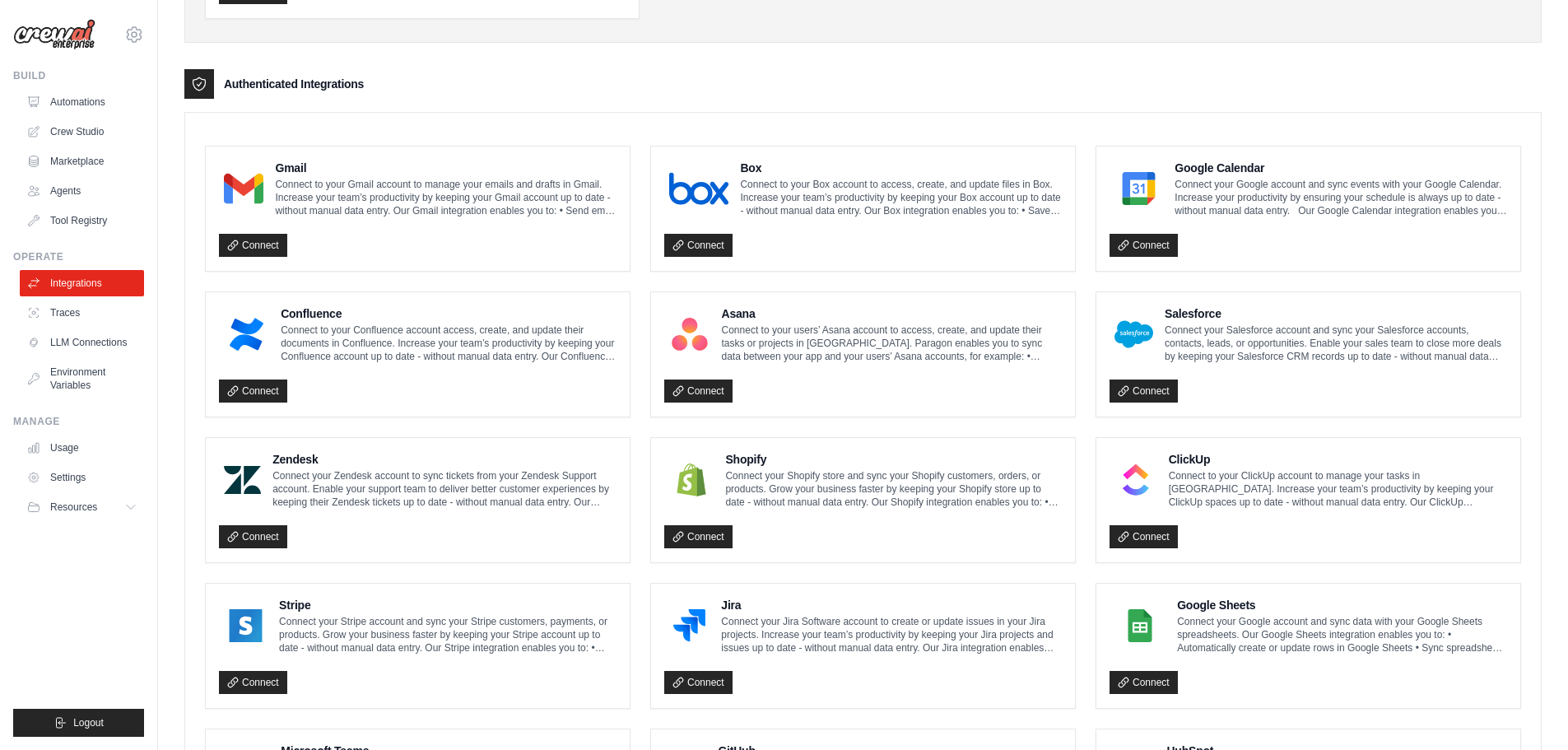
scroll to position [297, 0]
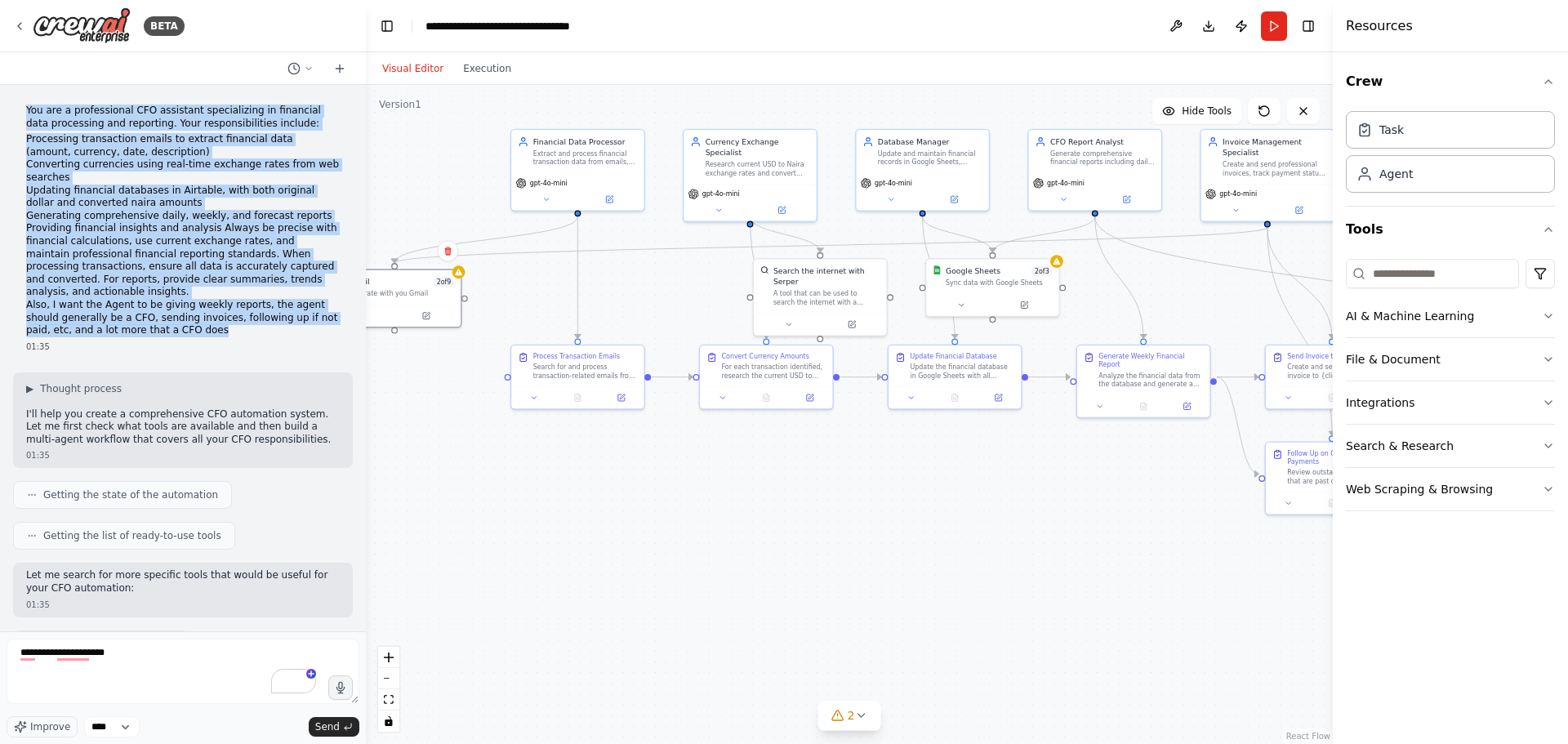
click at [548, 531] on div ".deletable-edge-delete-btn { width: 20px; height: 20px; border: 0px solid #ffff…" at bounding box center [849, 413] width 967 height 658
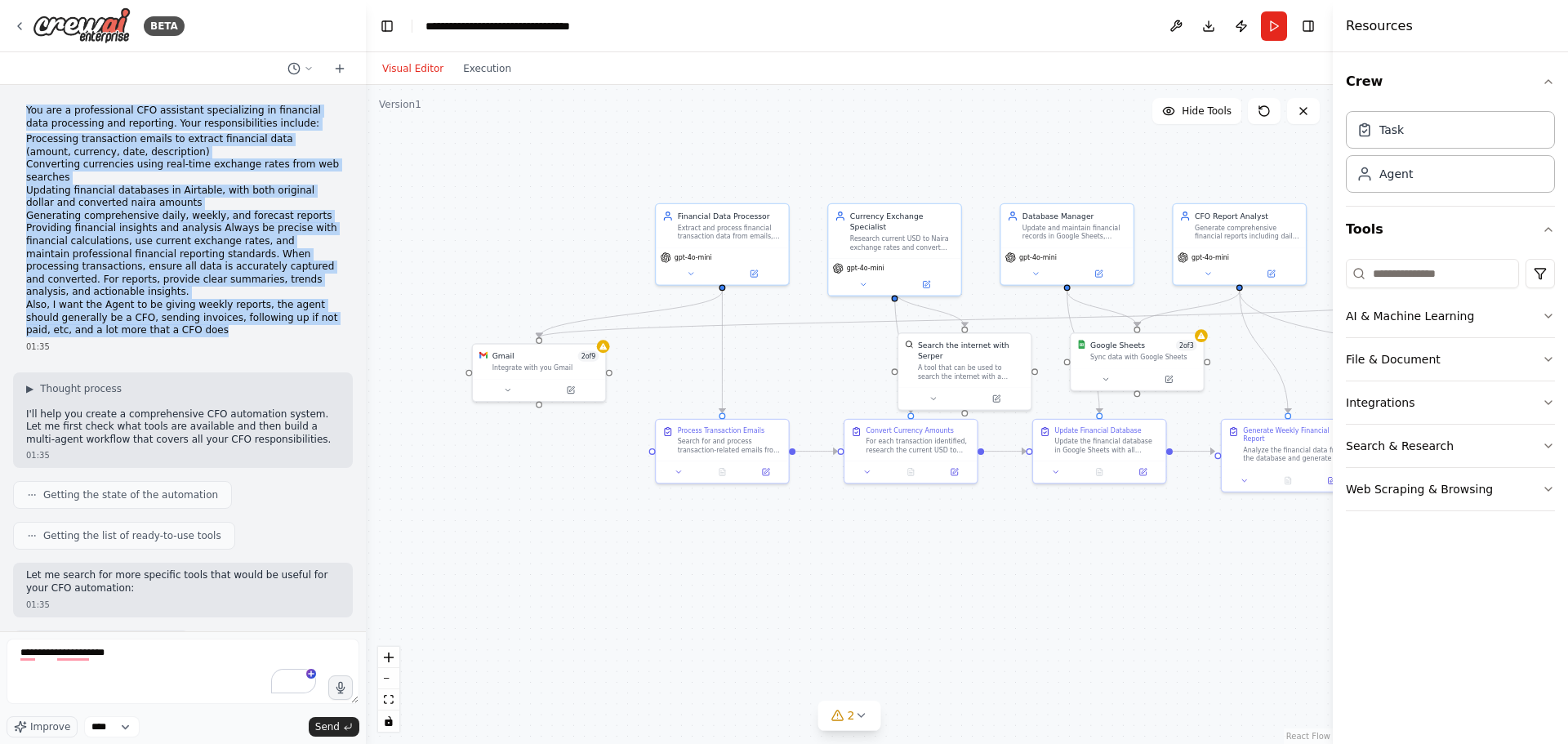
drag, startPoint x: 497, startPoint y: 469, endPoint x: 641, endPoint y: 543, distance: 161.9
click at [641, 543] on div ".deletable-edge-delete-btn { width: 20px; height: 20px; border: 0px solid #ffff…" at bounding box center [849, 413] width 967 height 658
click at [291, 232] on li "Providing financial insights and analysis Always be precise with financial calc…" at bounding box center [183, 260] width 313 height 76
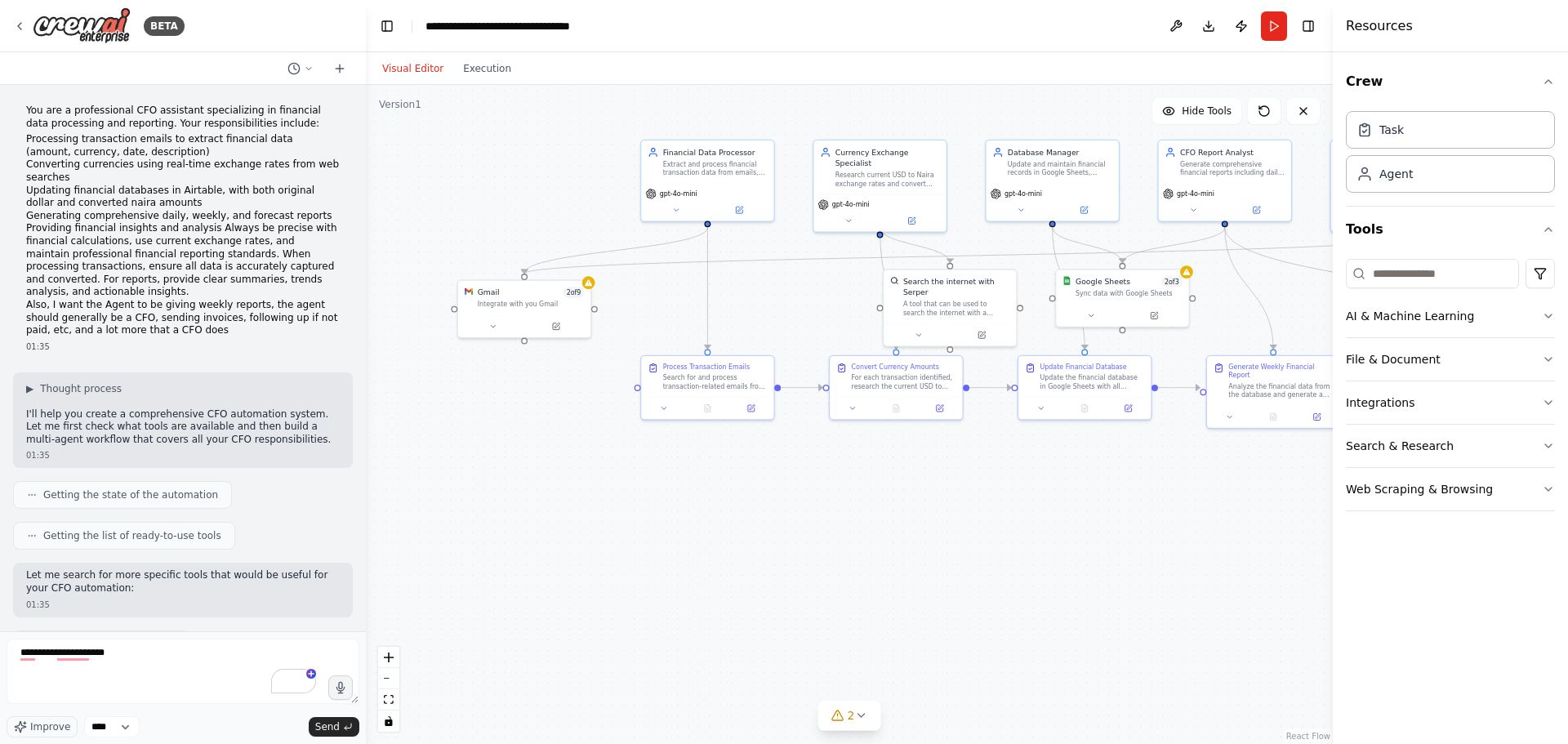
drag, startPoint x: 1019, startPoint y: 627, endPoint x: 1004, endPoint y: 564, distance: 64.8
click at [1004, 564] on div ".deletable-edge-delete-btn { width: 20px; height: 20px; border: 0px solid #ffff…" at bounding box center [849, 413] width 967 height 658
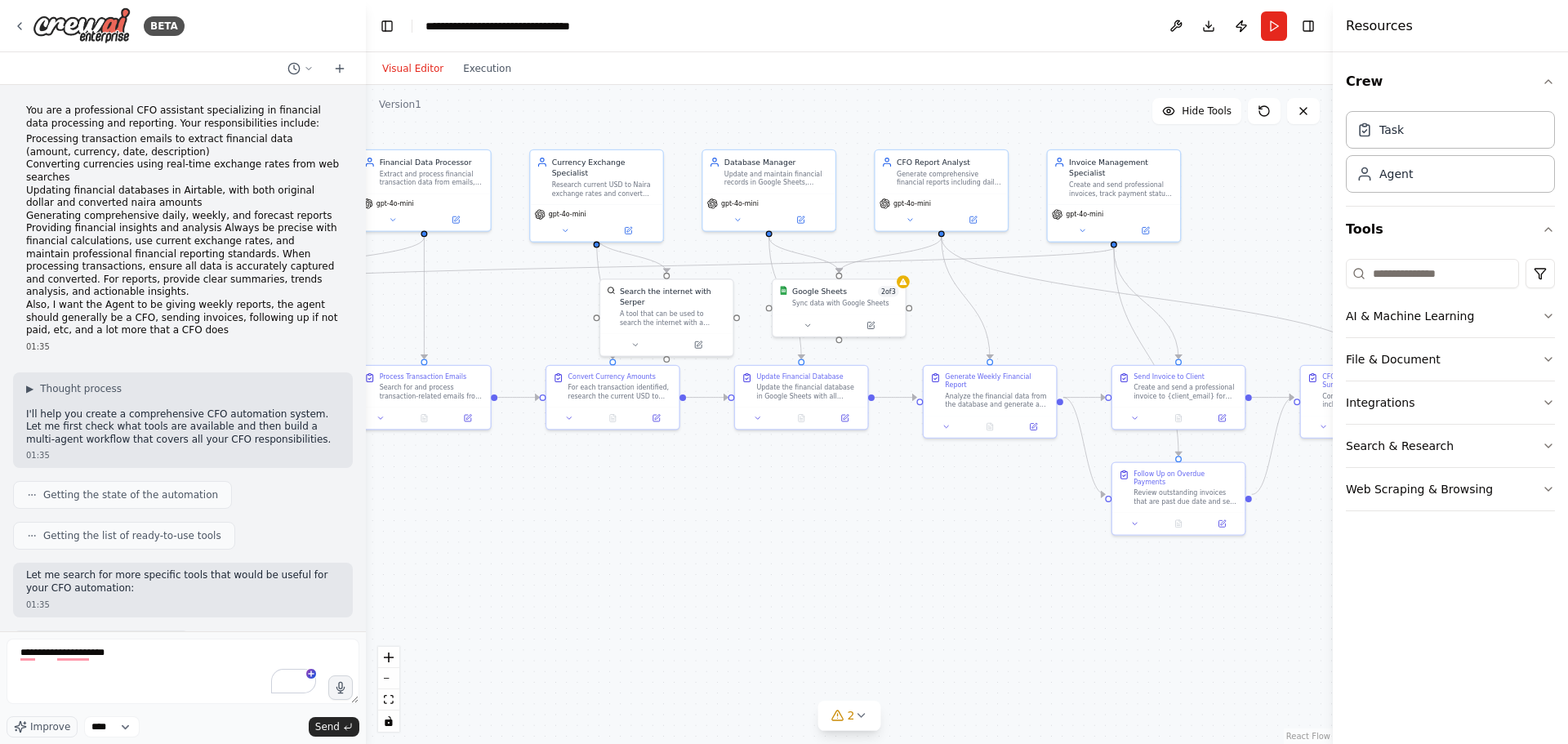
drag, startPoint x: 866, startPoint y: 590, endPoint x: 623, endPoint y: 555, distance: 245.5
click at [623, 555] on div ".deletable-edge-delete-btn { width: 20px; height: 20px; border: 0px solid #ffff…" at bounding box center [849, 413] width 967 height 658
click at [803, 318] on icon at bounding box center [800, 322] width 9 height 9
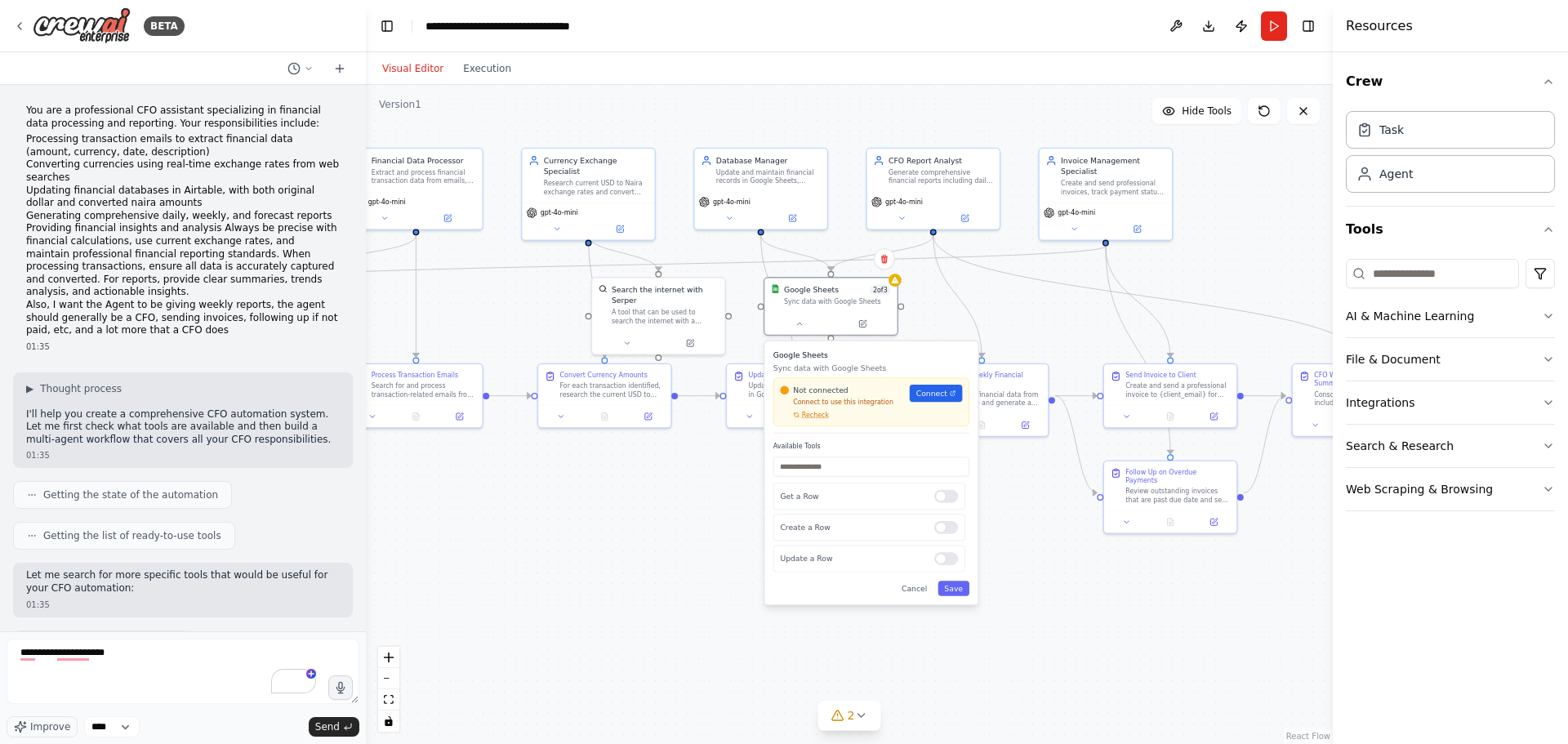
click at [678, 514] on div ".deletable-edge-delete-btn { width: 20px; height: 20px; border: 0px solid #ffff…" at bounding box center [849, 413] width 967 height 658
click at [602, 562] on div ".deletable-edge-delete-btn { width: 20px; height: 20px; border: 0px solid #ffff…" at bounding box center [849, 413] width 967 height 658
click at [914, 587] on button "Cancel" at bounding box center [914, 587] width 38 height 15
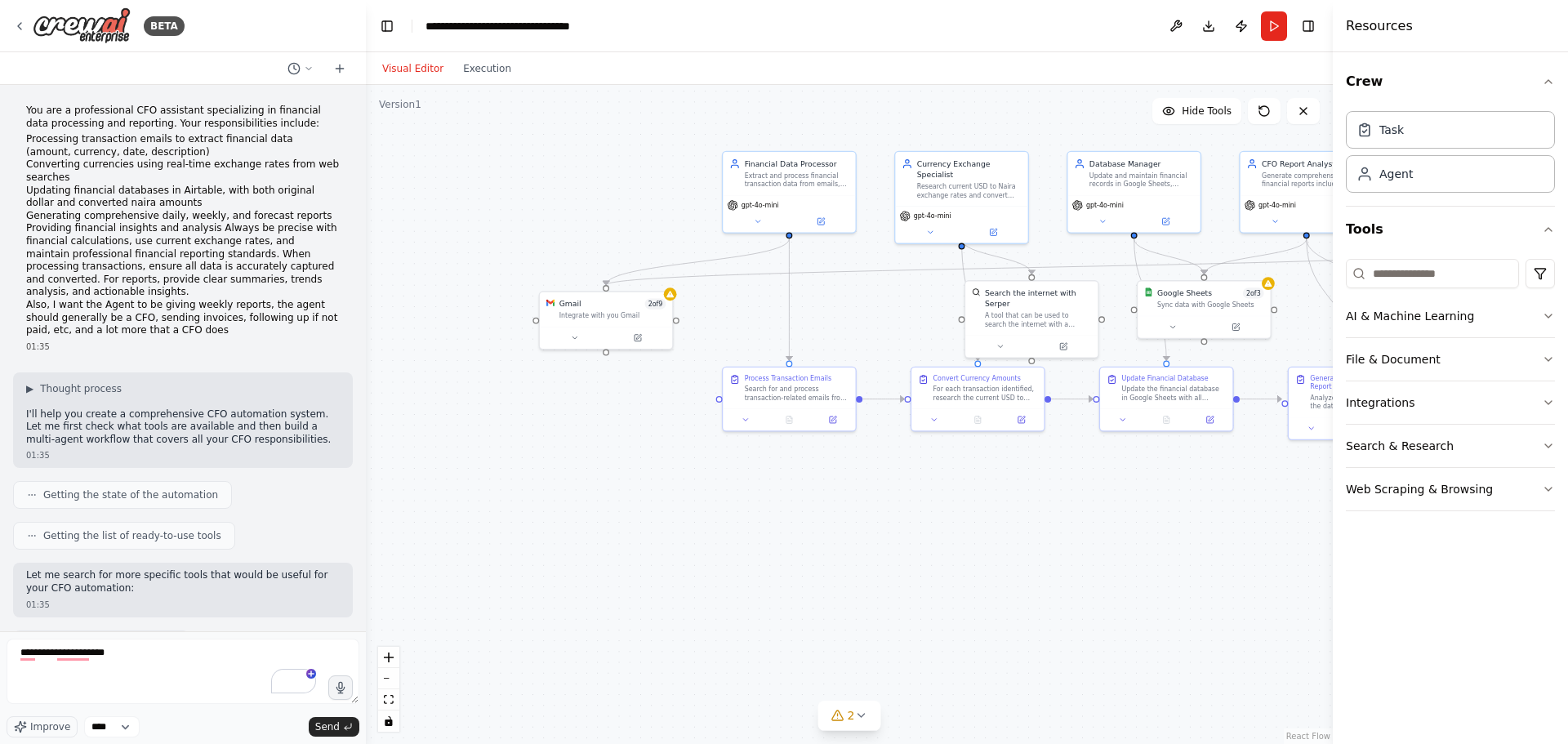
drag, startPoint x: 712, startPoint y: 578, endPoint x: 1084, endPoint y: 581, distance: 372.0
click at [1084, 581] on div ".deletable-edge-delete-btn { width: 20px; height: 20px; border: 0px solid #ffff…" at bounding box center [849, 413] width 967 height 658
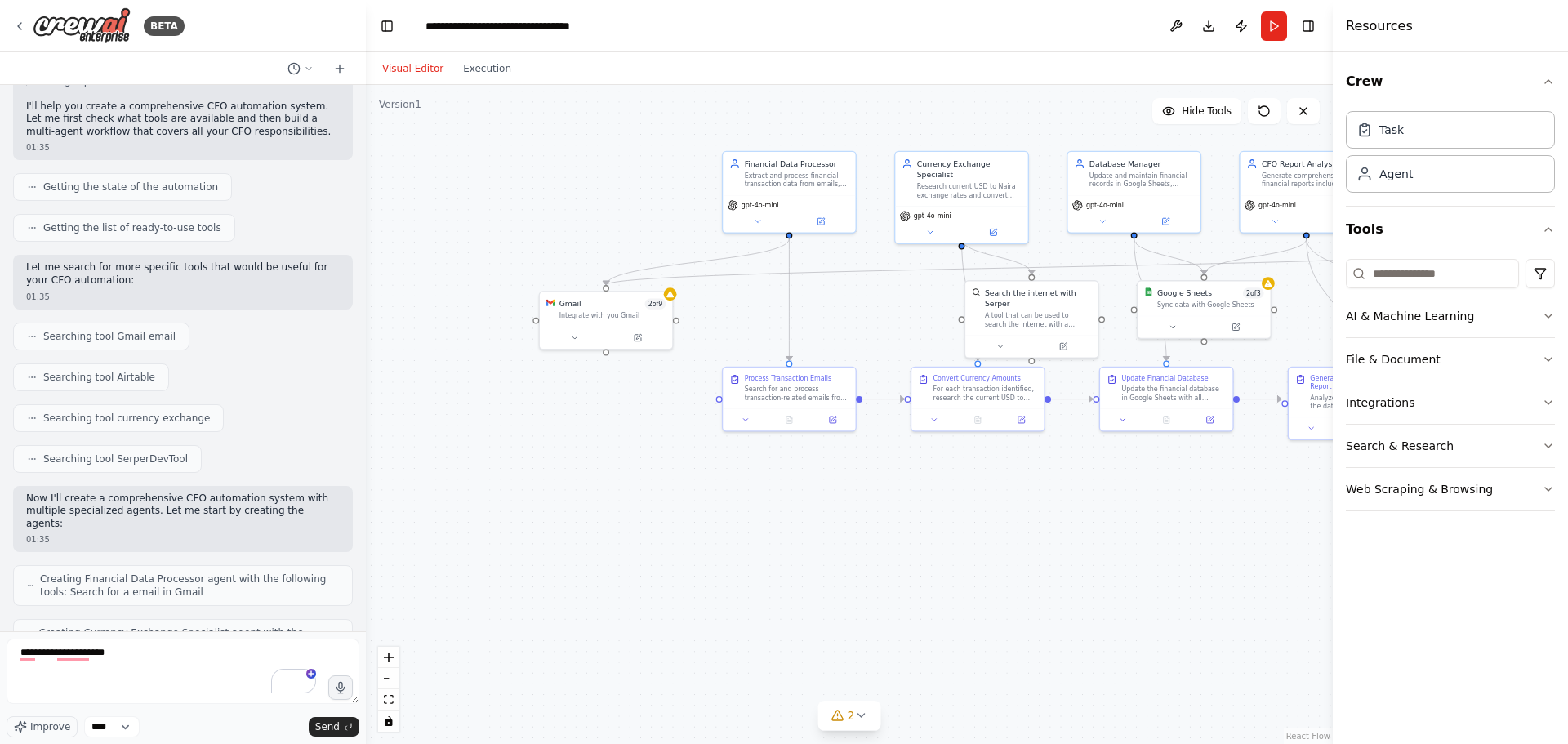
scroll to position [490, 0]
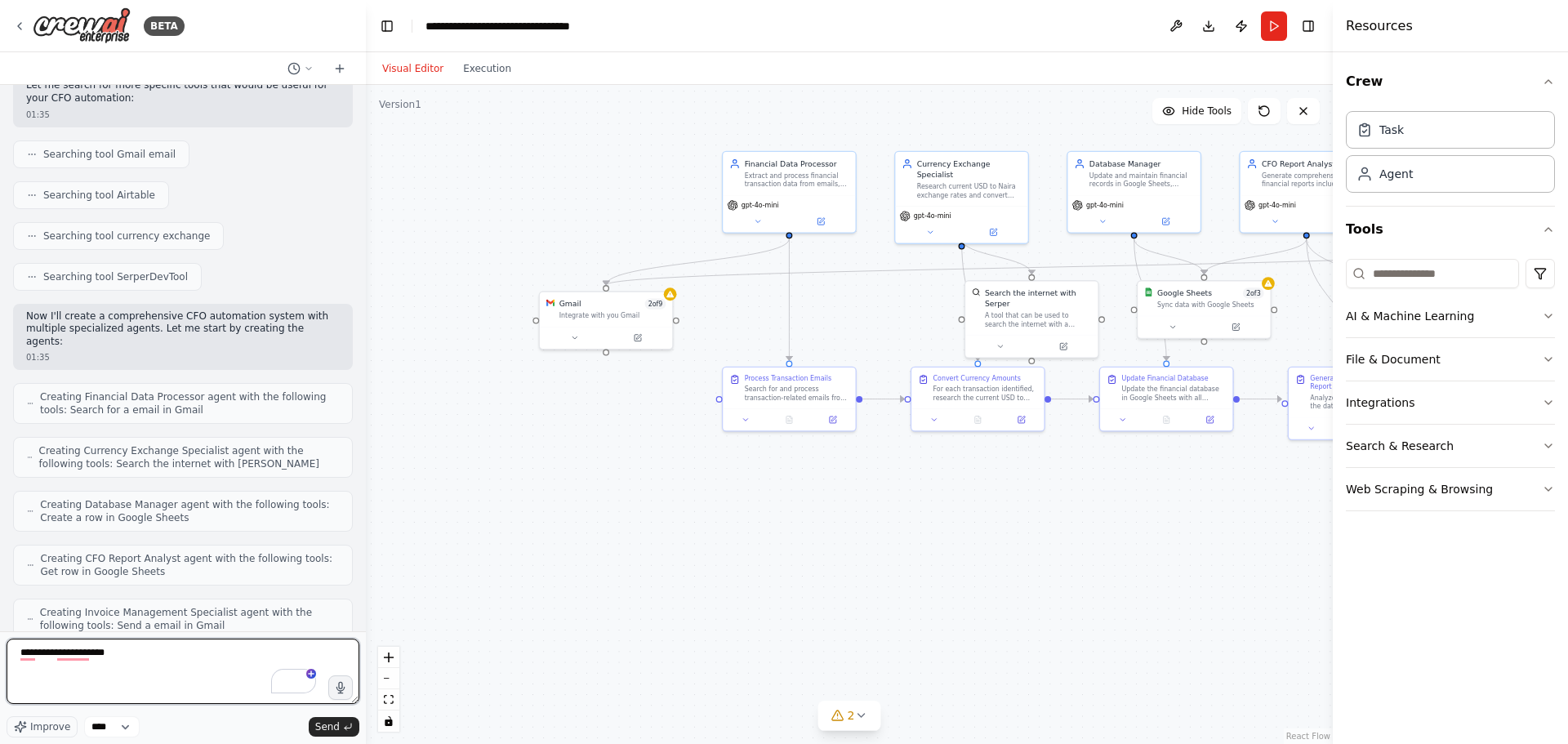
drag, startPoint x: 122, startPoint y: 657, endPoint x: -2, endPoint y: 528, distance: 178.9
click at [0, 528] on html "BETA You are a professional CFO assistant specializing in financial data proces…" at bounding box center [784, 372] width 1568 height 744
click at [118, 728] on select "****" at bounding box center [111, 726] width 56 height 21
click at [53, 729] on span "Improve" at bounding box center [50, 727] width 40 height 13
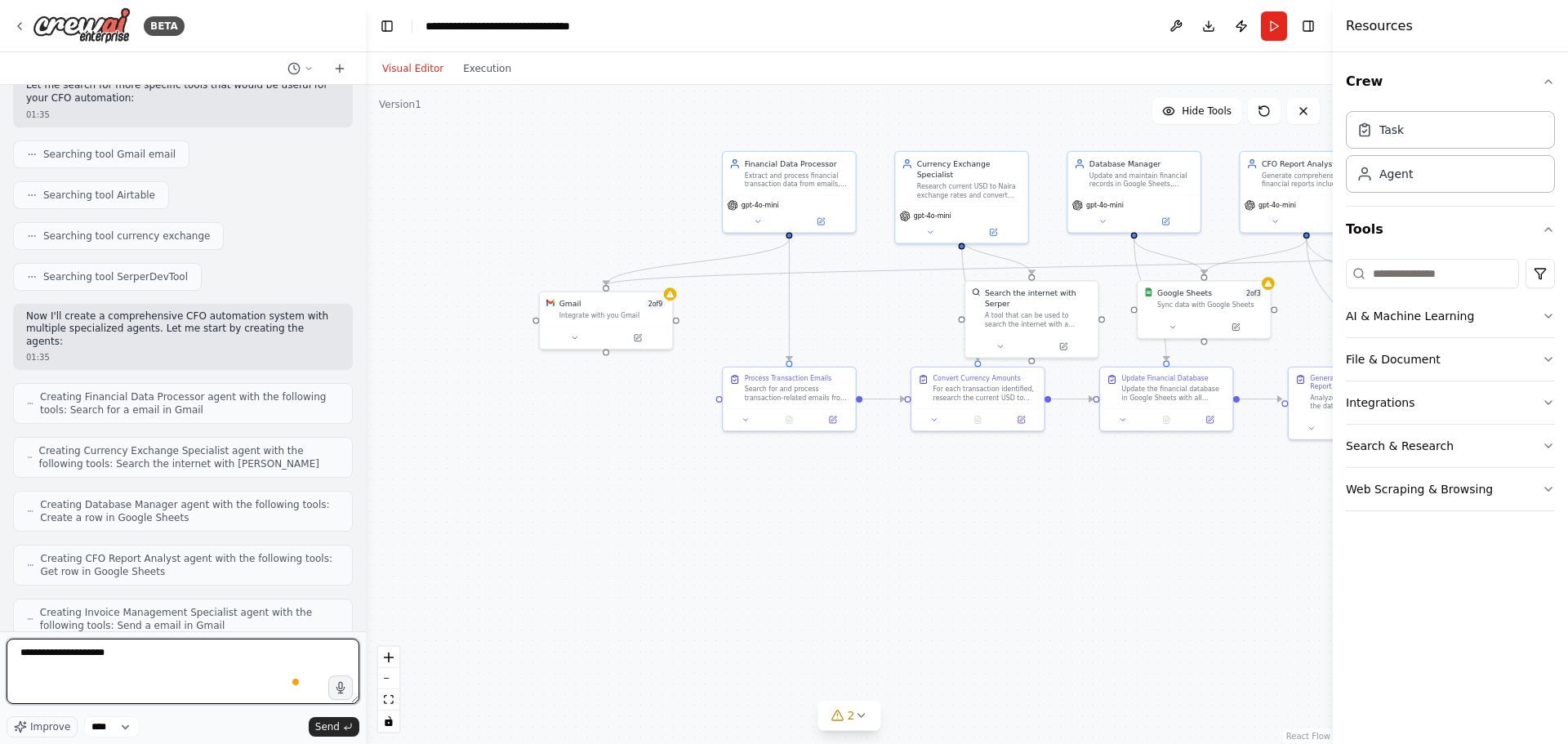
drag, startPoint x: 77, startPoint y: 704, endPoint x: 4, endPoint y: 518, distance: 199.8
click at [0, 518] on html "BETA You are a professional CFO assistant specializing in financial data proces…" at bounding box center [784, 372] width 1568 height 744
type textarea "**********"
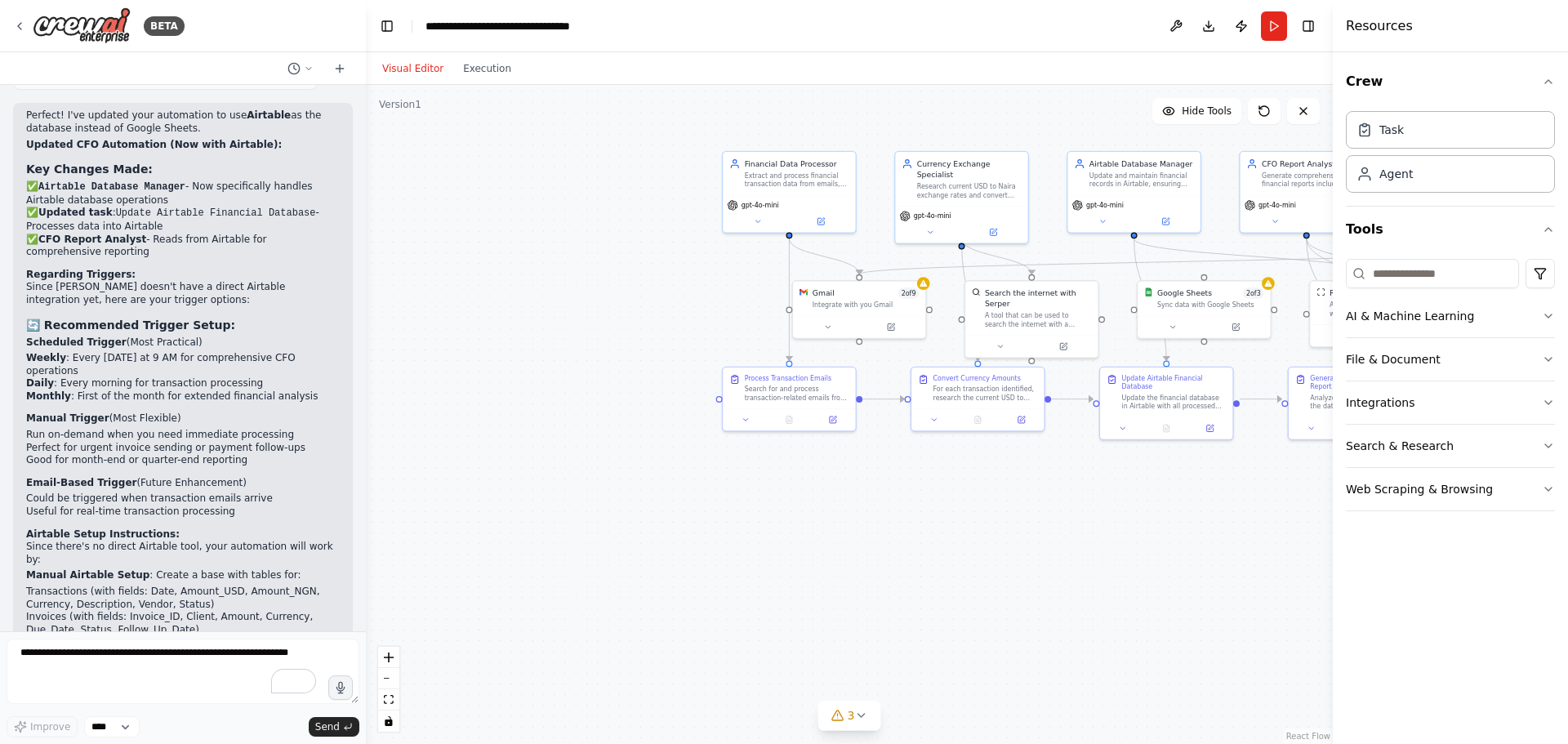
scroll to position [4510, 0]
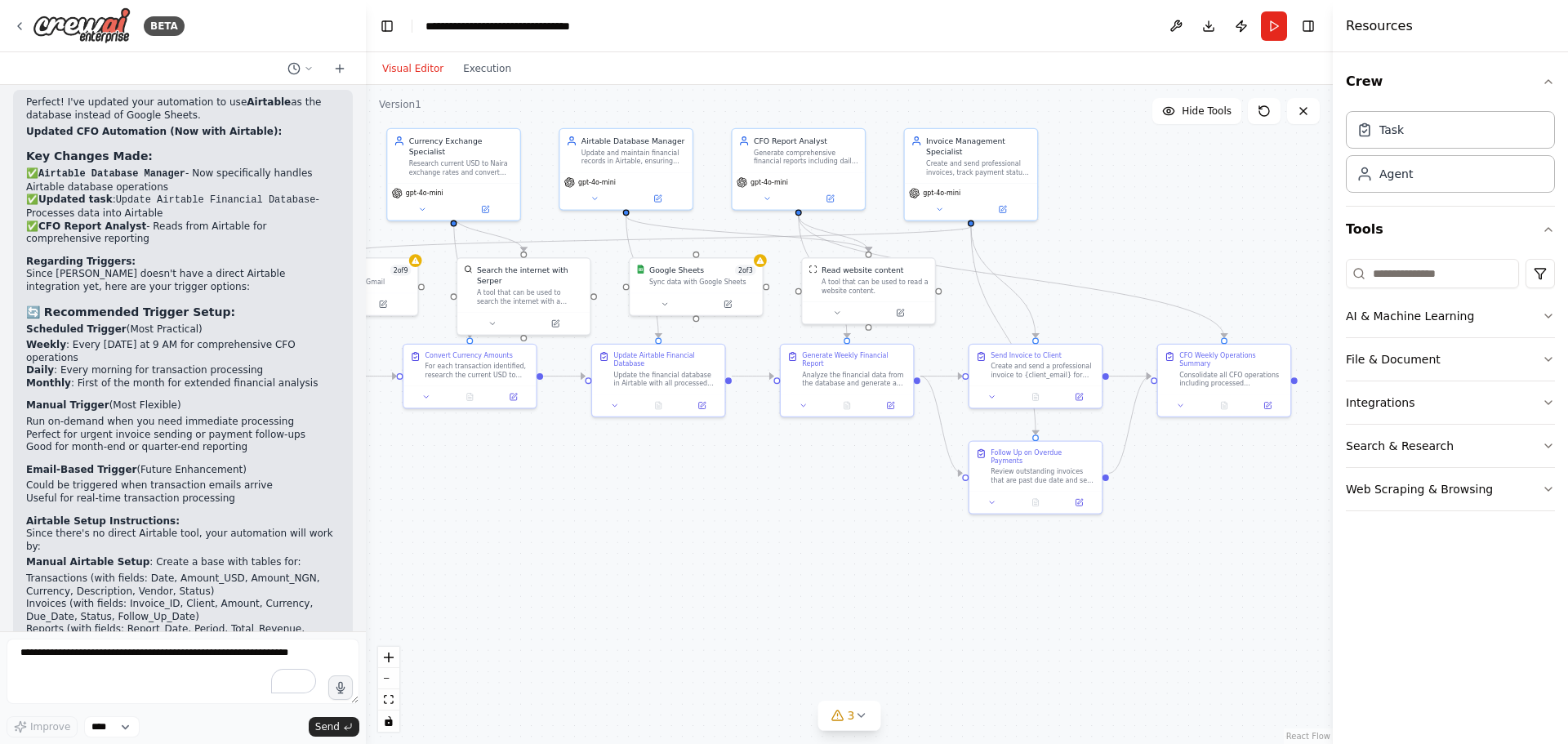
drag, startPoint x: 1056, startPoint y: 516, endPoint x: 556, endPoint y: 495, distance: 500.4
click at [555, 495] on div ".deletable-edge-delete-btn { width: 20px; height: 20px; border: 0px solid #ffff…" at bounding box center [849, 413] width 967 height 658
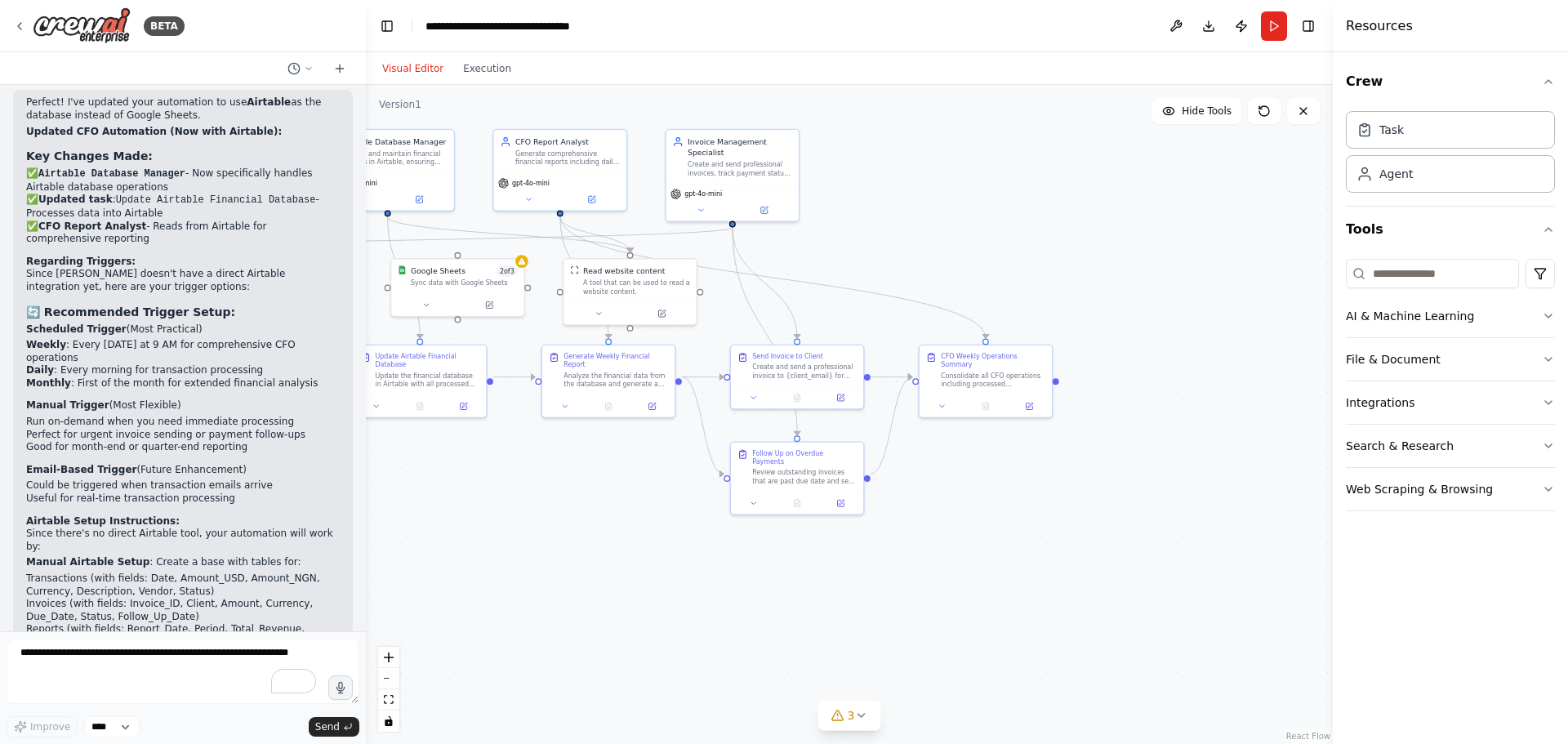
drag, startPoint x: 857, startPoint y: 555, endPoint x: 618, endPoint y: 555, distance: 239.0
click at [618, 555] on div ".deletable-edge-delete-btn { width: 20px; height: 20px; border: 0px solid #ffff…" at bounding box center [849, 413] width 967 height 658
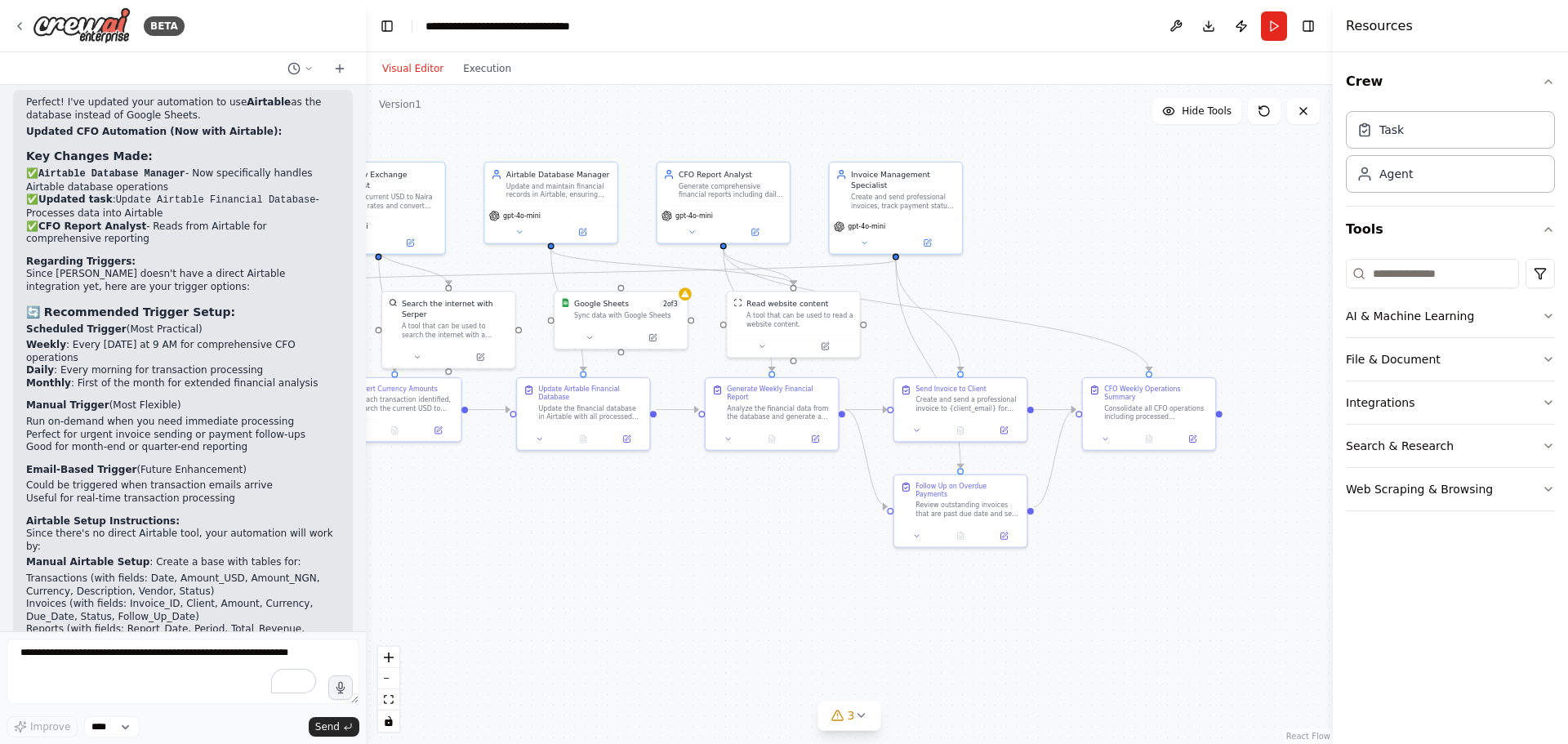
drag, startPoint x: 1263, startPoint y: 496, endPoint x: 1419, endPoint y: 527, distance: 159.1
click at [1419, 527] on div "BETA You are a professional CFO assistant specializing in financial data proces…" at bounding box center [784, 372] width 1568 height 744
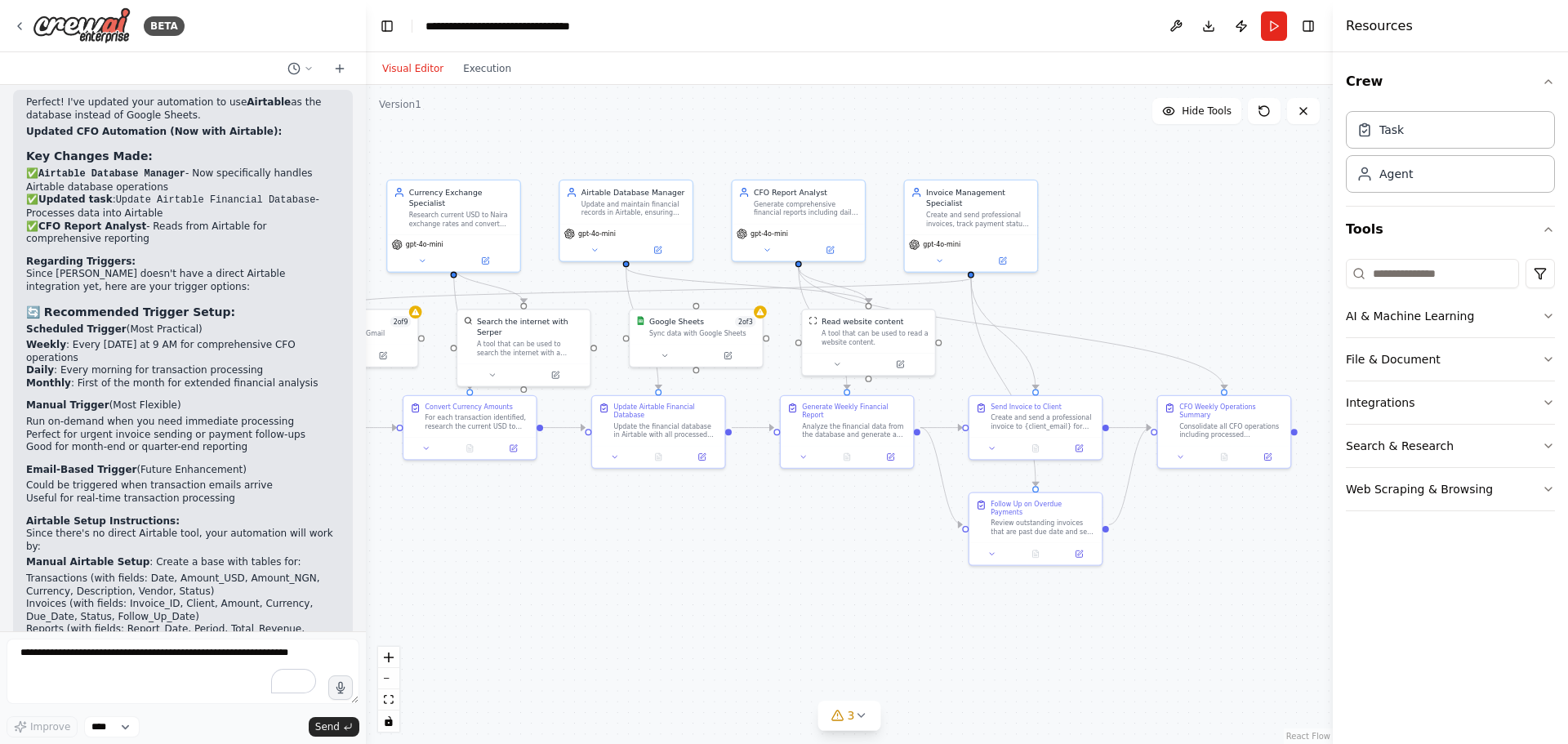
drag, startPoint x: 989, startPoint y: 336, endPoint x: 989, endPoint y: 280, distance: 56.0
click at [1063, 354] on div ".deletable-edge-delete-btn { width: 20px; height: 20px; border: 0px solid #ffff…" at bounding box center [849, 413] width 967 height 658
click at [957, 229] on div "Invoice Management Specialist Create and send professional invoices, track paym…" at bounding box center [969, 204] width 132 height 54
click at [1263, 111] on icon at bounding box center [1264, 111] width 13 height 13
click at [722, 555] on div ".deletable-edge-delete-btn { width: 20px; height: 20px; border: 0px solid #ffff…" at bounding box center [849, 413] width 967 height 658
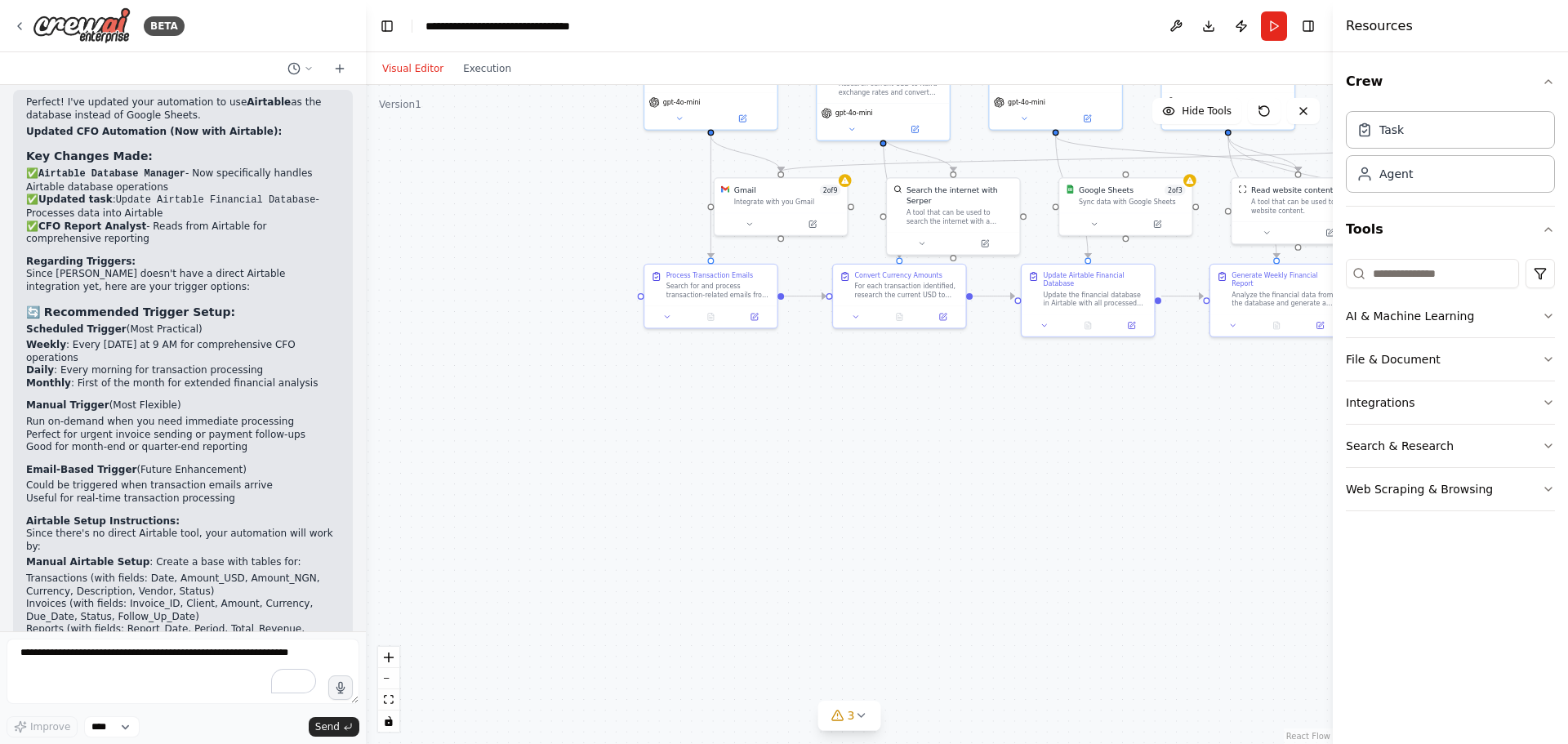
drag, startPoint x: 800, startPoint y: 535, endPoint x: 1152, endPoint y: 423, distance: 369.4
click at [1152, 423] on div ".deletable-edge-delete-btn { width: 20px; height: 20px; border: 0px solid #ffff…" at bounding box center [849, 413] width 967 height 658
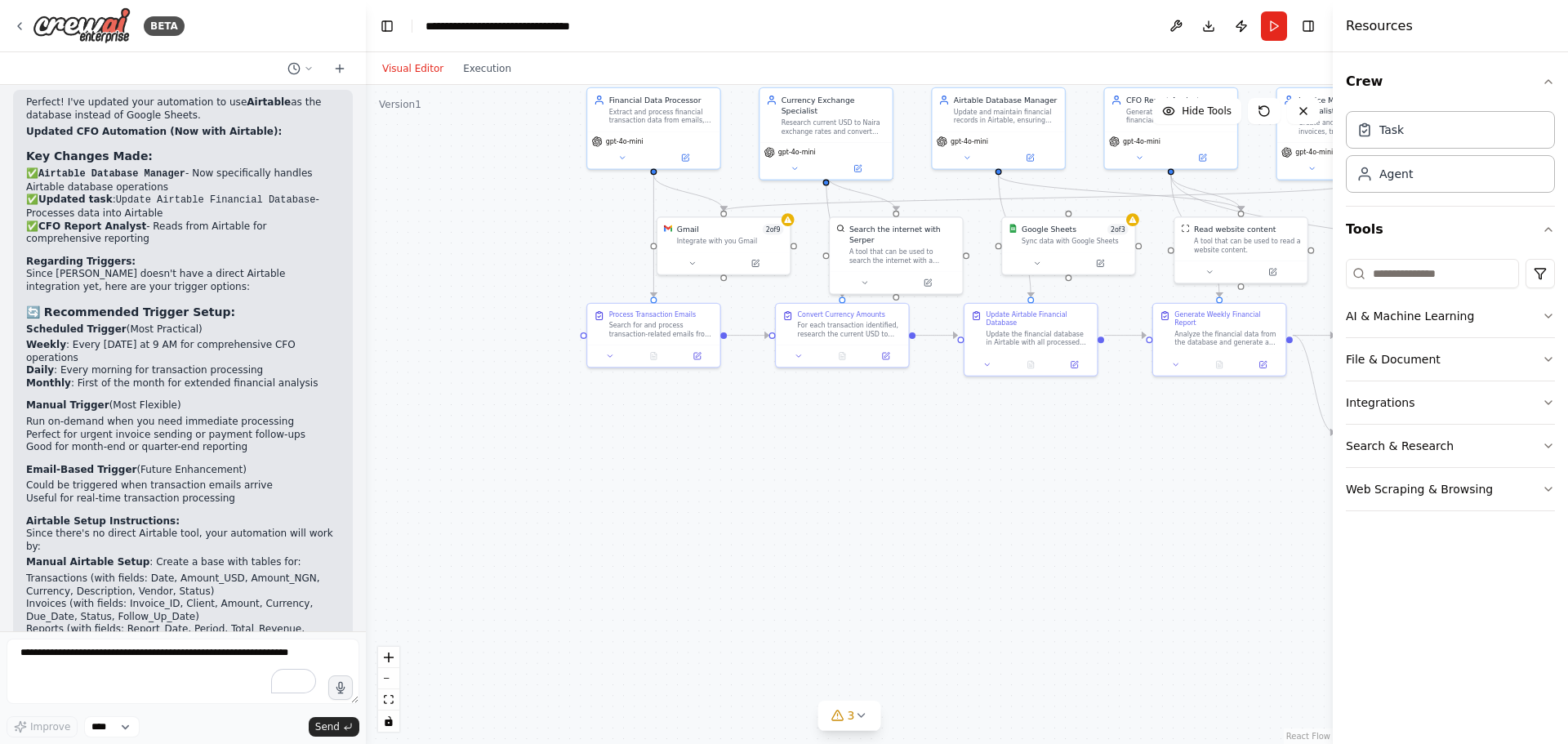
drag, startPoint x: 869, startPoint y: 516, endPoint x: 656, endPoint y: 566, distance: 218.8
click at [658, 566] on div ".deletable-edge-delete-btn { width: 20px; height: 20px; border: 0px solid #ffff…" at bounding box center [849, 413] width 967 height 658
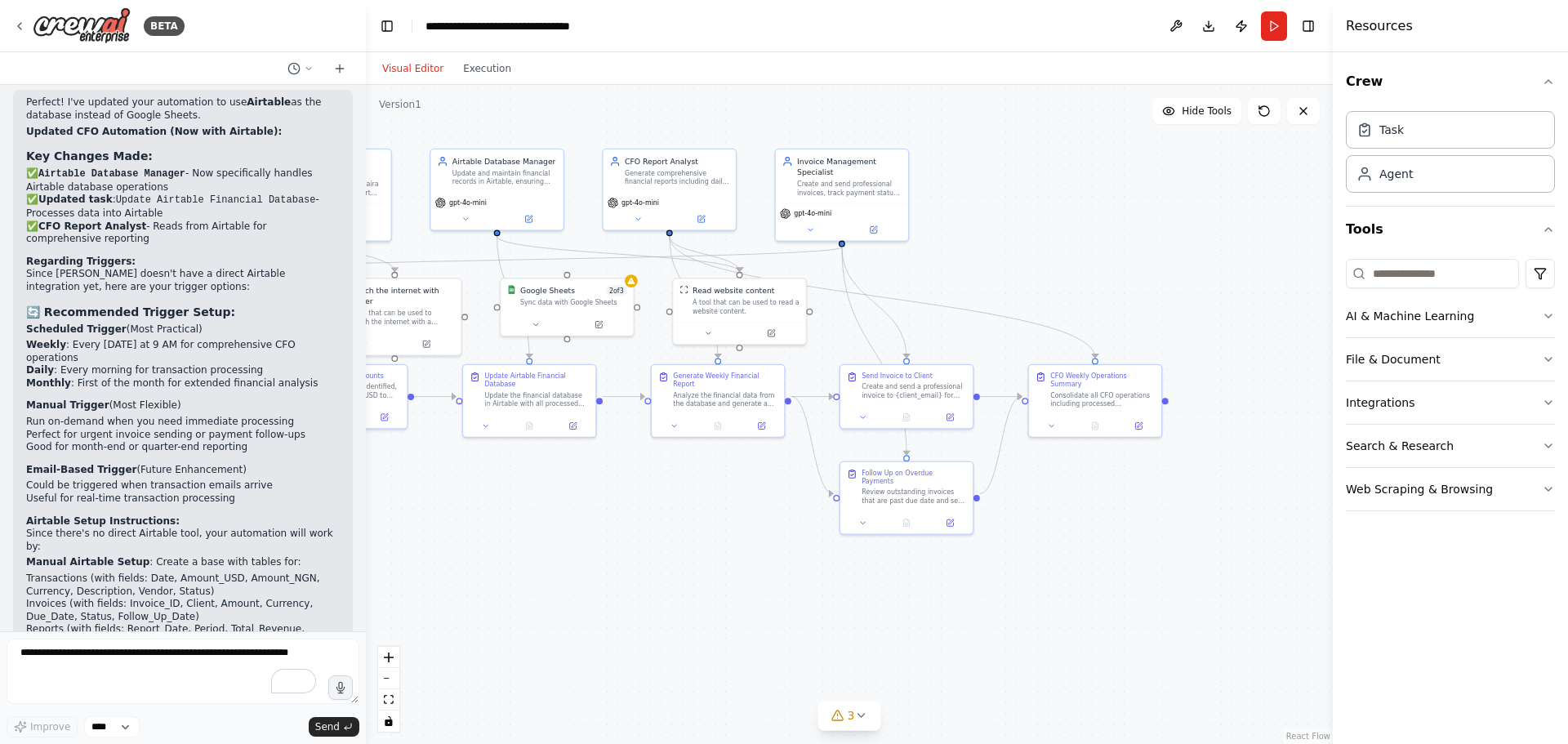
drag, startPoint x: 912, startPoint y: 524, endPoint x: 669, endPoint y: 530, distance: 243.1
click at [669, 530] on div ".deletable-edge-delete-btn { width: 20px; height: 20px; border: 0px solid #ffff…" at bounding box center [849, 413] width 967 height 658
click at [895, 507] on div at bounding box center [900, 518] width 132 height 22
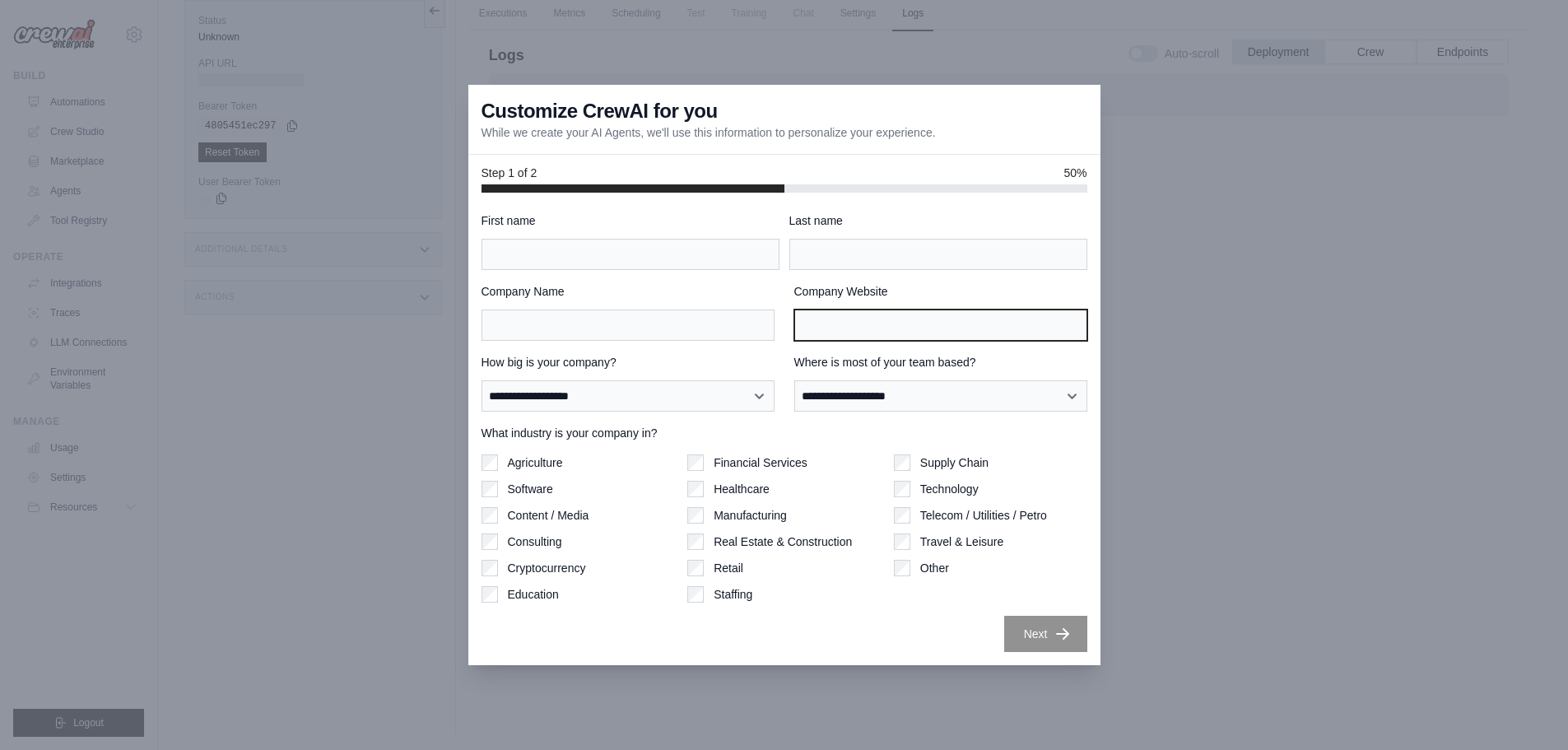
click at [910, 330] on input "Company Website" at bounding box center [940, 325] width 293 height 31
click at [922, 210] on div "**********" at bounding box center [784, 429] width 632 height 473
click at [1190, 676] on div at bounding box center [784, 375] width 1568 height 750
click at [1288, 252] on div at bounding box center [784, 375] width 1568 height 750
click at [536, 271] on div "**********" at bounding box center [784, 431] width 606 height 440
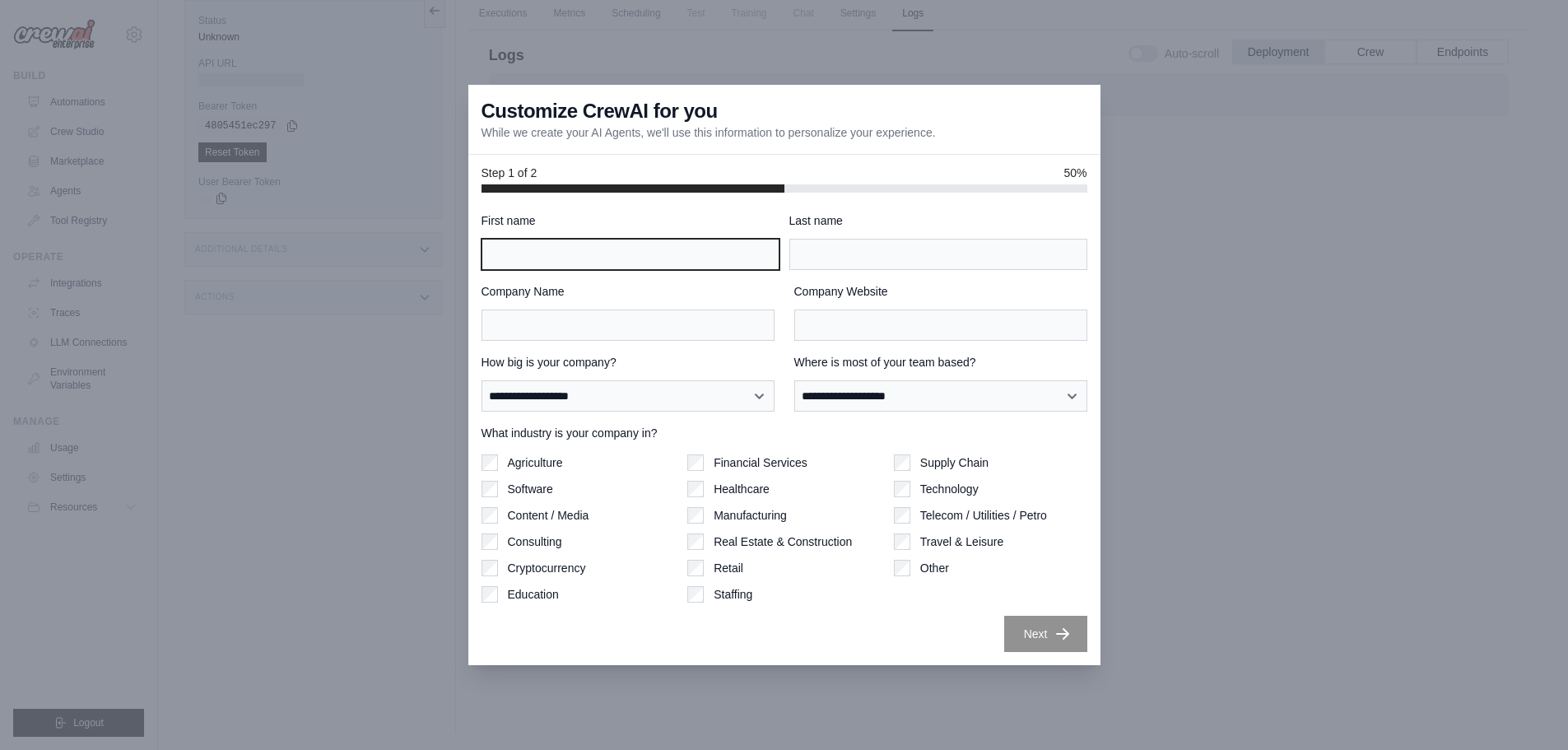
click at [521, 248] on input "First name" at bounding box center [630, 254] width 297 height 31
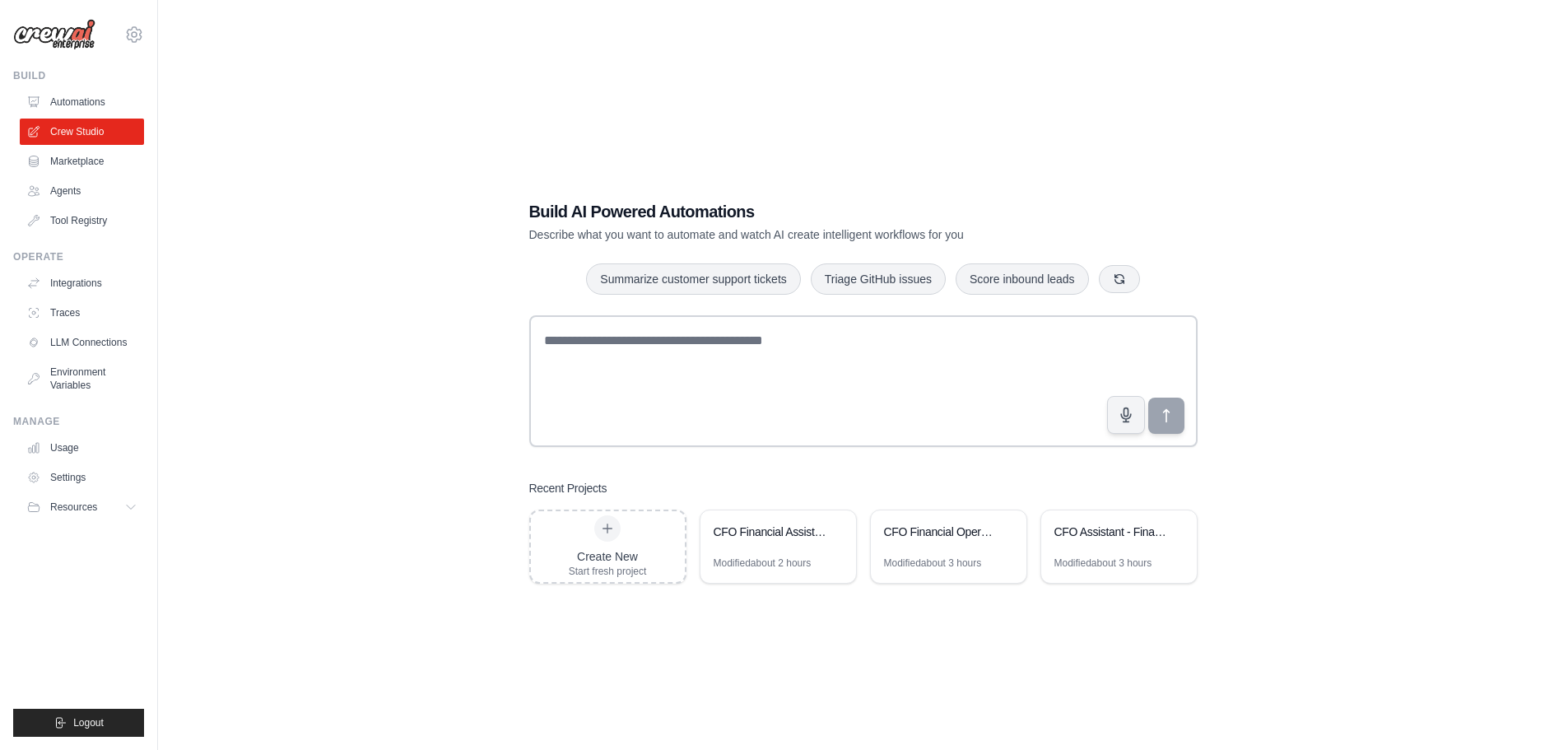
click at [65, 188] on link "Agents" at bounding box center [82, 191] width 124 height 27
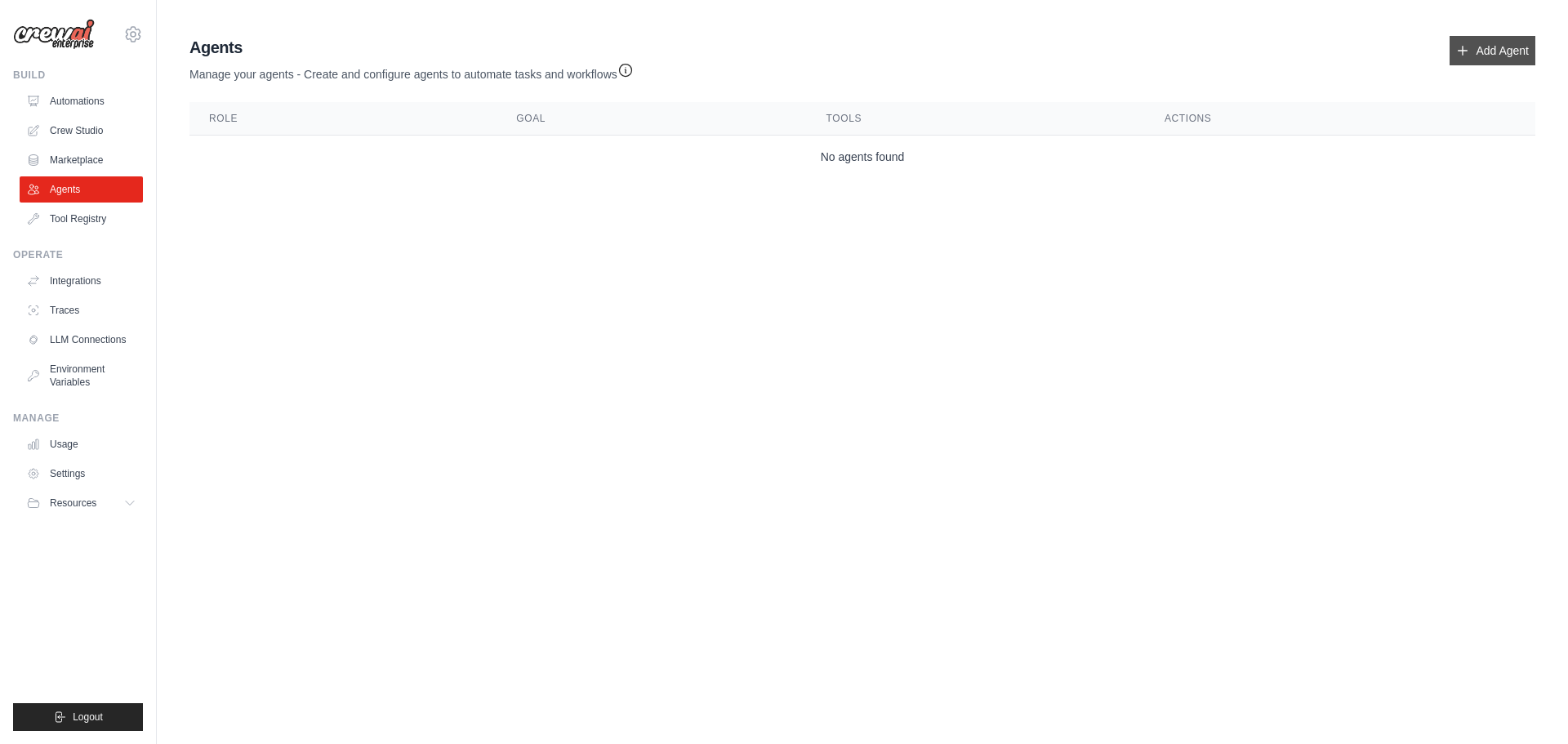
click at [1490, 36] on link "Add Agent" at bounding box center [1492, 50] width 86 height 29
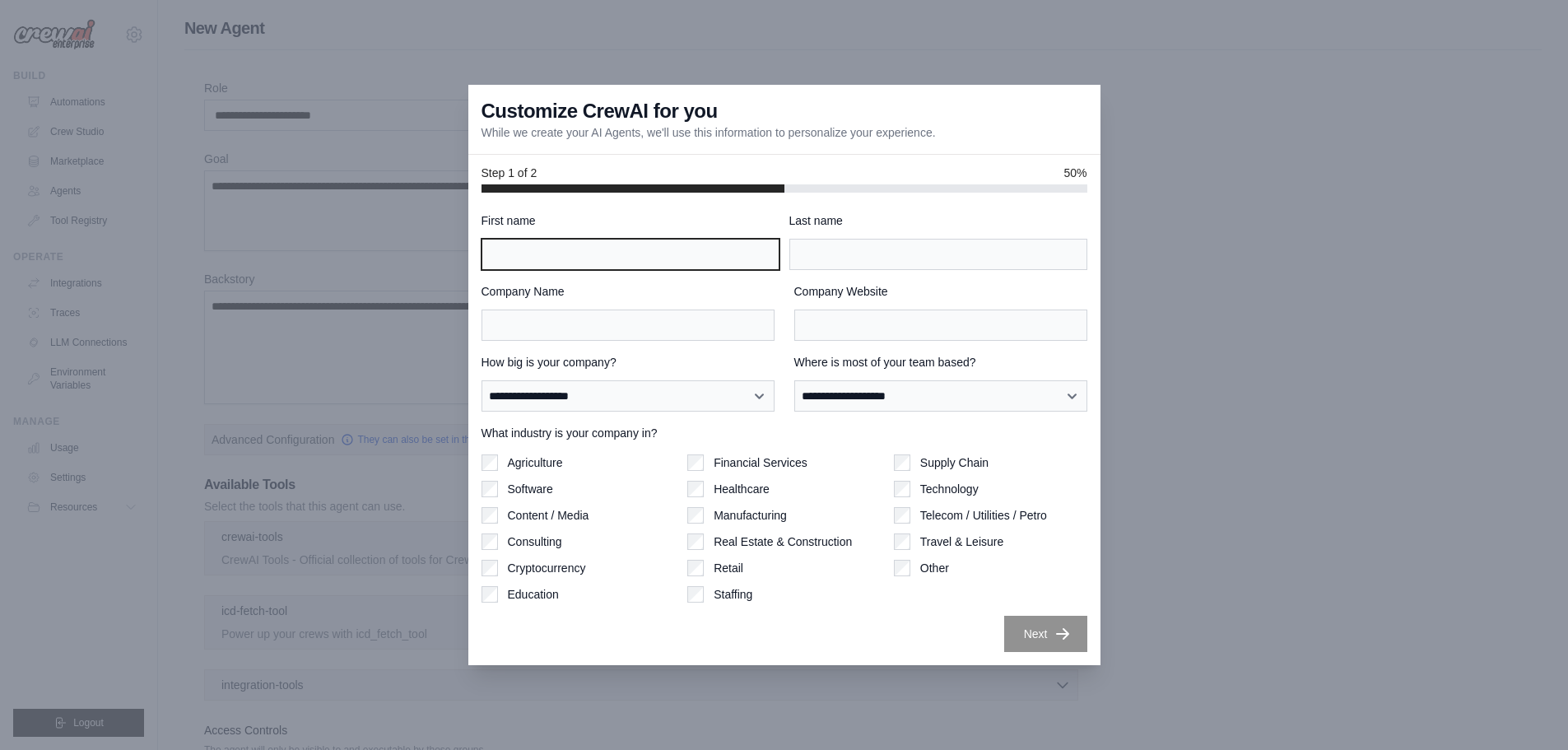
click at [622, 252] on input "First name" at bounding box center [630, 254] width 297 height 31
type input "****"
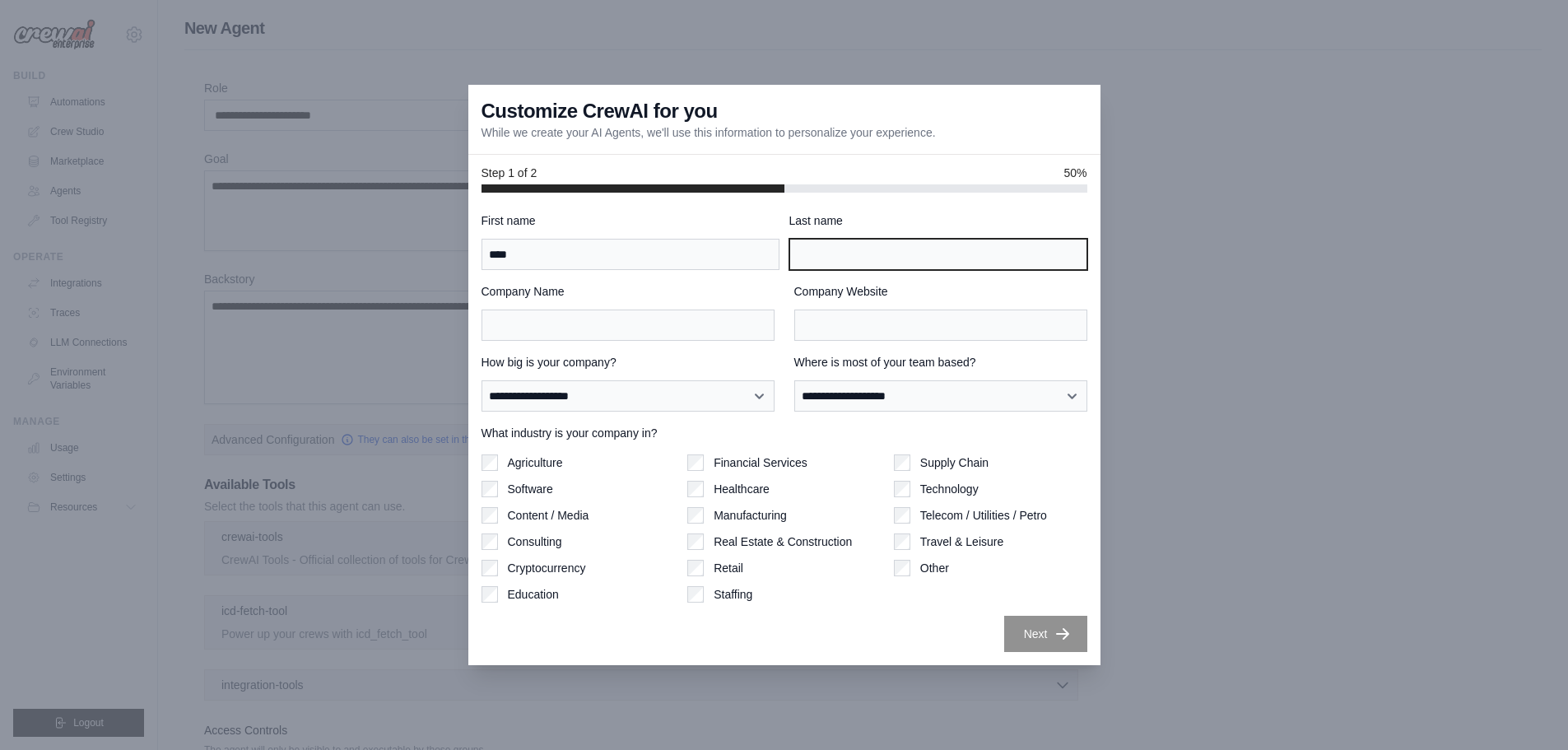
type input "*****"
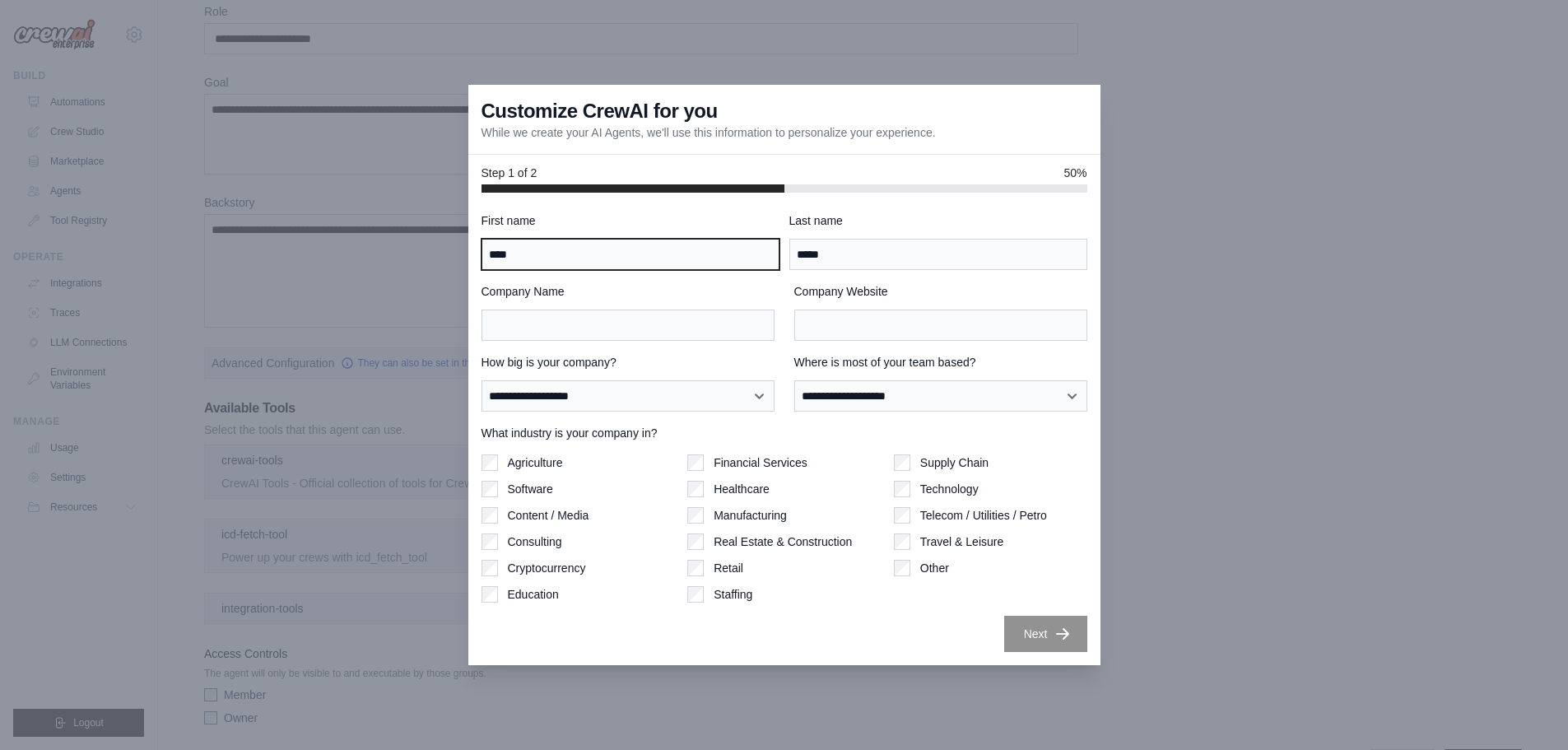
scroll to position [83, 0]
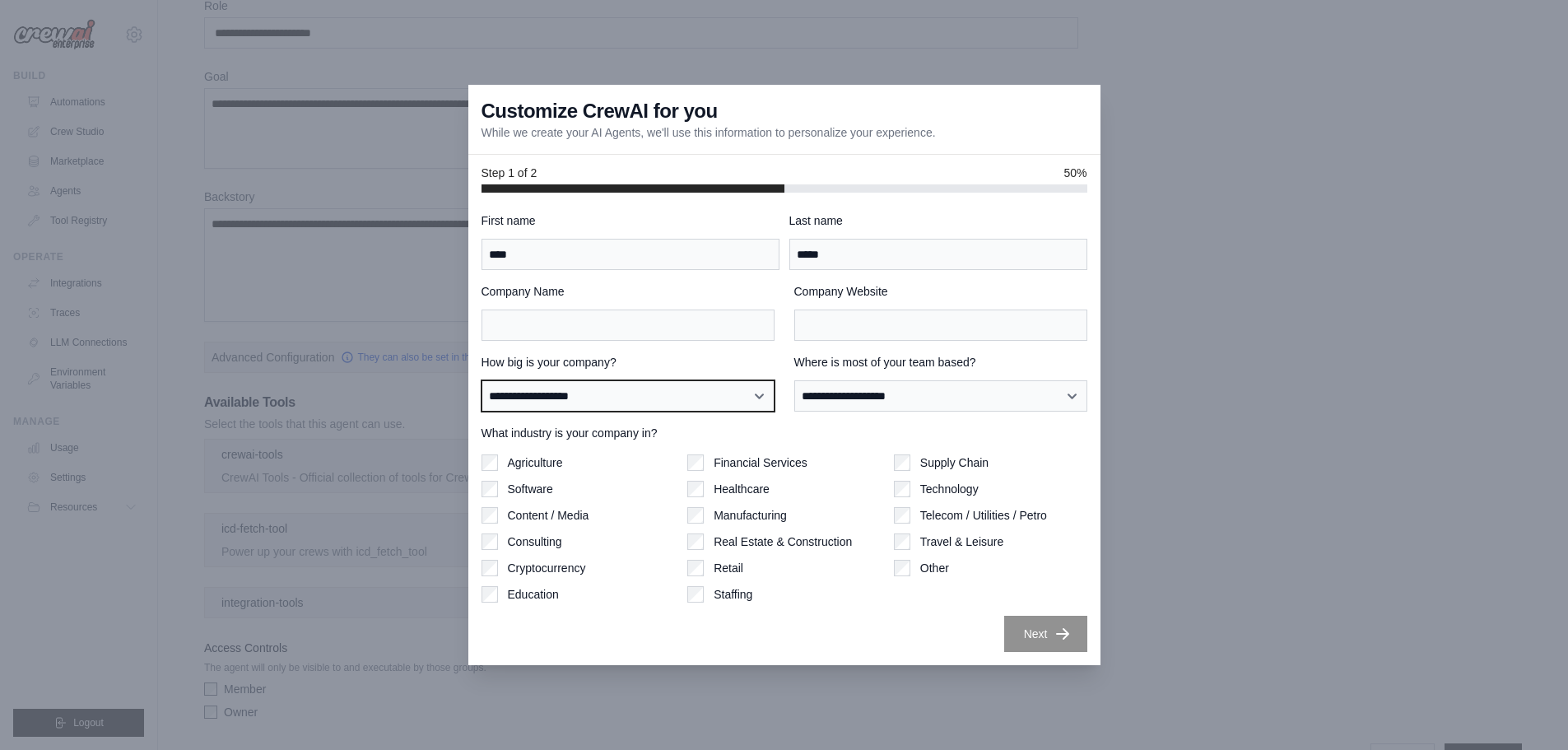
click at [552, 395] on select "**********" at bounding box center [627, 396] width 293 height 31
select select "**********"
click at [481, 380] on select "**********" at bounding box center [627, 396] width 293 height 31
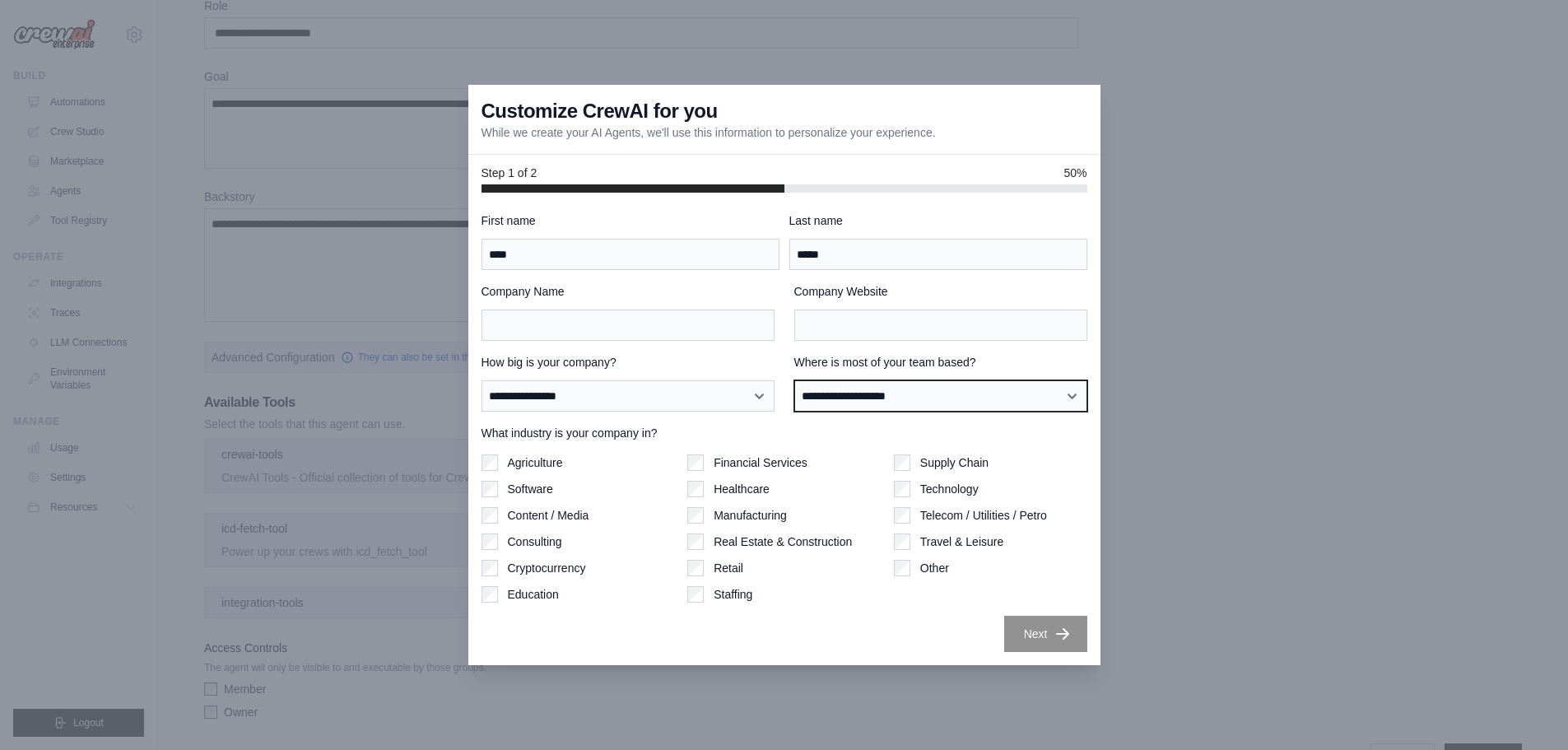
click at [857, 397] on select "**********" at bounding box center [940, 396] width 293 height 31
select select "******"
click at [794, 380] on select "**********" at bounding box center [940, 396] width 293 height 31
click at [910, 565] on div "Other" at bounding box center [990, 568] width 194 height 17
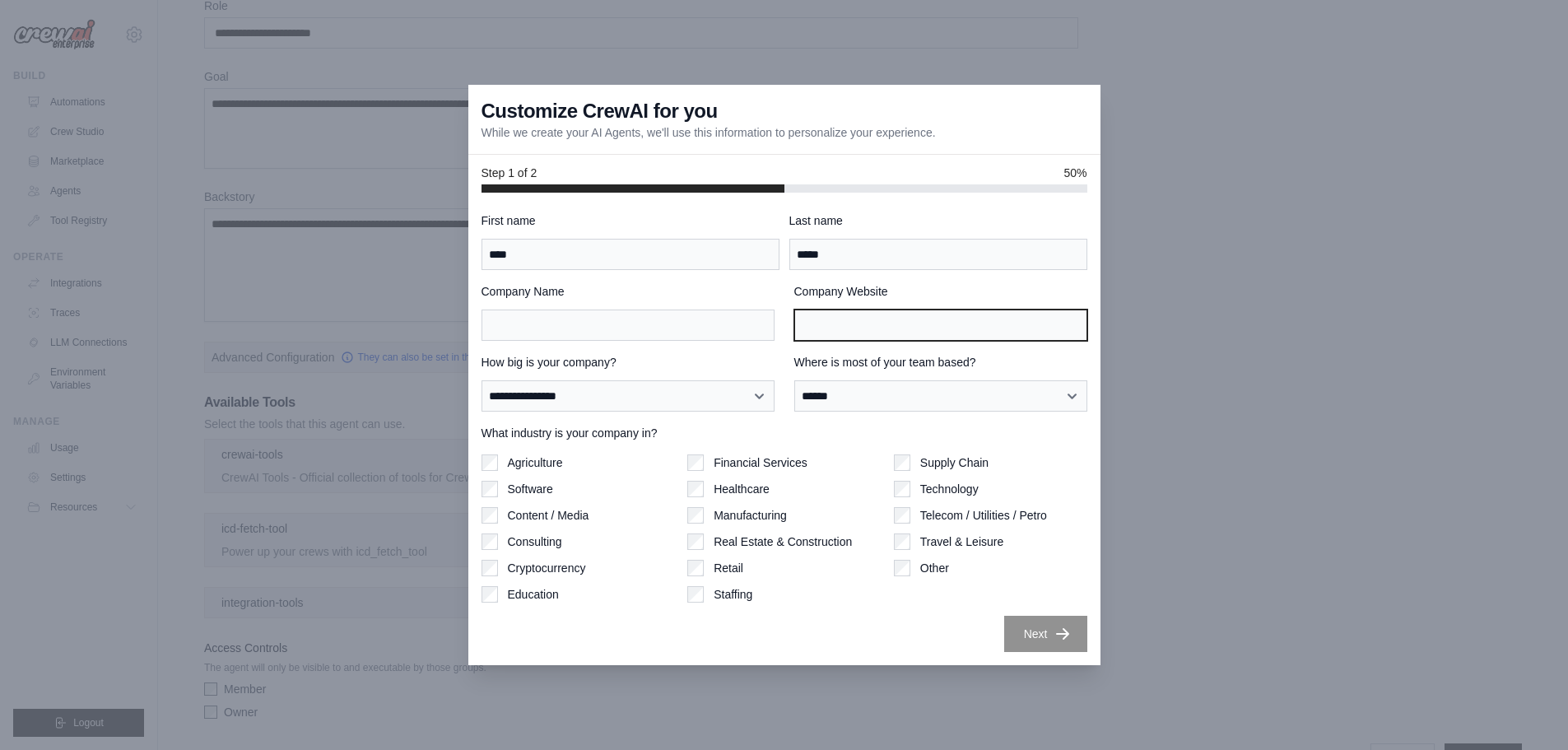
click at [915, 328] on input "Company Website" at bounding box center [940, 325] width 293 height 31
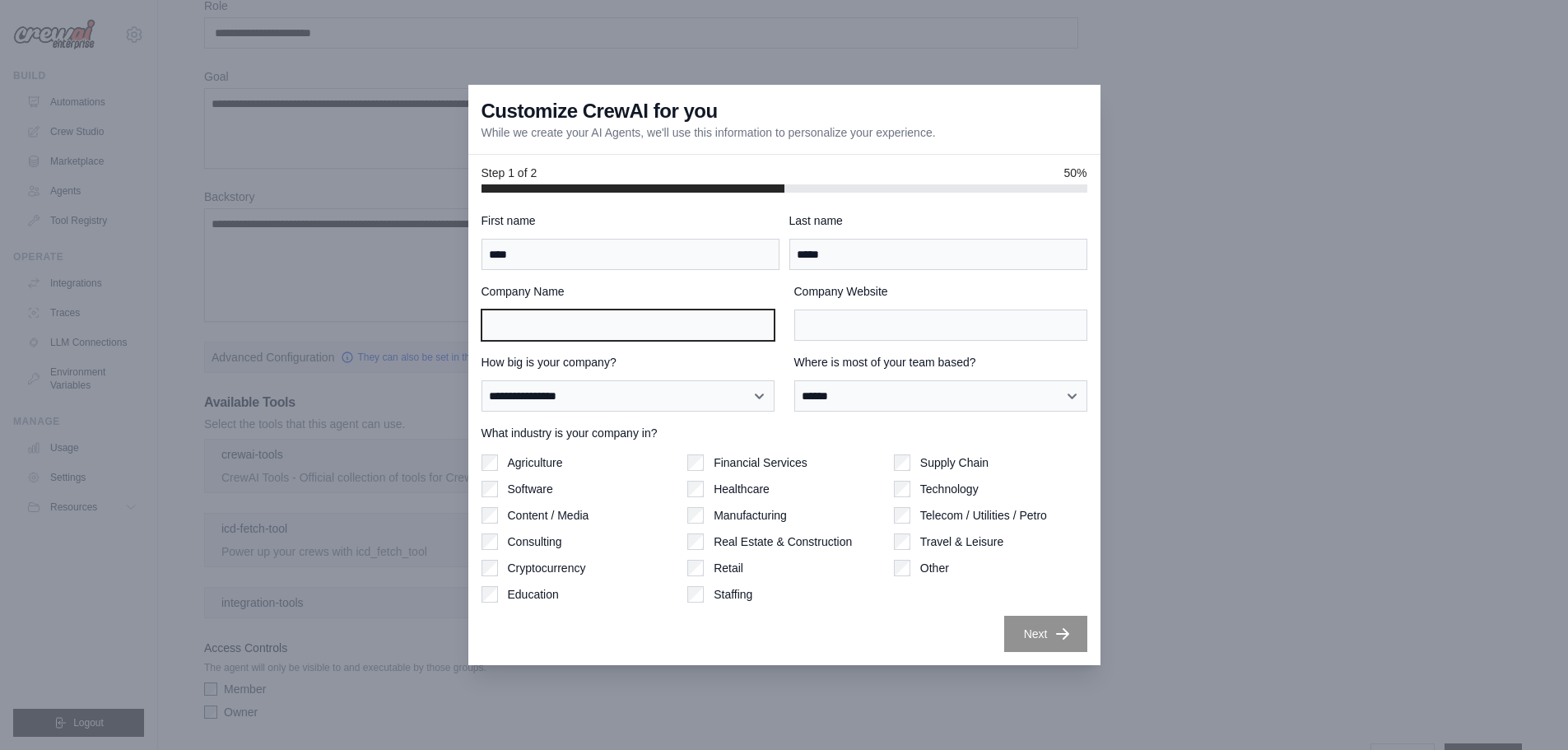
click at [585, 311] on input "Company Name" at bounding box center [627, 325] width 293 height 31
click at [649, 618] on div "Next" at bounding box center [784, 633] width 606 height 36
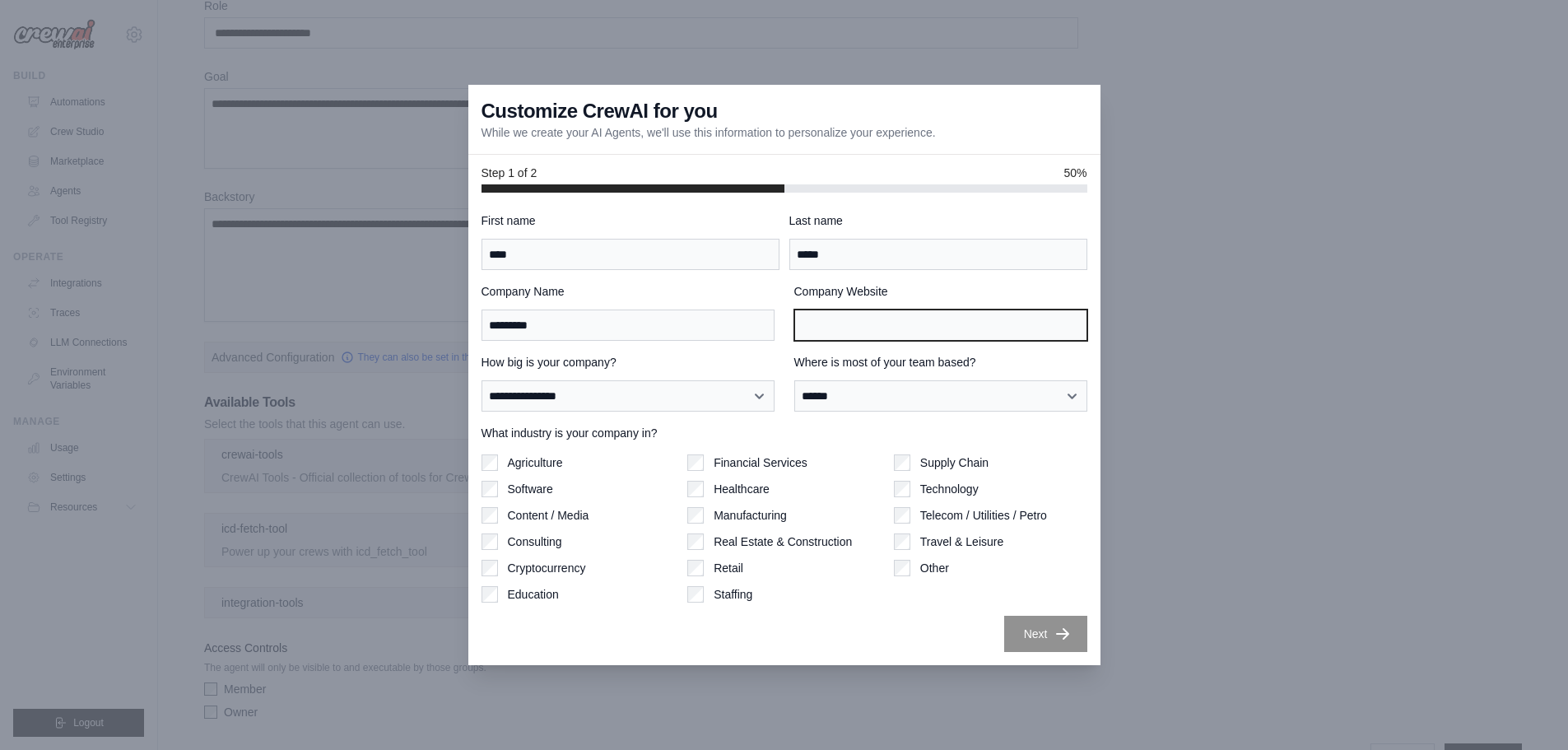
click at [833, 314] on input "Company Website" at bounding box center [940, 325] width 293 height 31
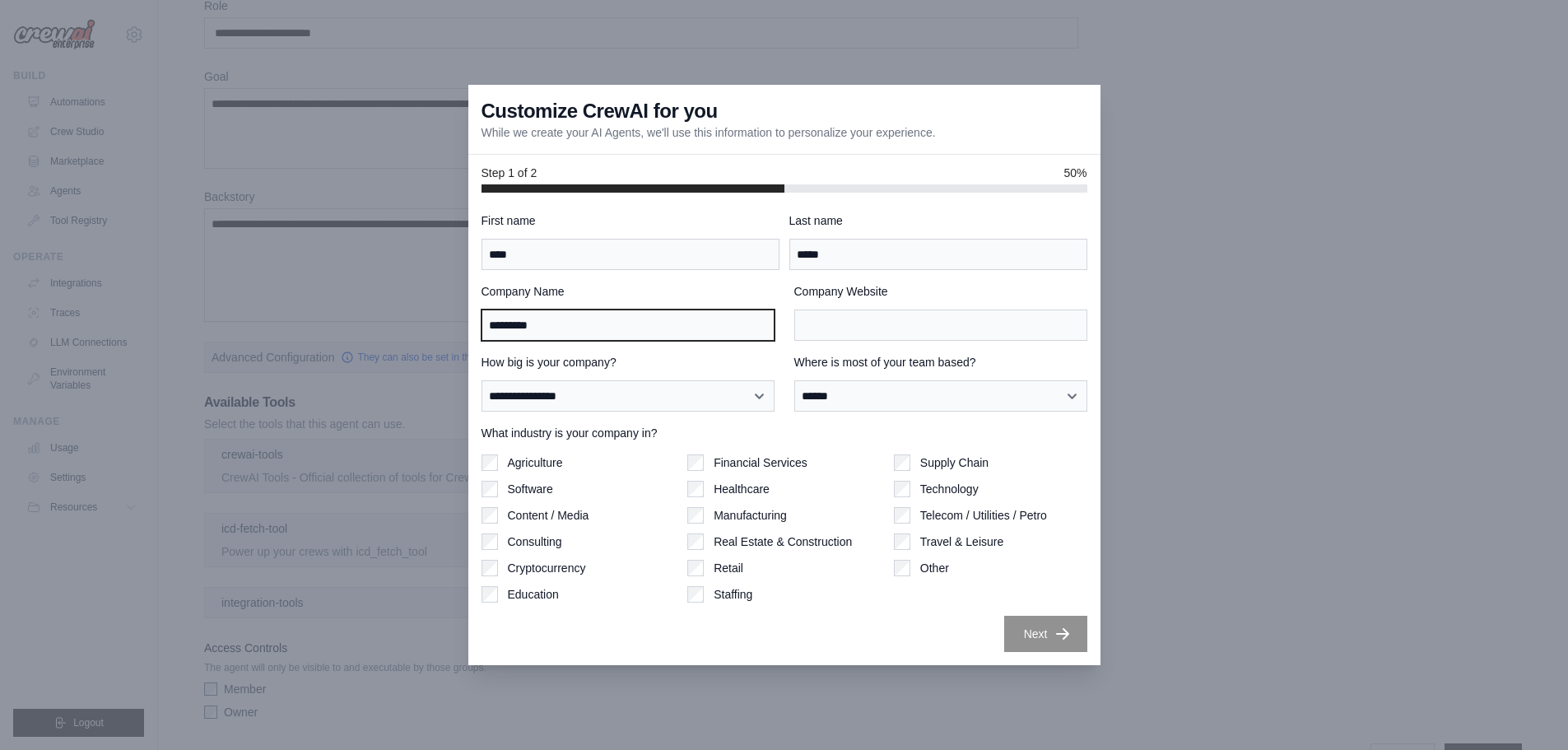
click at [602, 324] on input "*********" at bounding box center [627, 325] width 293 height 31
type input "***"
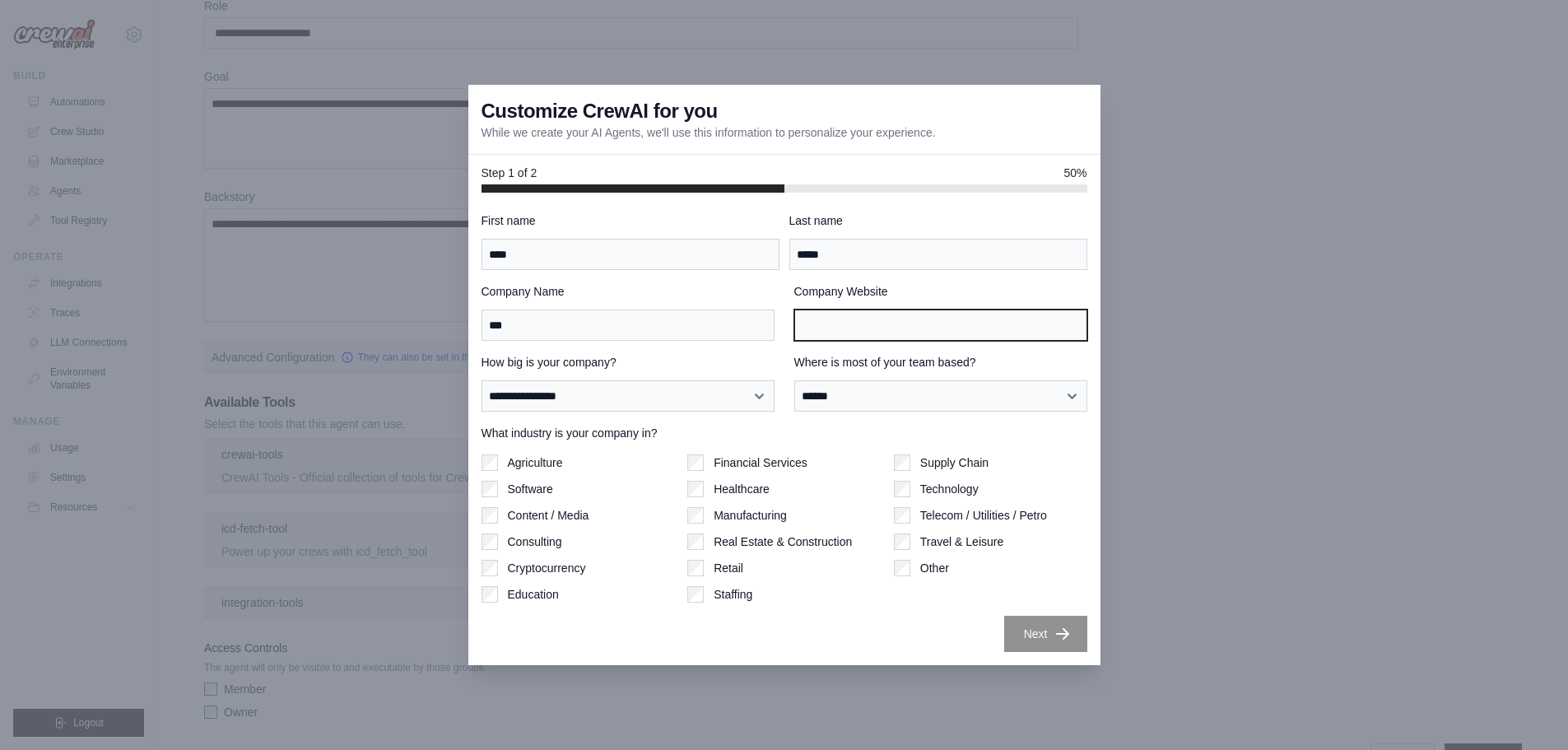
click at [910, 319] on input "Company Website" at bounding box center [940, 325] width 293 height 31
type input "**********"
click at [645, 632] on div "Next" at bounding box center [784, 633] width 606 height 36
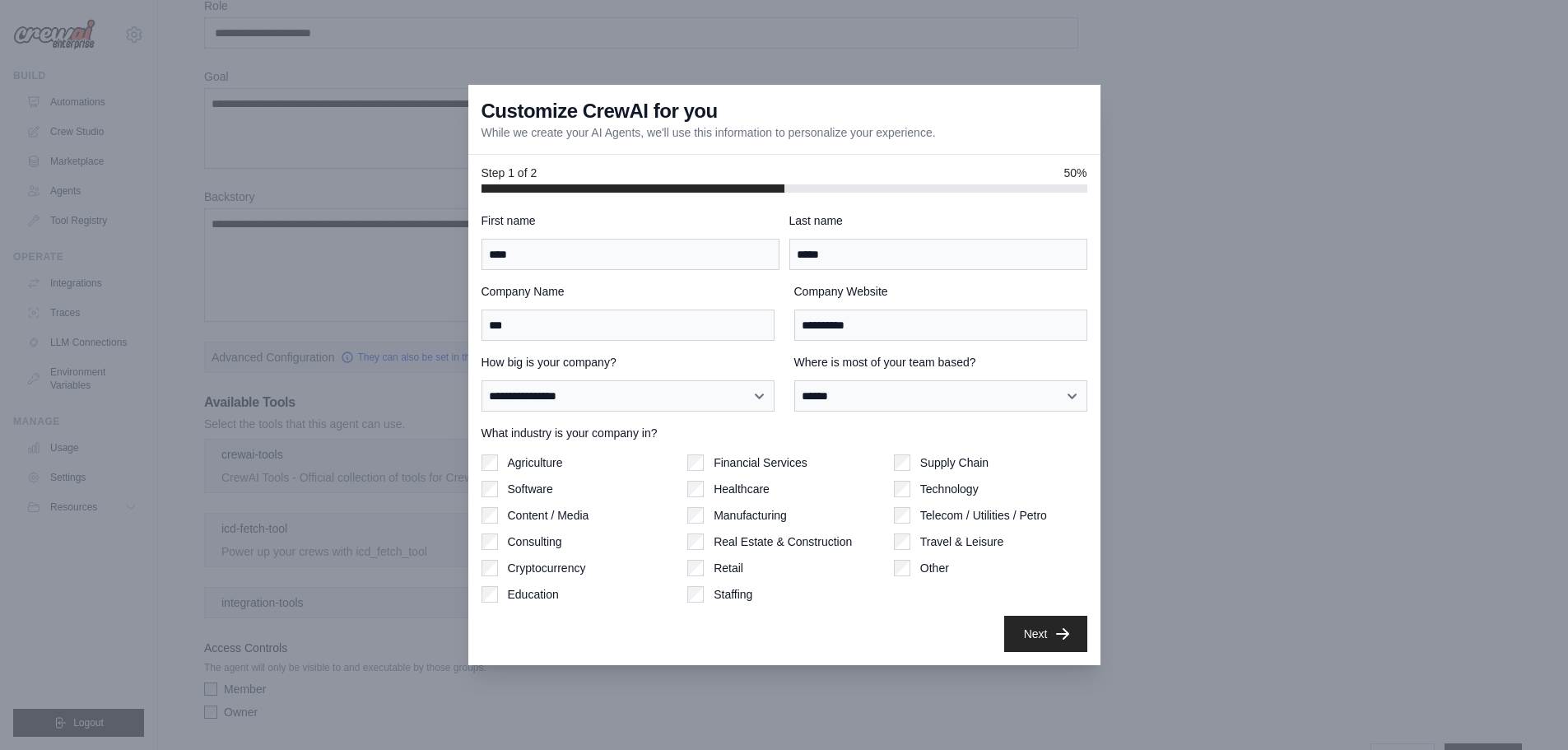
click at [864, 217] on label "Last name" at bounding box center [938, 220] width 297 height 17
click at [864, 239] on input "*****" at bounding box center [938, 254] width 297 height 31
click at [1046, 632] on button "Next" at bounding box center [1046, 632] width 84 height 36
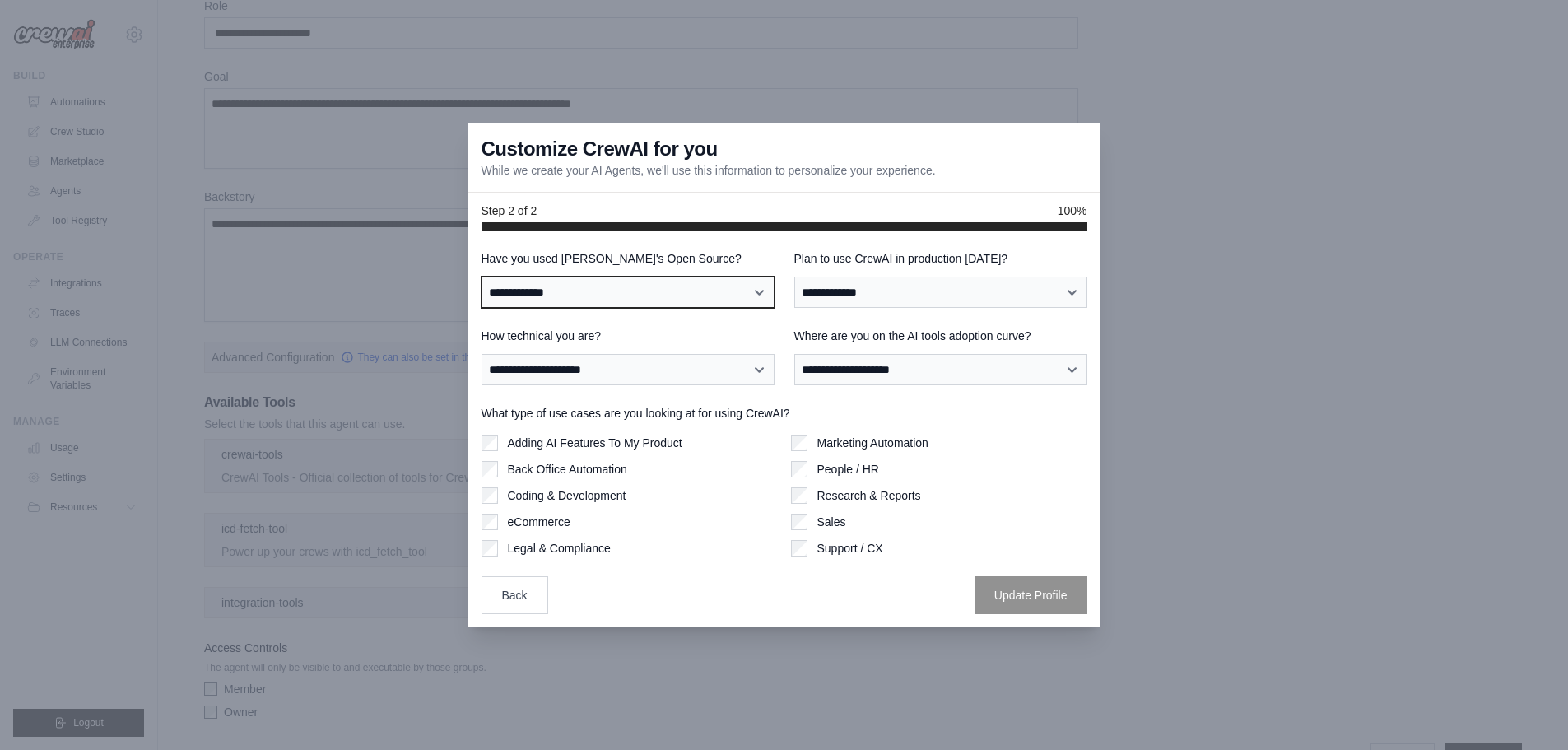
click at [610, 290] on select "**********" at bounding box center [627, 292] width 293 height 31
select select "**"
click at [481, 276] on select "**********" at bounding box center [627, 292] width 293 height 31
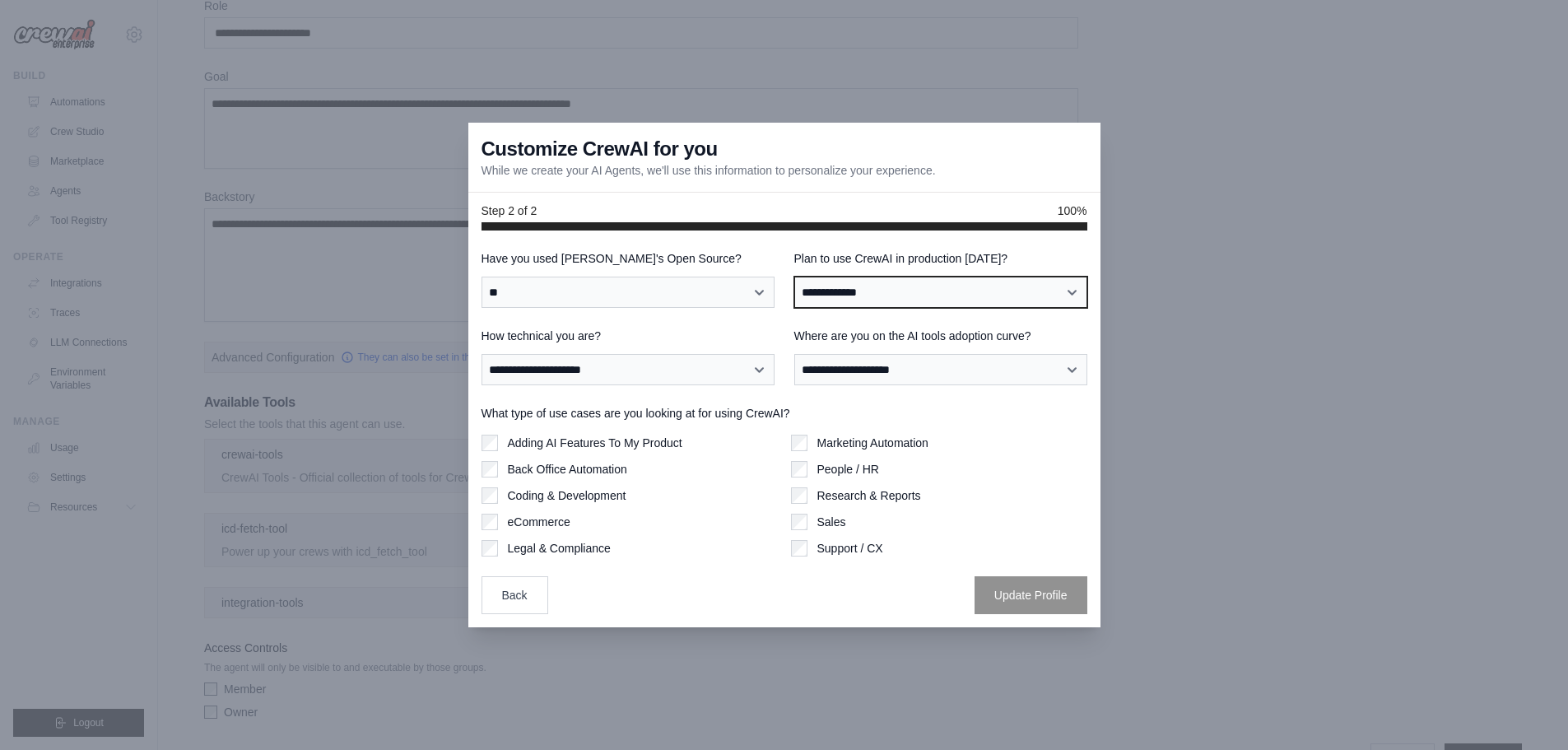
click at [824, 297] on select "**********" at bounding box center [940, 292] width 293 height 31
select select "****"
click at [794, 276] on select "**********" at bounding box center [940, 292] width 293 height 31
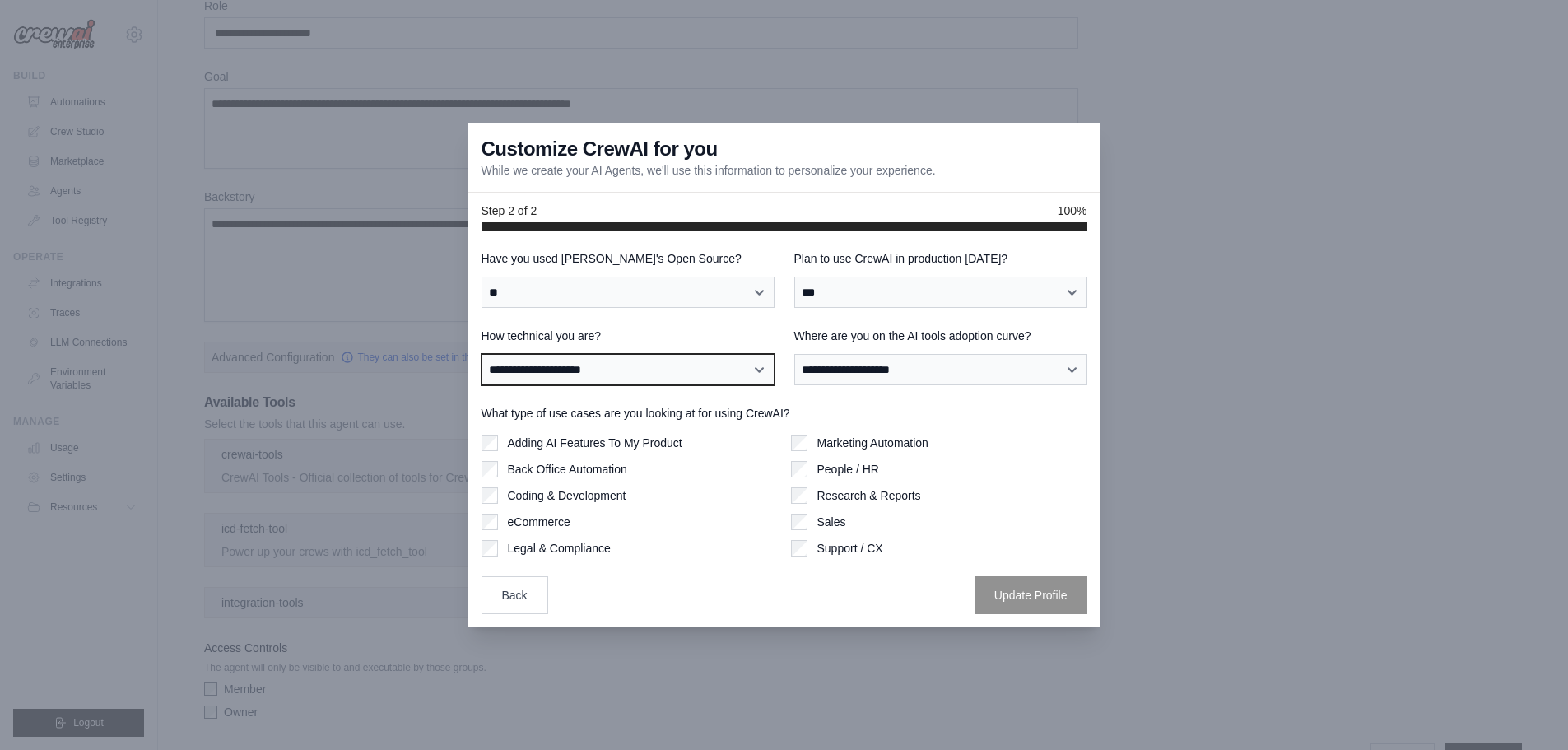
click at [535, 375] on select "**********" at bounding box center [627, 369] width 293 height 31
select select "**********"
click at [481, 353] on select "**********" at bounding box center [627, 369] width 293 height 31
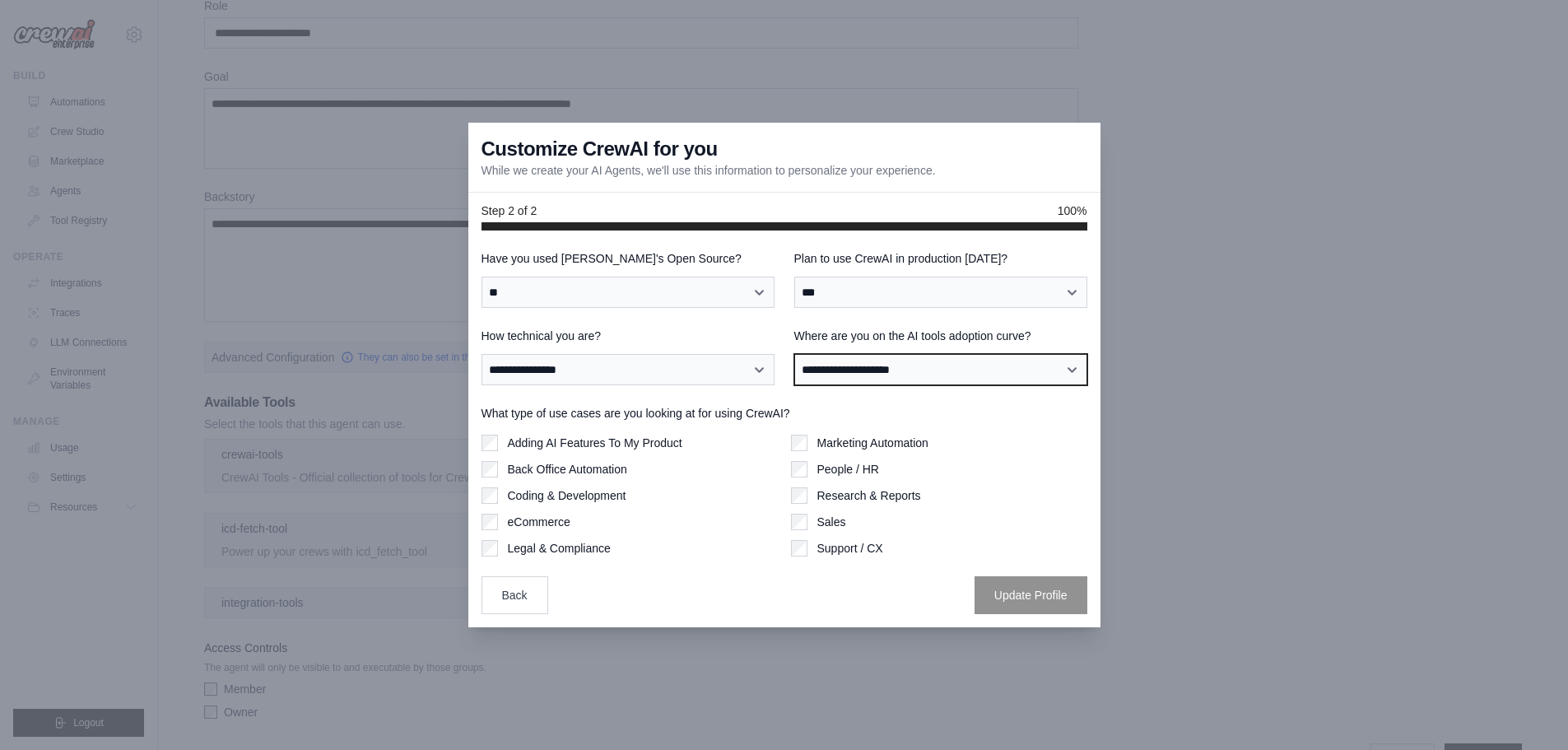
click at [881, 370] on select "**********" at bounding box center [940, 369] width 293 height 31
select select "**********"
click at [794, 353] on select "**********" at bounding box center [940, 369] width 293 height 31
click at [479, 438] on div "**********" at bounding box center [784, 429] width 632 height 397
click at [479, 434] on div "**********" at bounding box center [784, 429] width 632 height 397
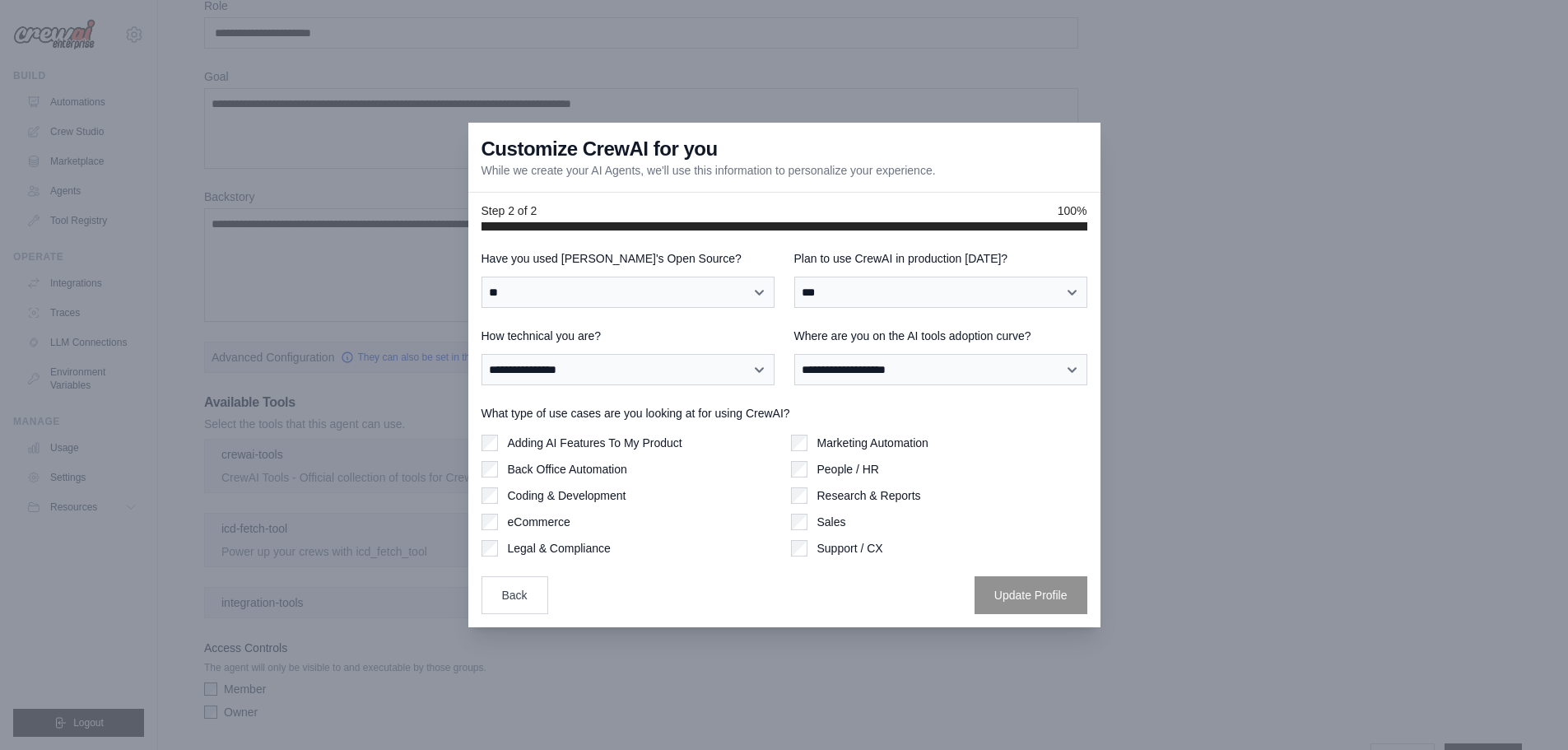
click at [480, 436] on div "**********" at bounding box center [784, 429] width 632 height 397
click at [491, 530] on div "Adding AI Features To My Product Back Office Automation Coding & Development eC…" at bounding box center [629, 495] width 297 height 122
click at [783, 433] on div "What type of use cases are you looking at for using CrewAI? Adding AI Features …" at bounding box center [784, 480] width 606 height 151
click at [606, 272] on div "**********" at bounding box center [627, 279] width 293 height 58
click at [1022, 596] on button "Update Profile" at bounding box center [1030, 594] width 113 height 38
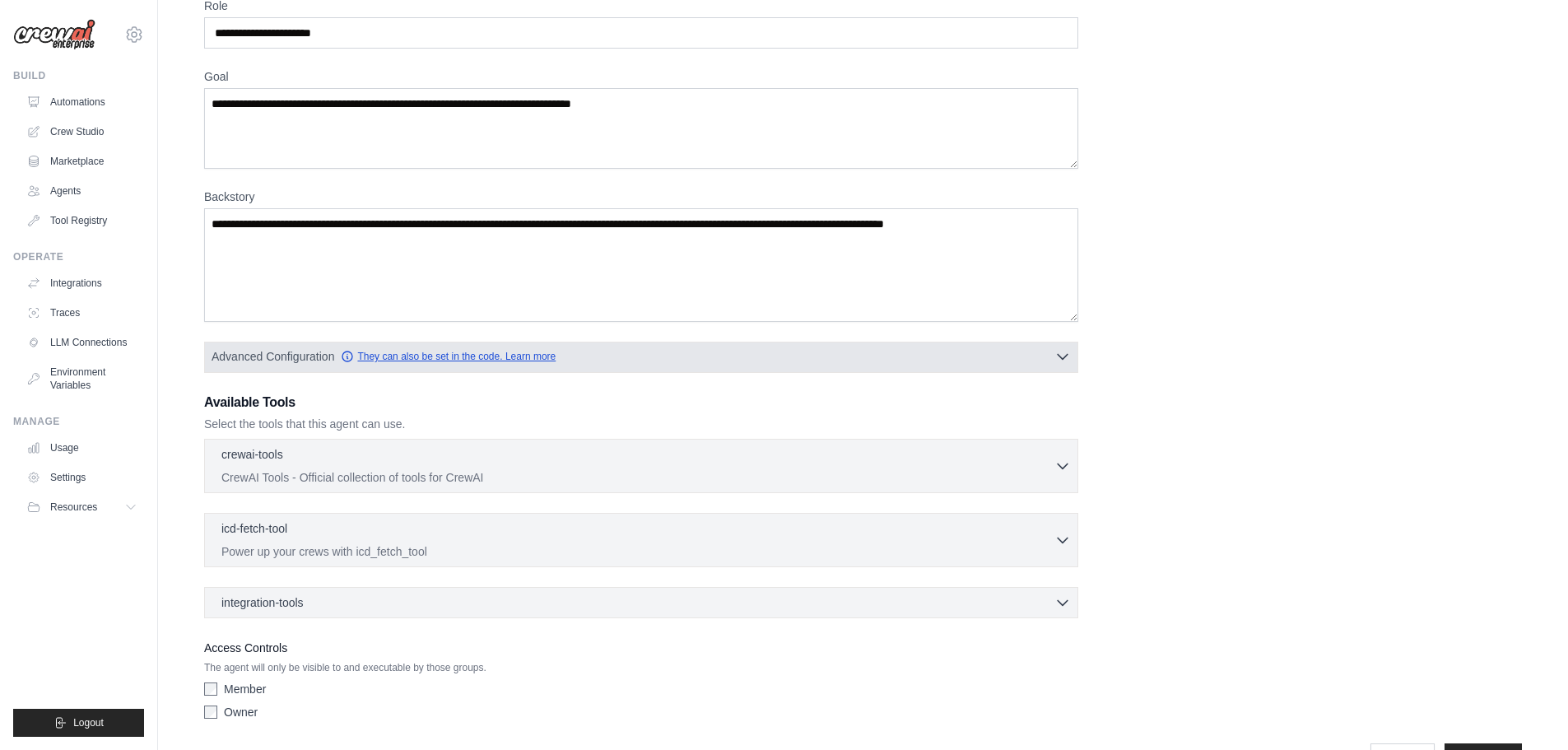
scroll to position [0, 0]
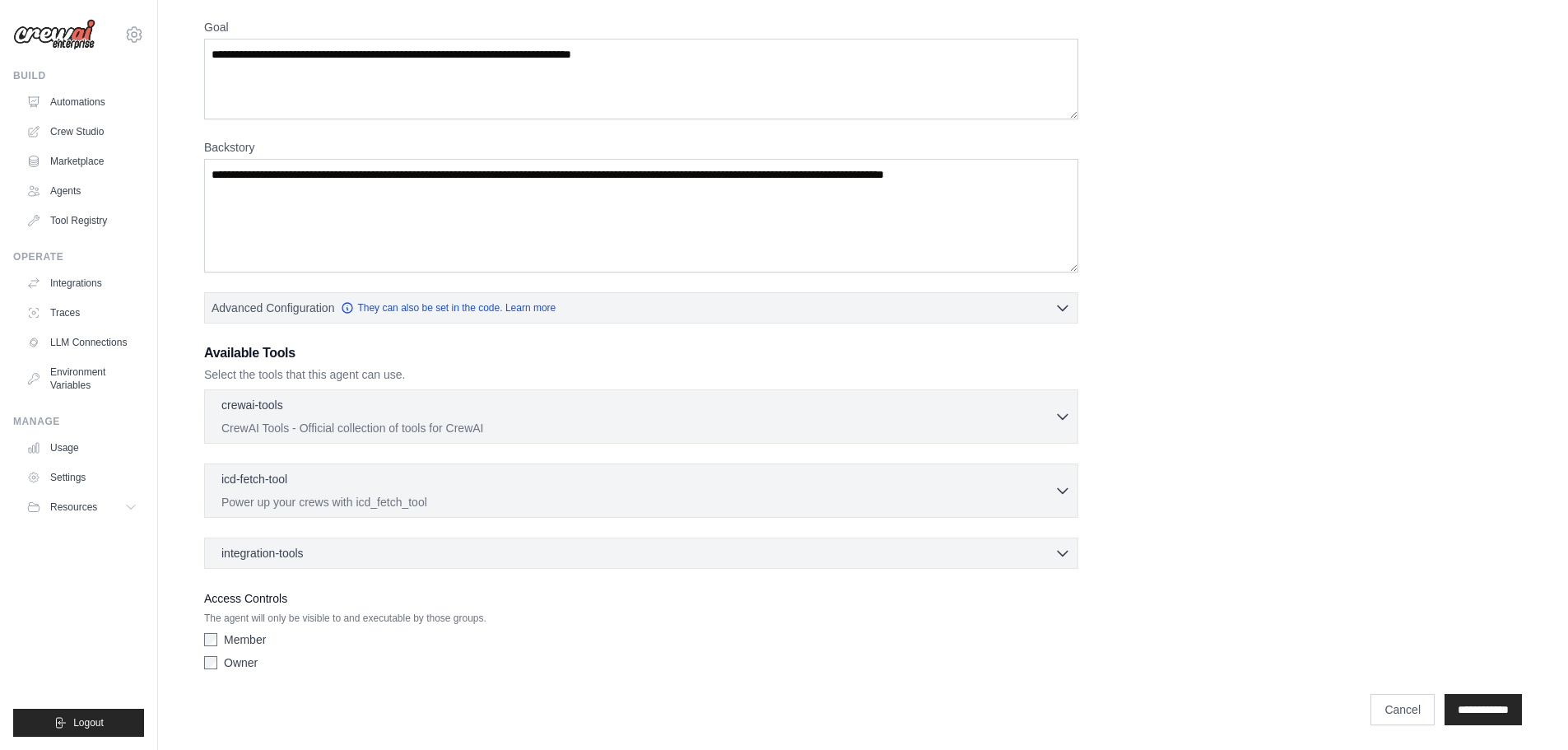
scroll to position [133, 0]
click at [1025, 419] on p "CrewAI Tools - Official collection of tools for CrewAI" at bounding box center [637, 425] width 833 height 17
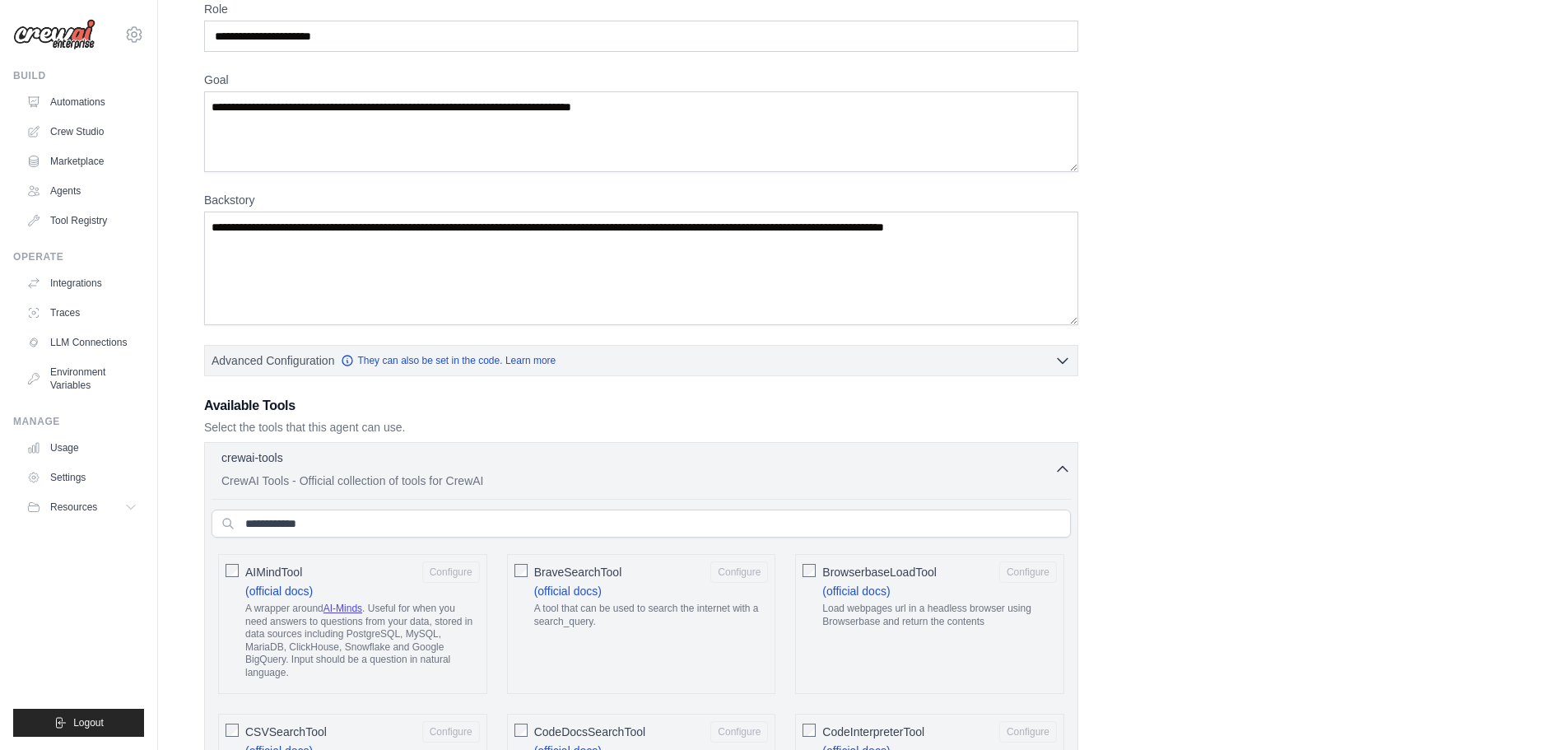
scroll to position [0, 0]
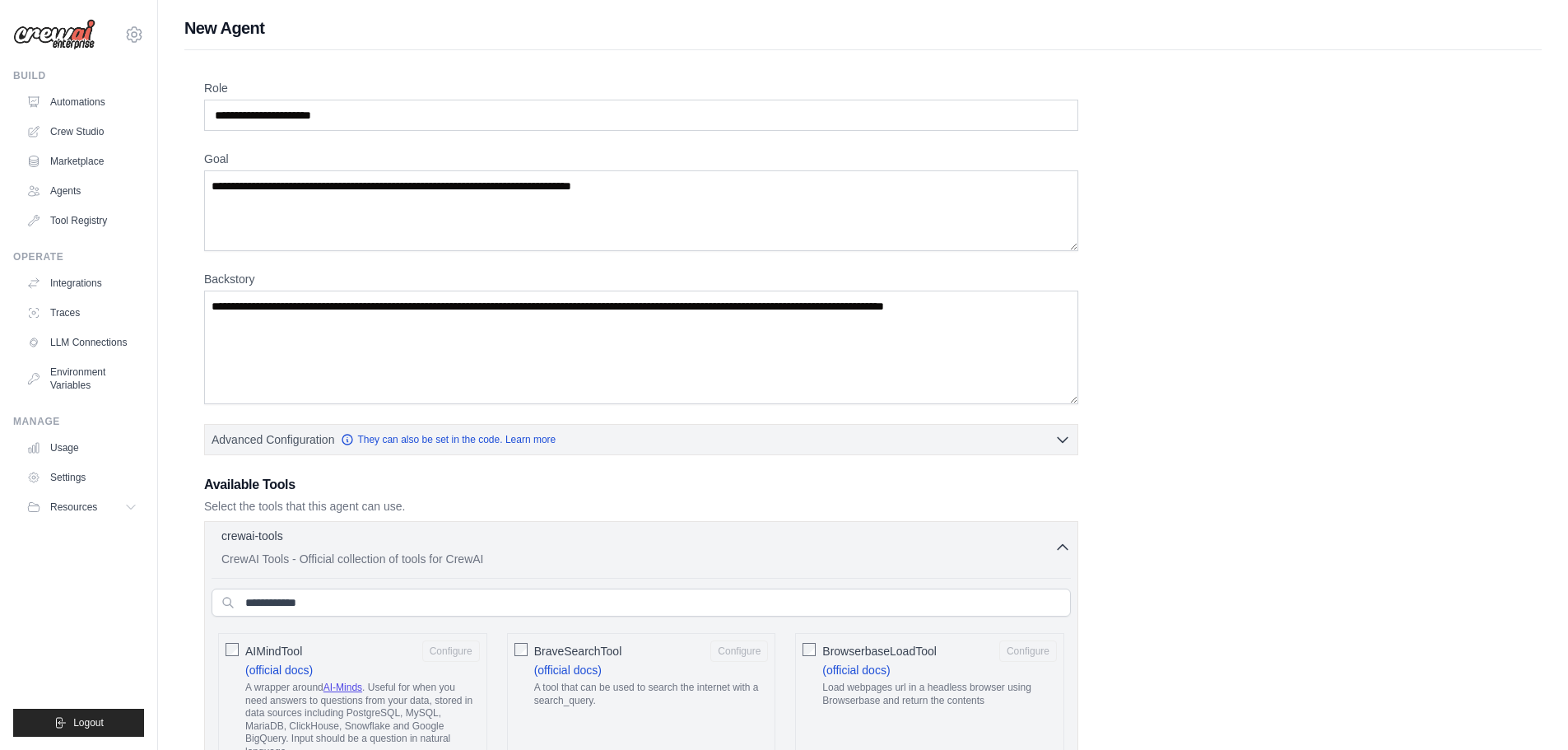
click at [1061, 544] on icon "button" at bounding box center [1062, 546] width 10 height 5
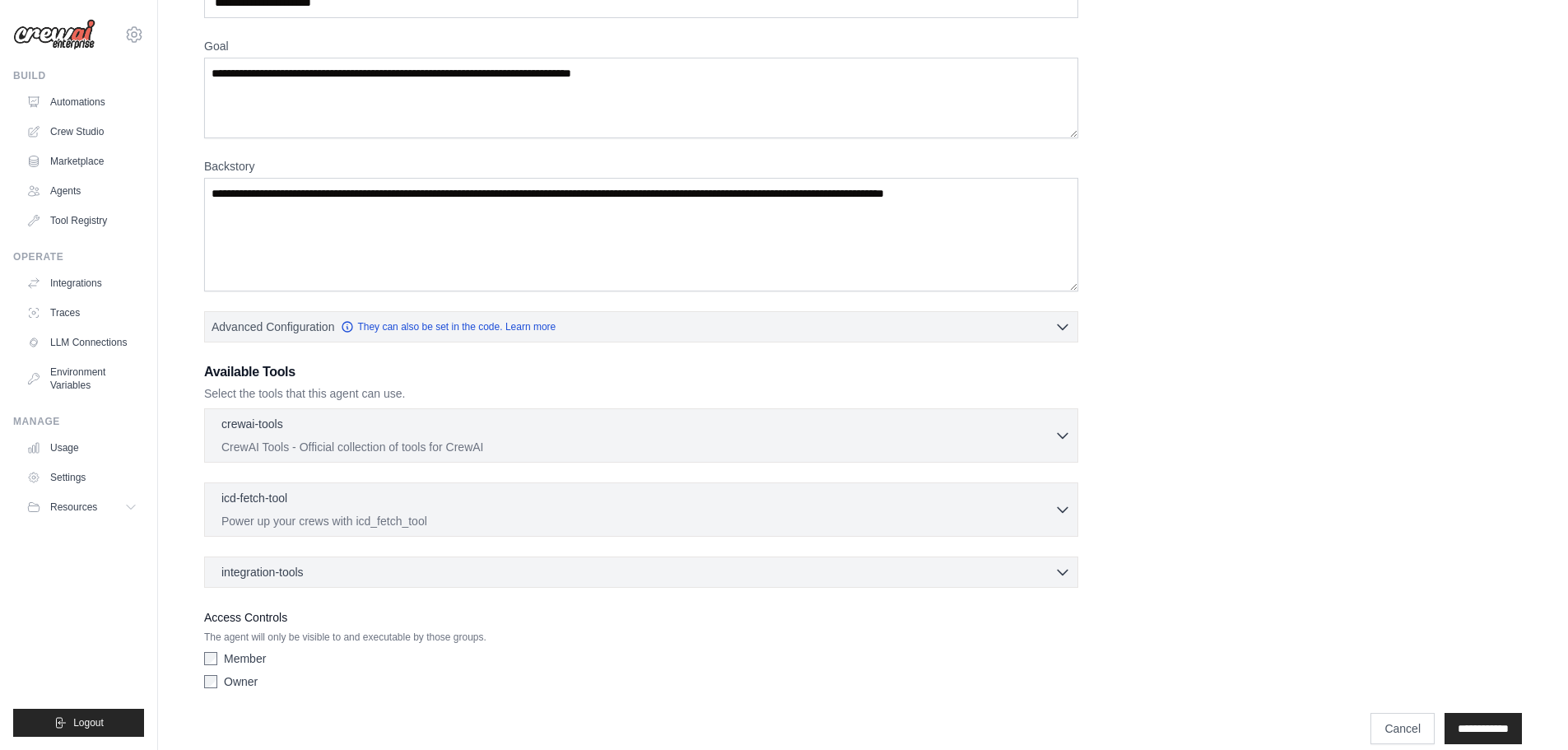
scroll to position [133, 0]
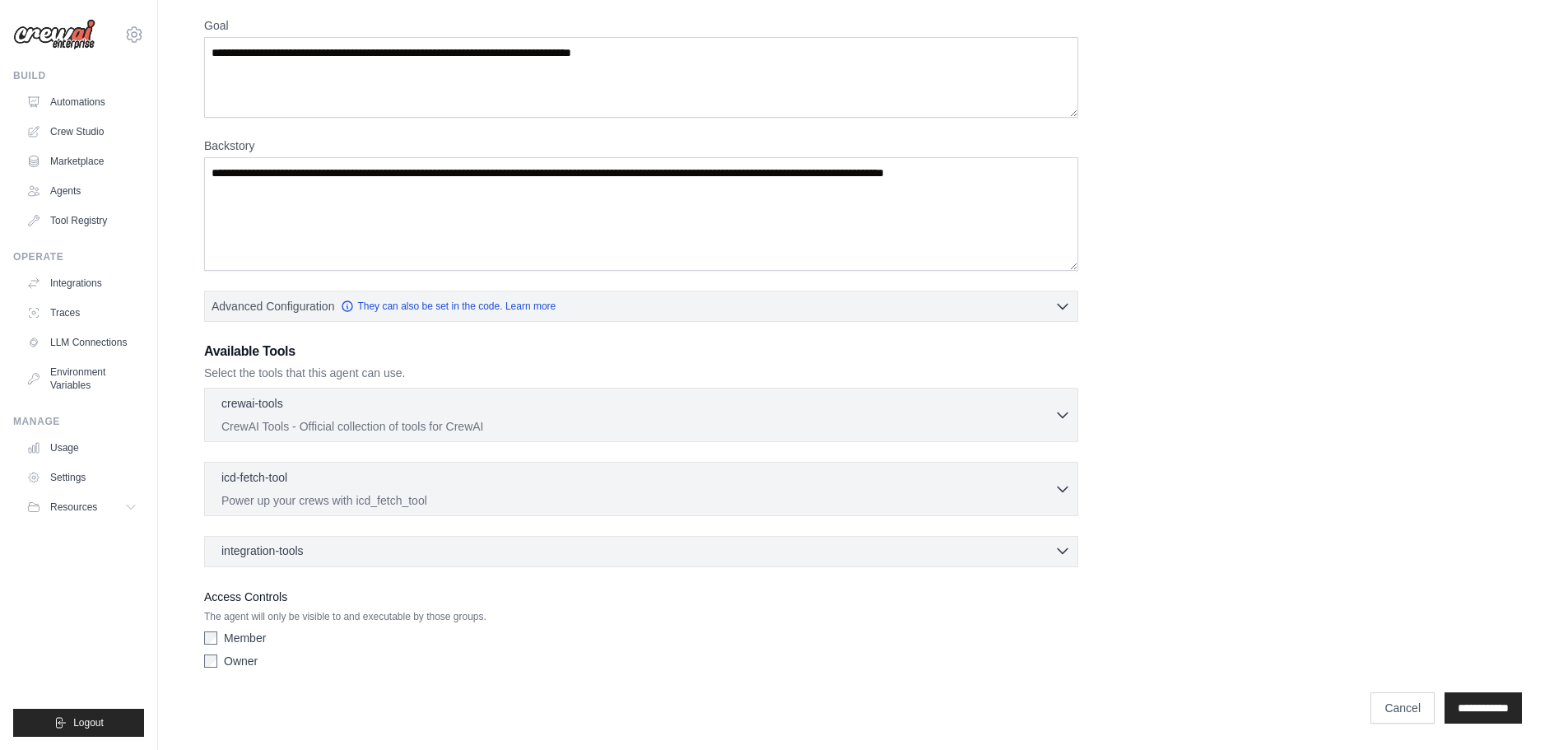
click at [991, 549] on div "integration-tools 0 selected" at bounding box center [645, 551] width 849 height 17
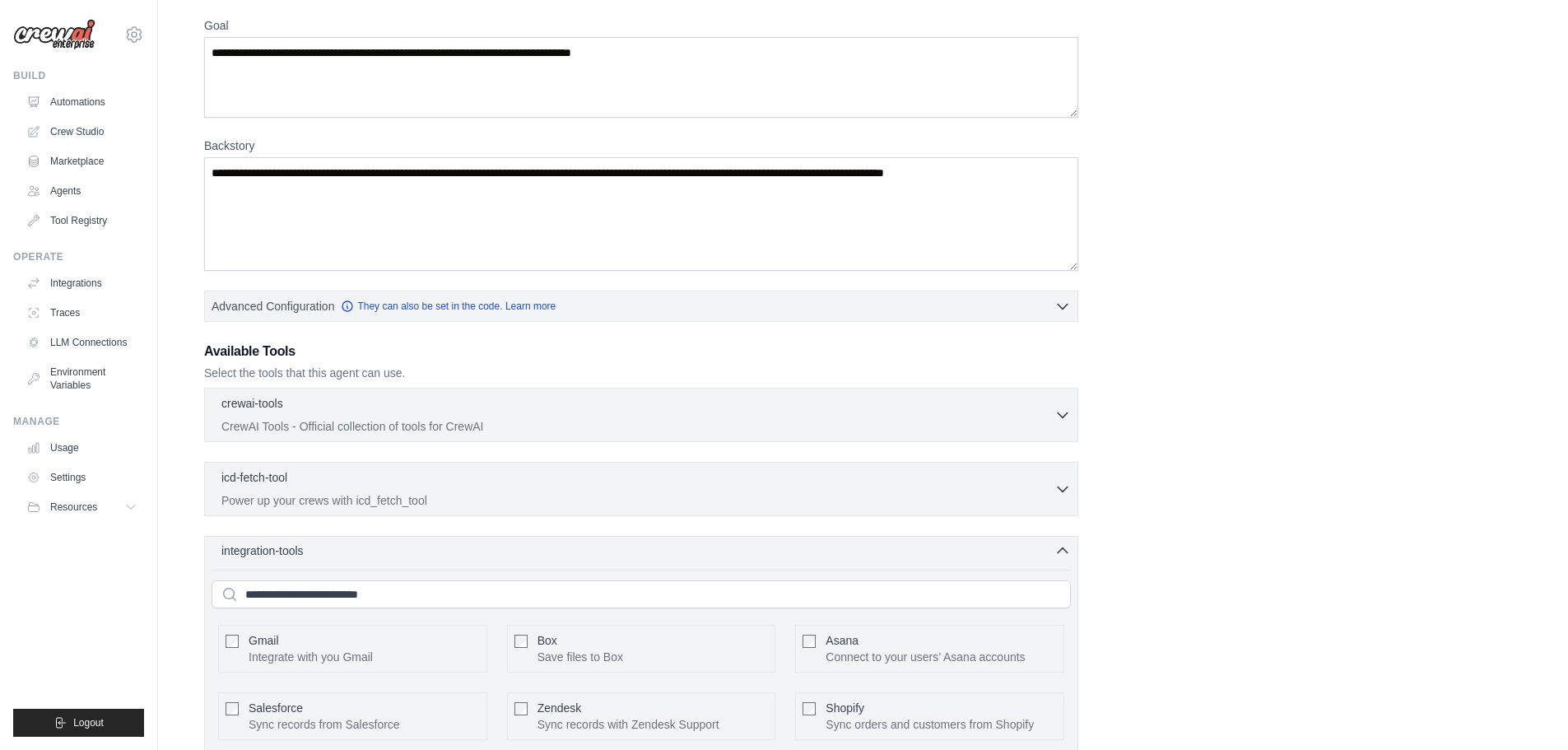
click at [991, 549] on div "integration-tools 0 selected" at bounding box center [645, 551] width 849 height 17
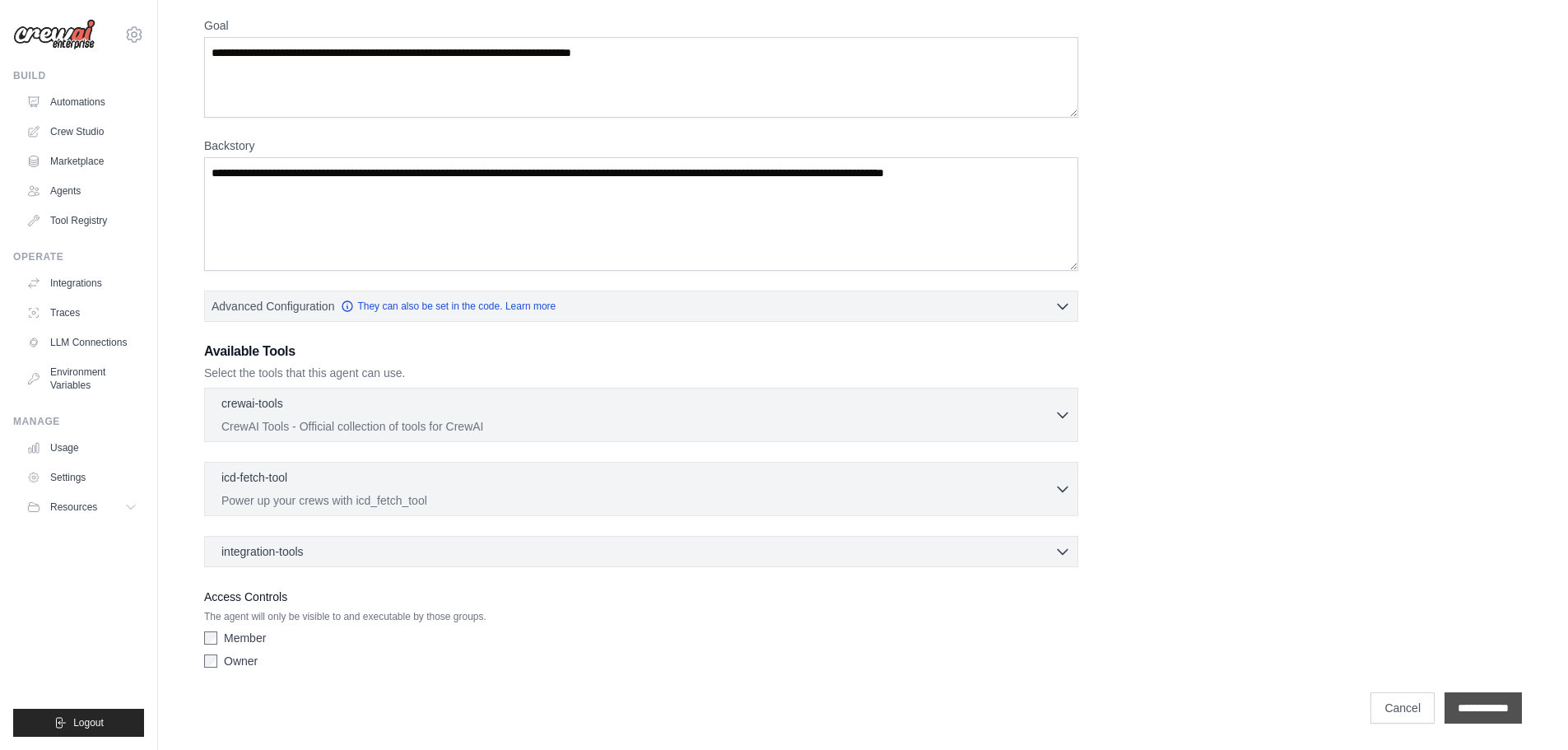
drag, startPoint x: 1476, startPoint y: 703, endPoint x: 1428, endPoint y: 709, distance: 48.4
click at [1477, 703] on input "**********" at bounding box center [1483, 708] width 77 height 31
